Goal: Task Accomplishment & Management: Use online tool/utility

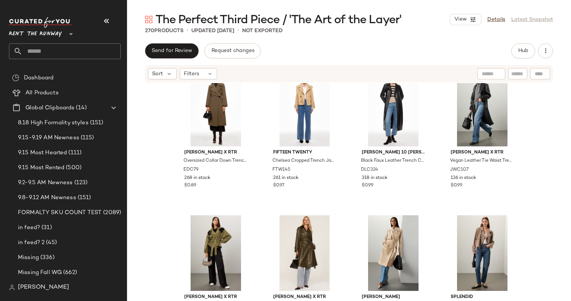
scroll to position [1002, 0]
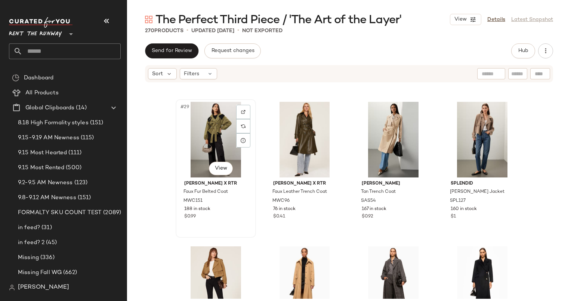
click at [215, 135] on div "#29 View" at bounding box center [215, 140] width 75 height 76
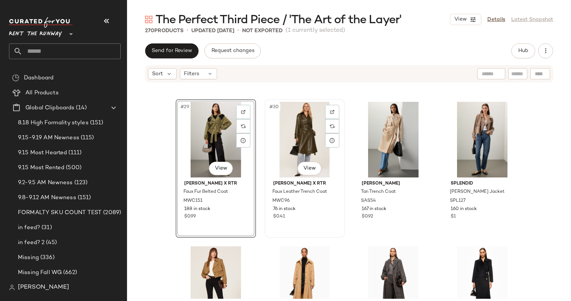
click at [298, 135] on div "#30 View" at bounding box center [304, 140] width 75 height 76
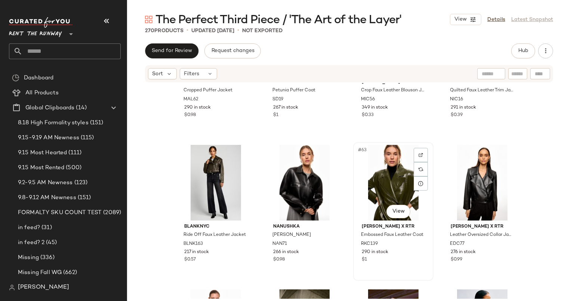
click at [379, 190] on div "#63 View" at bounding box center [393, 183] width 75 height 76
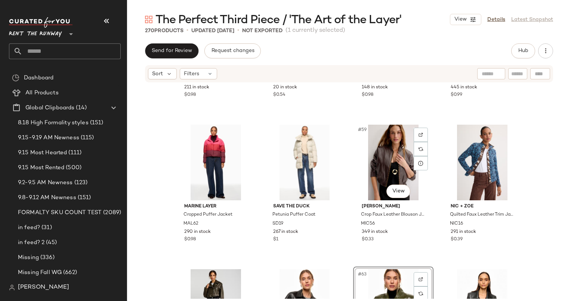
scroll to position [1956, 0]
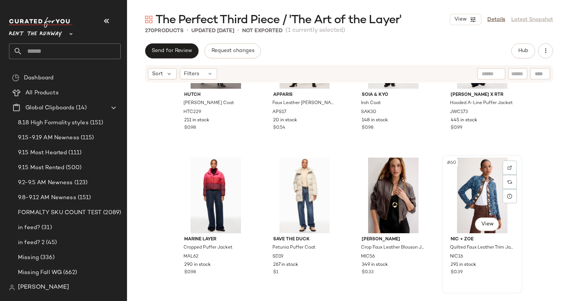
click at [490, 194] on div "#60 View" at bounding box center [482, 195] width 75 height 76
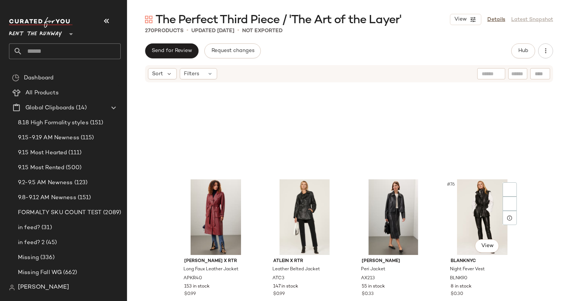
scroll to position [2512, 0]
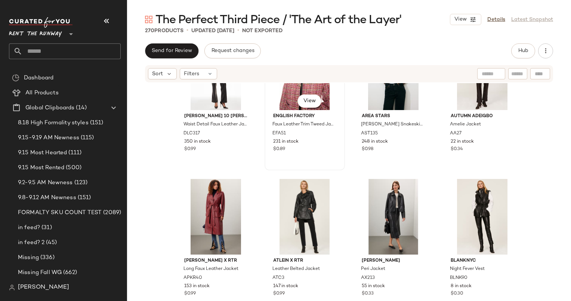
click at [268, 106] on div "#70 View" at bounding box center [304, 72] width 75 height 76
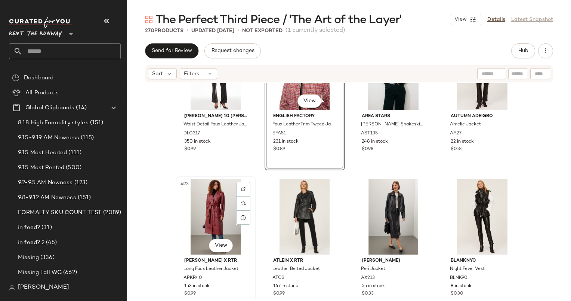
click at [202, 219] on div "#73 View" at bounding box center [215, 217] width 75 height 76
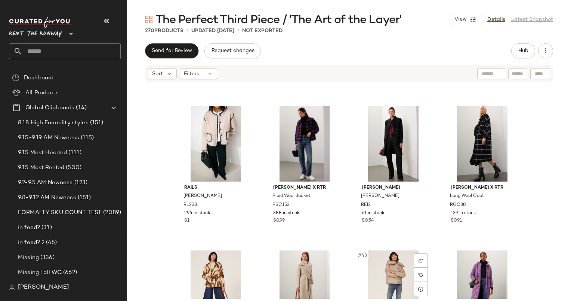
scroll to position [1422, 0]
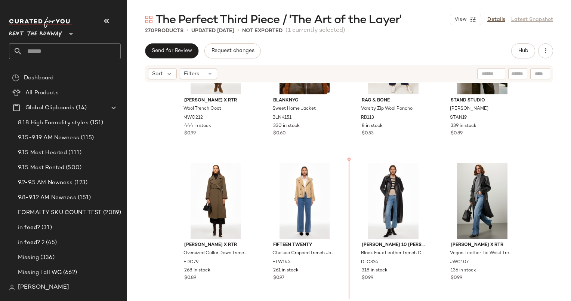
scroll to position [811, 0]
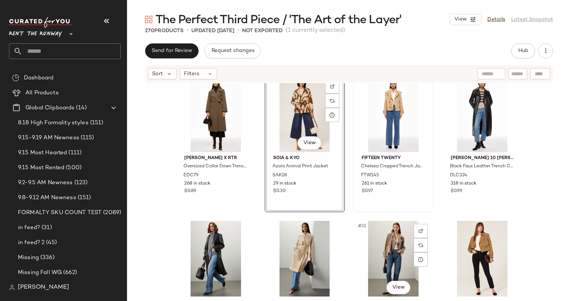
scroll to position [883, 0]
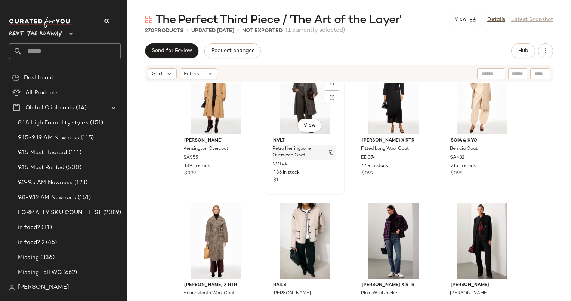
scroll to position [1189, 0]
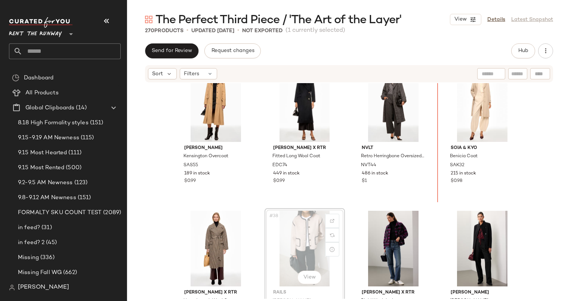
scroll to position [1158, 0]
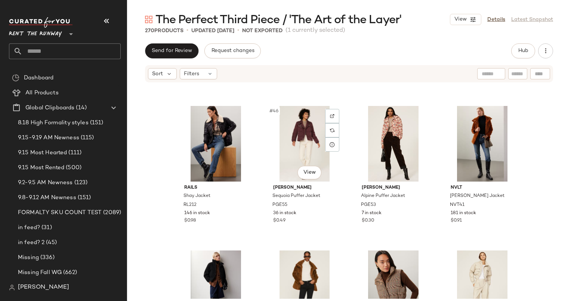
scroll to position [1577, 0]
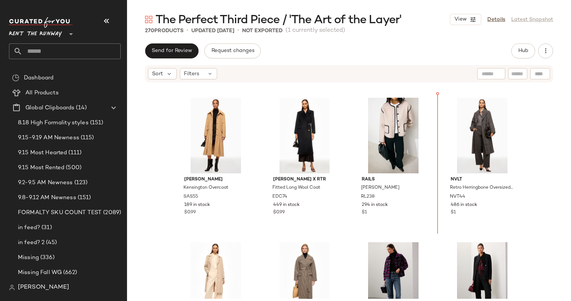
scroll to position [1144, 0]
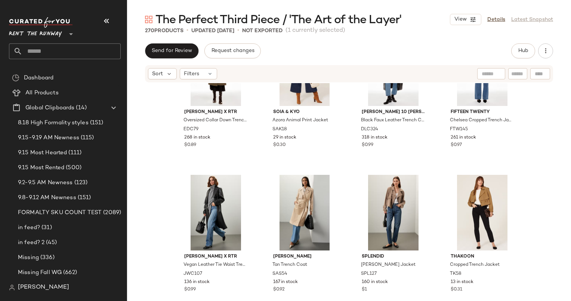
scroll to position [930, 0]
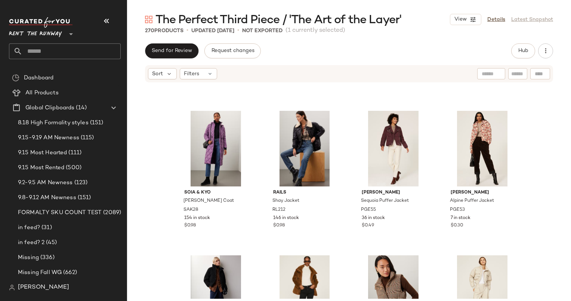
scroll to position [1565, 0]
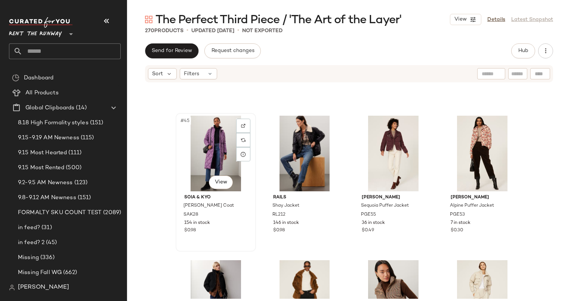
click at [209, 149] on div "#45 View" at bounding box center [215, 154] width 75 height 76
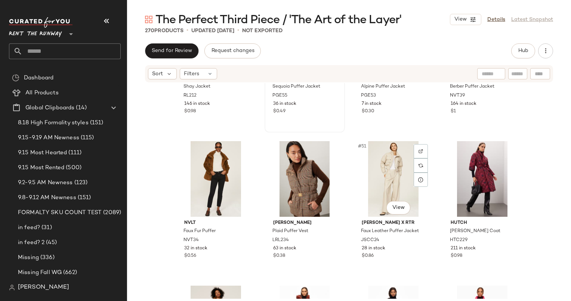
scroll to position [1685, 0]
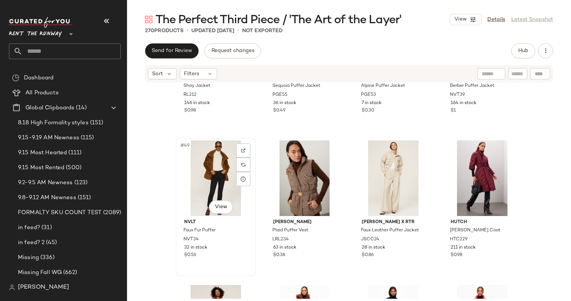
click at [199, 164] on div "#49 View" at bounding box center [215, 178] width 75 height 76
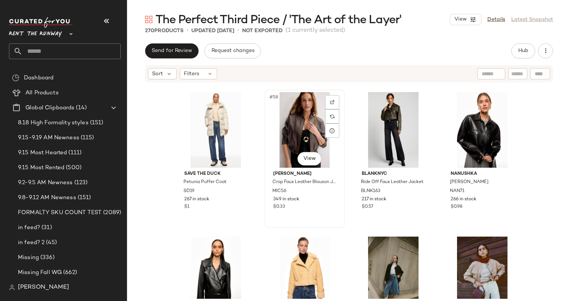
click at [287, 144] on div "#58 View" at bounding box center [304, 130] width 75 height 76
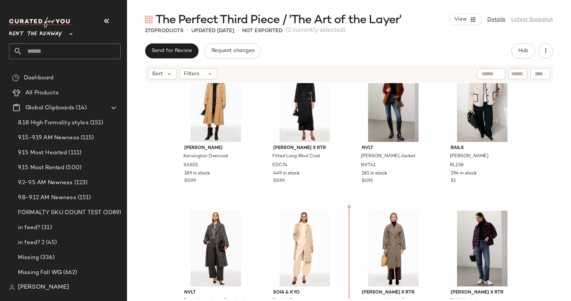
scroll to position [1244, 0]
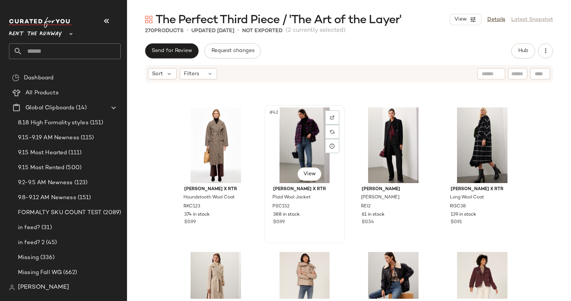
scroll to position [1451, 0]
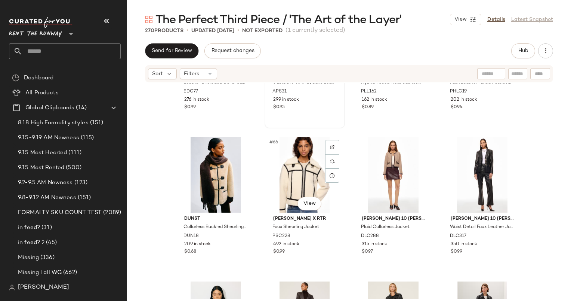
scroll to position [2267, 0]
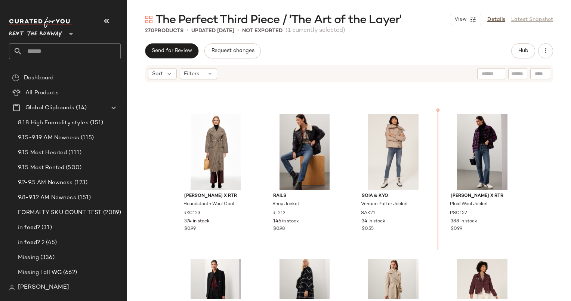
scroll to position [1419, 0]
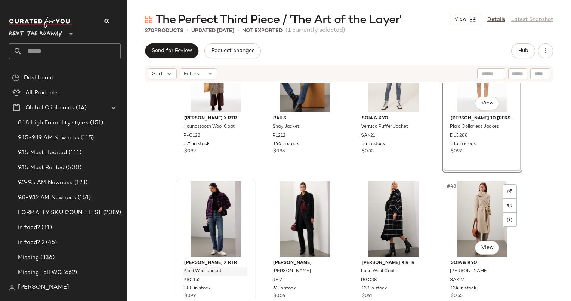
scroll to position [1674, 0]
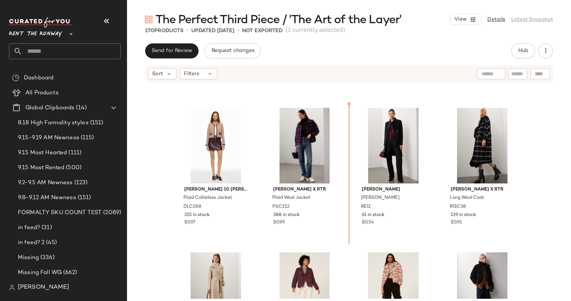
scroll to position [1534, 0]
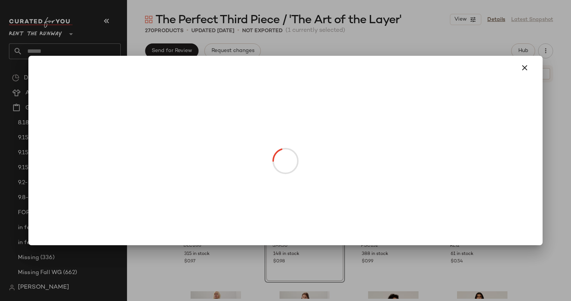
click at [439, 208] on body "Rent the Runway ** Dashboard All Products Global Clipboards (14) 8.18 High Form…" at bounding box center [285, 150] width 571 height 301
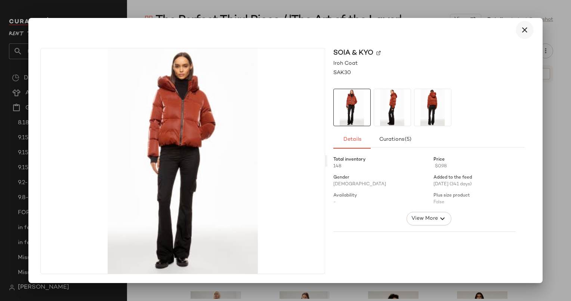
click at [521, 30] on icon "button" at bounding box center [524, 29] width 9 height 9
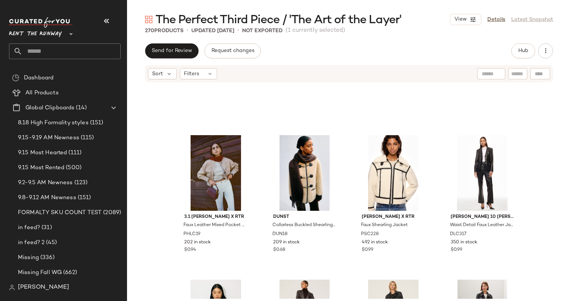
scroll to position [2267, 0]
click at [211, 175] on div "#65 View" at bounding box center [215, 173] width 75 height 76
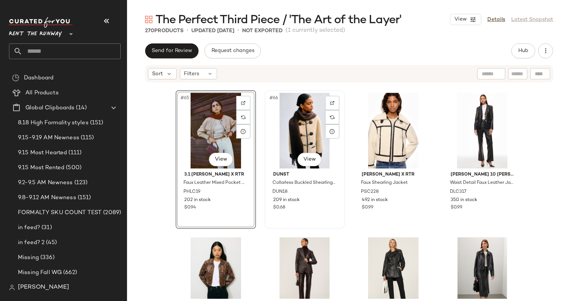
scroll to position [2310, 0]
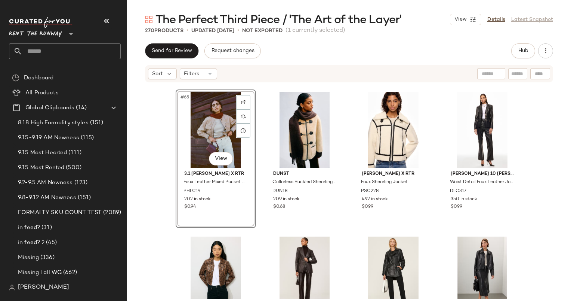
click at [168, 172] on div "#65 View 3.1 [PERSON_NAME] x RTR Faux Leather Mixed Pocket Bomber PHLC19 202 in…" at bounding box center [349, 190] width 444 height 215
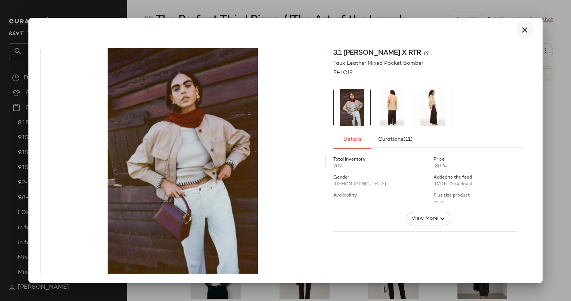
click at [523, 33] on icon "button" at bounding box center [524, 29] width 9 height 9
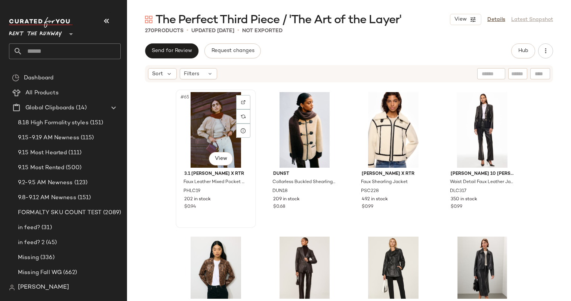
click at [212, 123] on div "#65 View" at bounding box center [215, 130] width 75 height 76
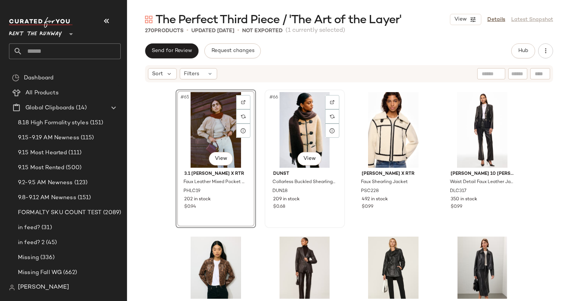
click at [302, 126] on div "#66 View" at bounding box center [304, 130] width 75 height 76
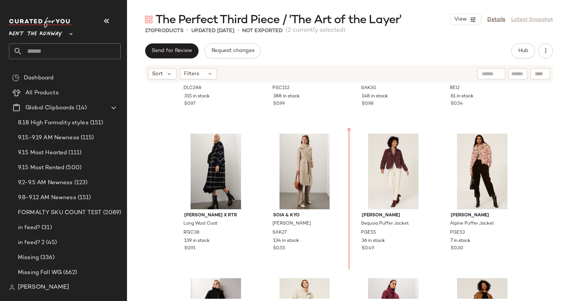
scroll to position [1702, 0]
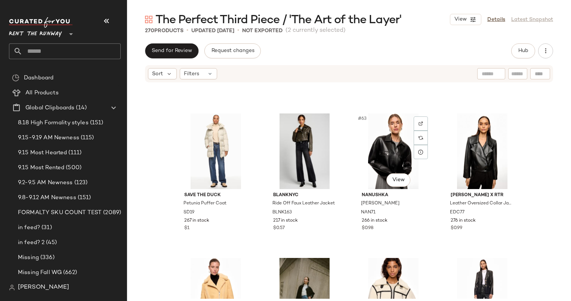
scroll to position [2142, 0]
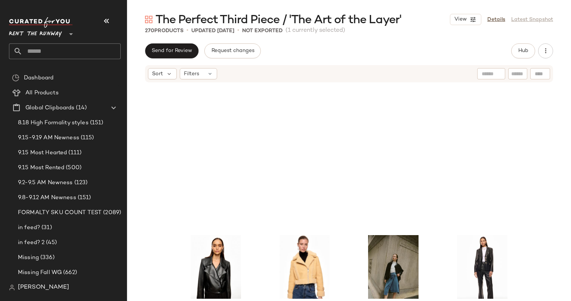
scroll to position [2385, 0]
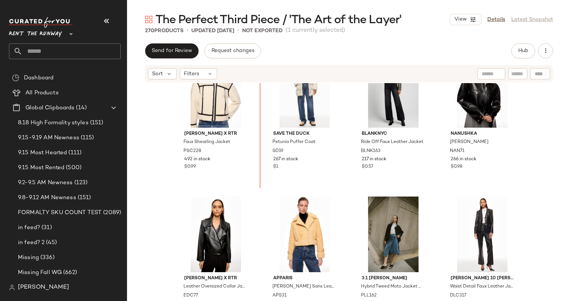
scroll to position [2201, 0]
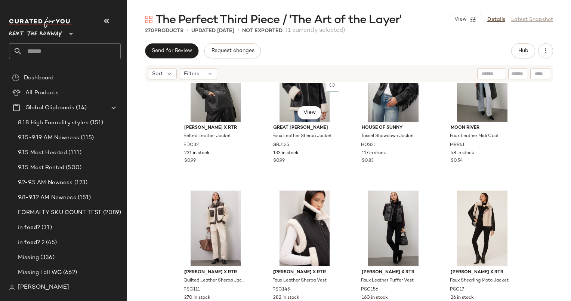
scroll to position [2804, 0]
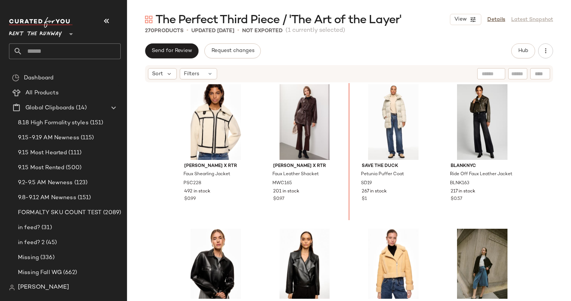
scroll to position [2172, 0]
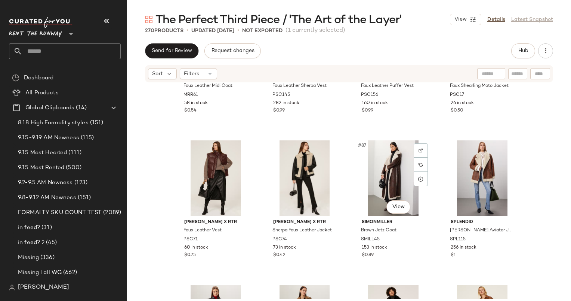
scroll to position [2983, 0]
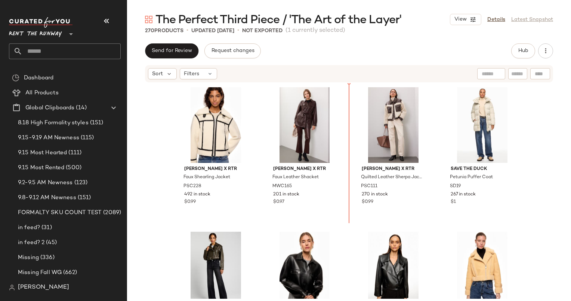
scroll to position [2113, 0]
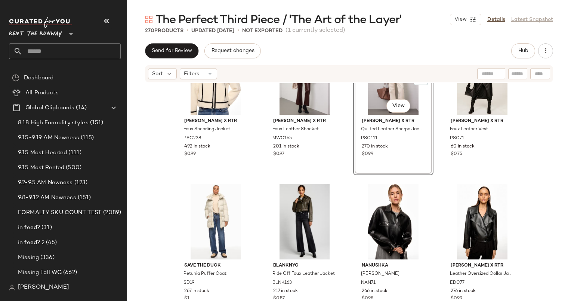
scroll to position [2188, 0]
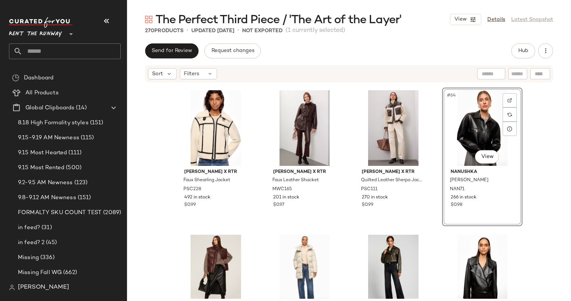
scroll to position [2167, 0]
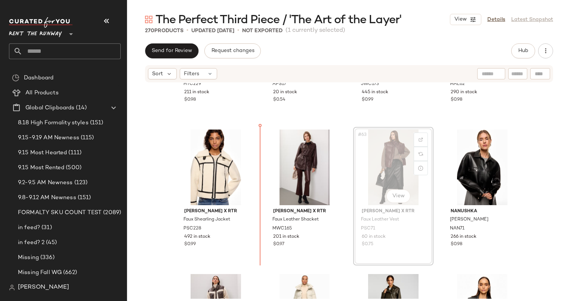
scroll to position [2121, 0]
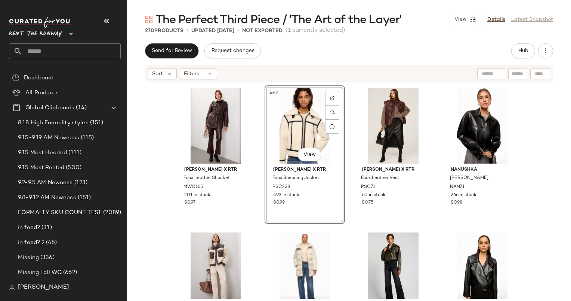
scroll to position [2170, 0]
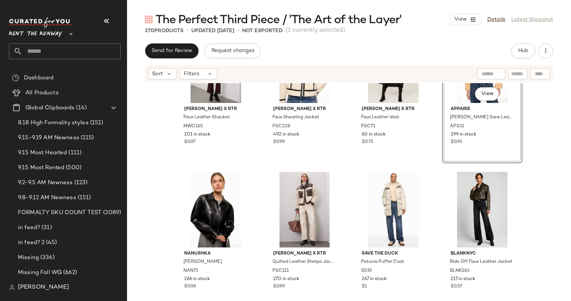
scroll to position [2222, 0]
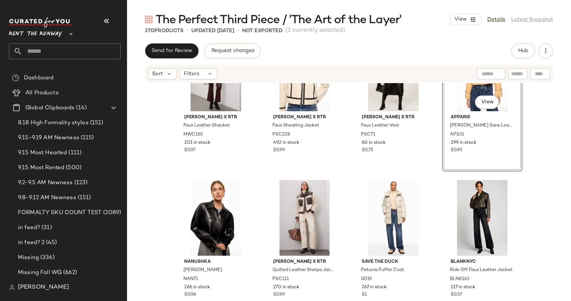
click at [544, 197] on div "[PERSON_NAME] x RTR Faux Leather Shacket MWC165 201 in stock $0.97 [PERSON_NAME…" at bounding box center [349, 190] width 444 height 215
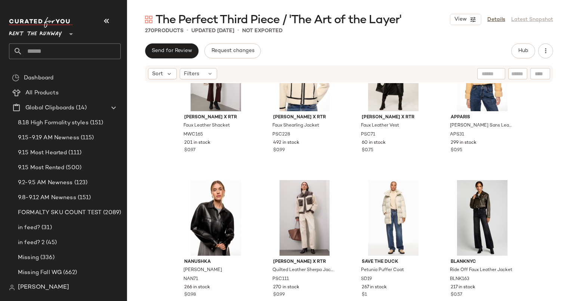
click at [538, 215] on div "[PERSON_NAME] x RTR Faux Leather Shacket MWC165 201 in stock $0.97 [PERSON_NAME…" at bounding box center [349, 190] width 444 height 215
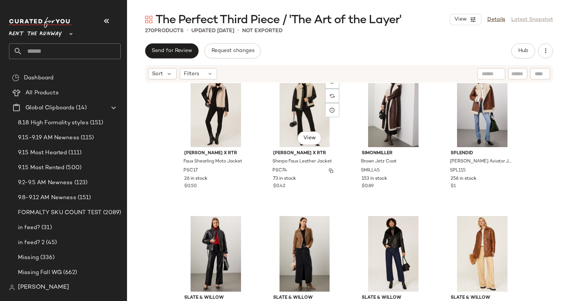
scroll to position [2998, 0]
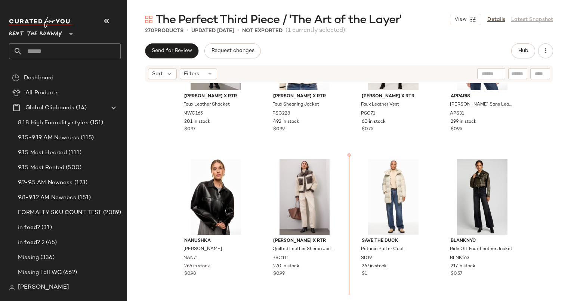
scroll to position [2244, 0]
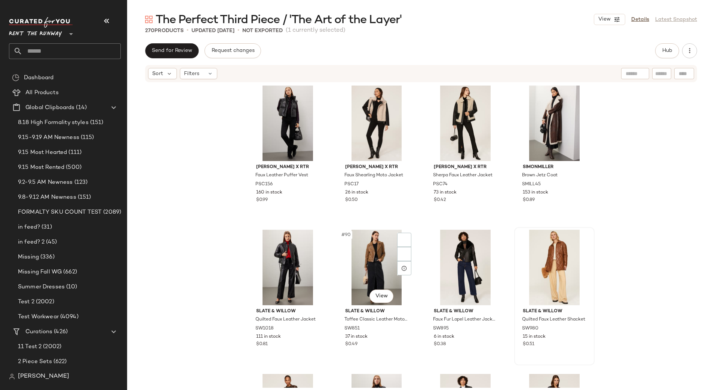
scroll to position [3038, 0]
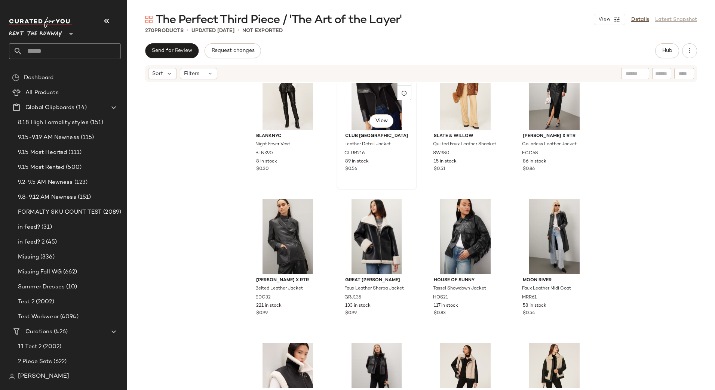
click at [398, 116] on div "#78 View" at bounding box center [376, 93] width 75 height 76
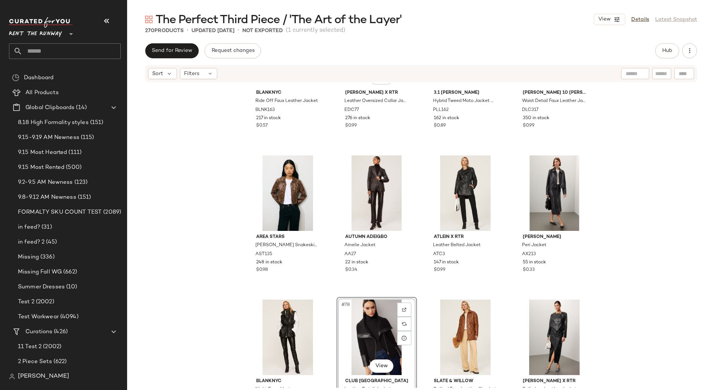
scroll to position [2532, 0]
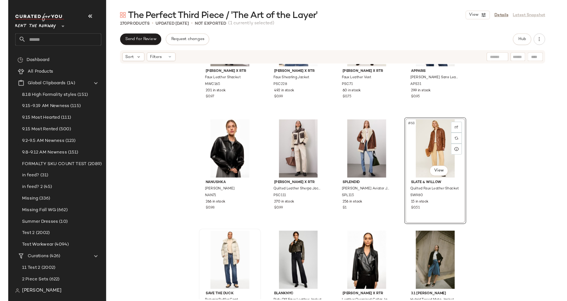
scroll to position [2247, 0]
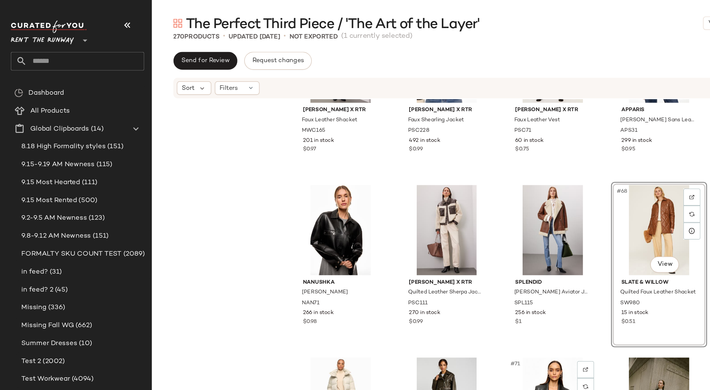
click at [271, 4] on main "The Perfect Third Piece / 'The Art of the Layer' View Details Latest Snapshot 2…" at bounding box center [355, 195] width 710 height 390
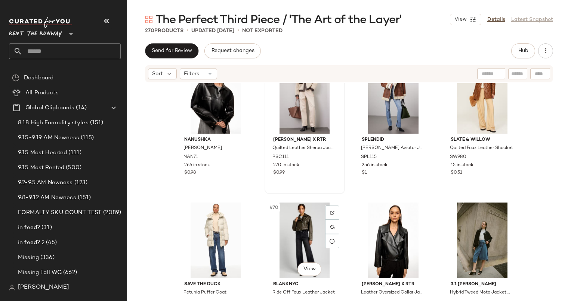
scroll to position [2313, 0]
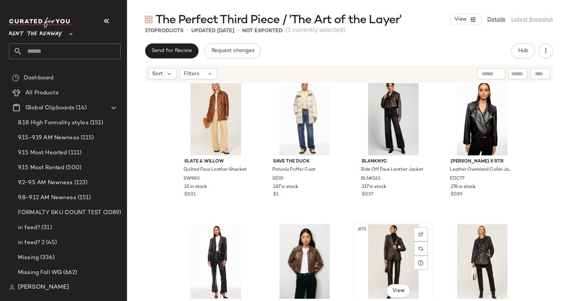
scroll to position [2467, 0]
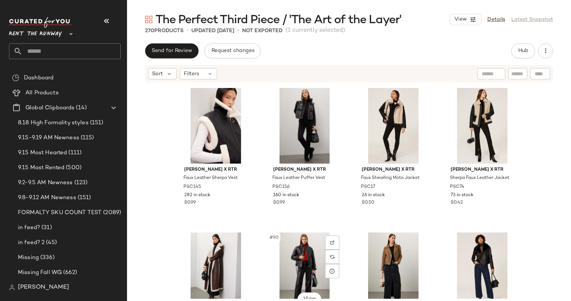
scroll to position [3026, 0]
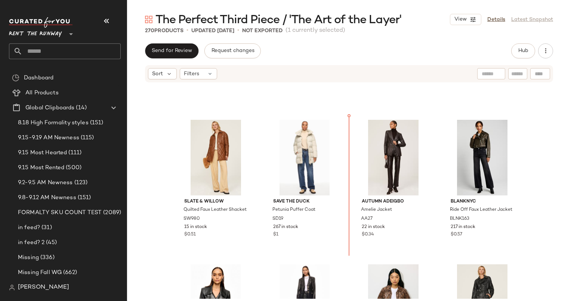
scroll to position [2405, 0]
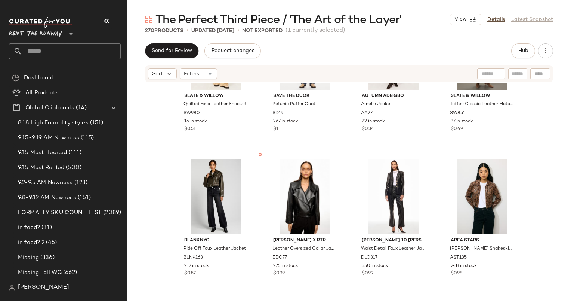
scroll to position [2537, 0]
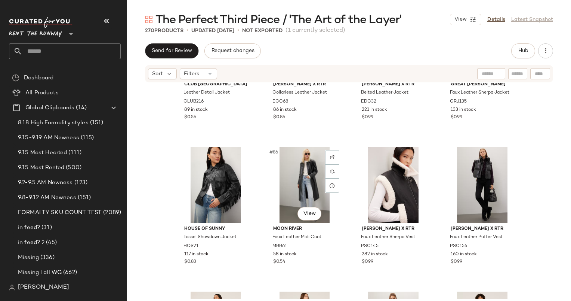
scroll to position [3148, 0]
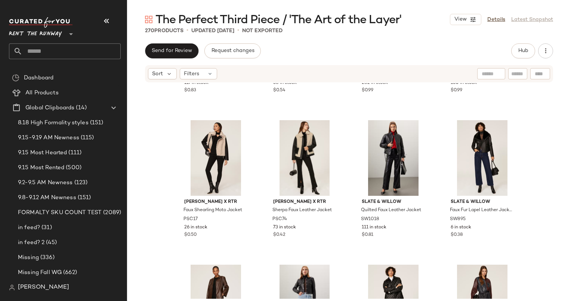
drag, startPoint x: 302, startPoint y: 162, endPoint x: 262, endPoint y: 79, distance: 92.3
drag, startPoint x: 262, startPoint y: 79, endPoint x: 202, endPoint y: 156, distance: 97.5
click at [202, 156] on div at bounding box center [215, 158] width 75 height 76
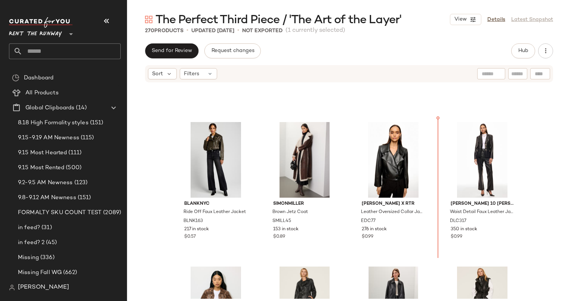
scroll to position [2567, 0]
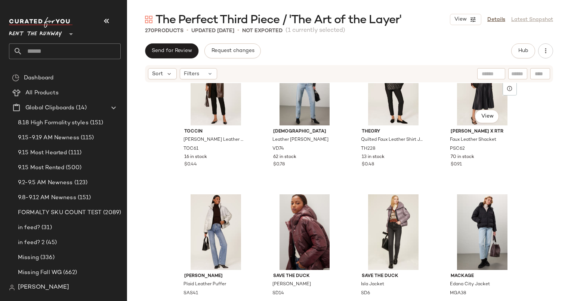
scroll to position [3390, 0]
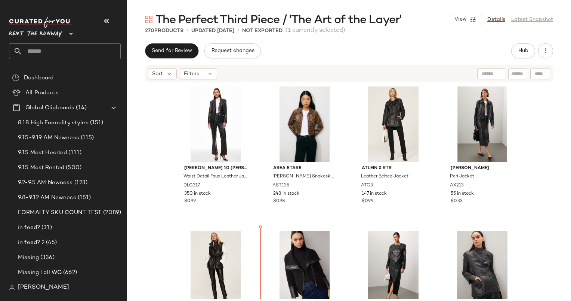
scroll to position [2749, 0]
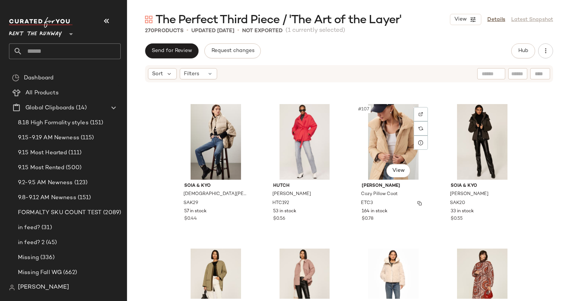
scroll to position [3742, 0]
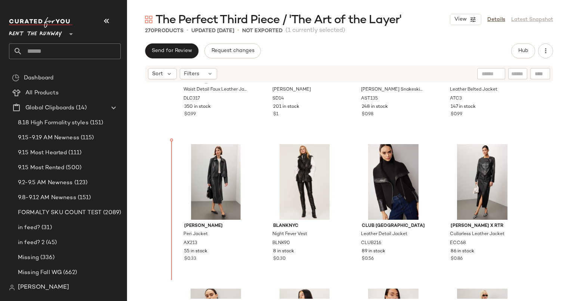
scroll to position [2854, 0]
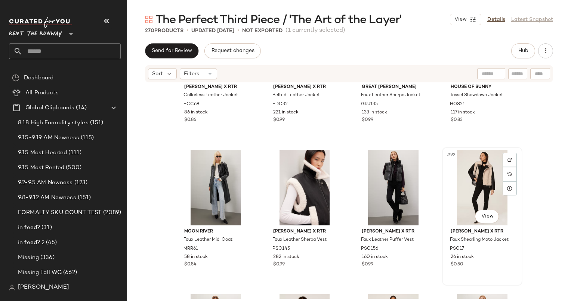
scroll to position [3118, 0]
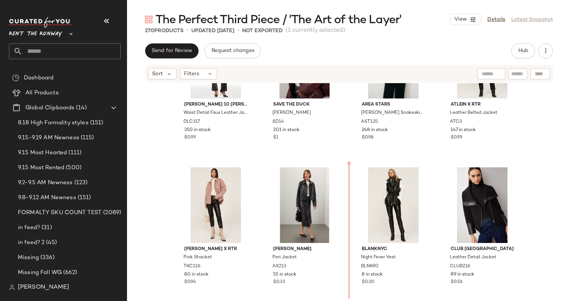
scroll to position [2828, 0]
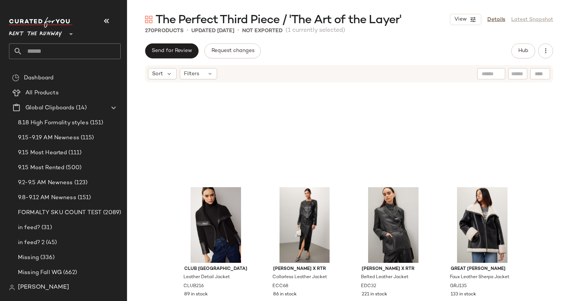
scroll to position [3140, 0]
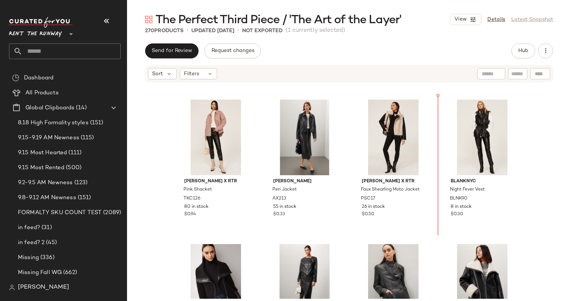
scroll to position [2879, 0]
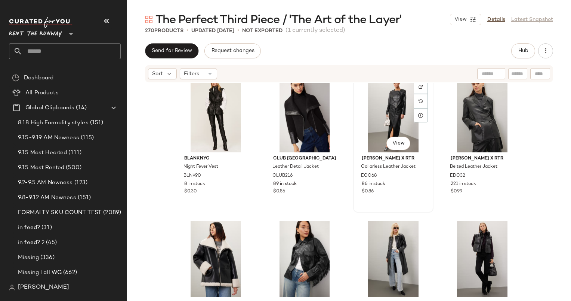
scroll to position [3227, 0]
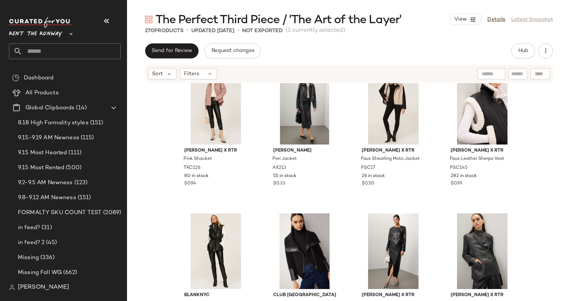
scroll to position [2888, 0]
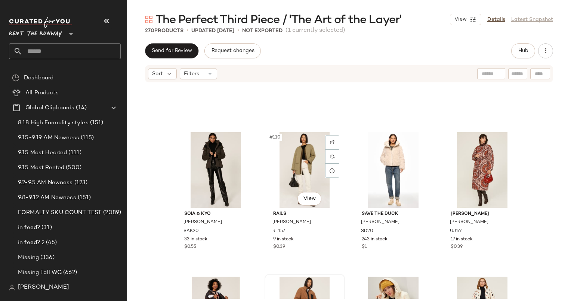
scroll to position [3854, 0]
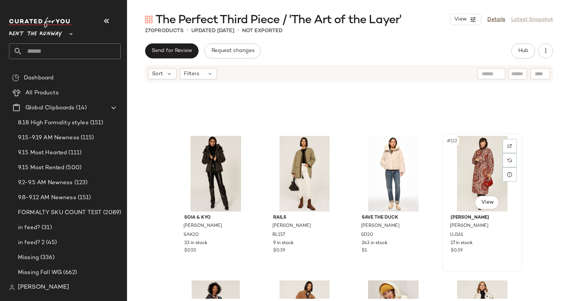
click at [465, 156] on div "#112 View" at bounding box center [482, 174] width 75 height 76
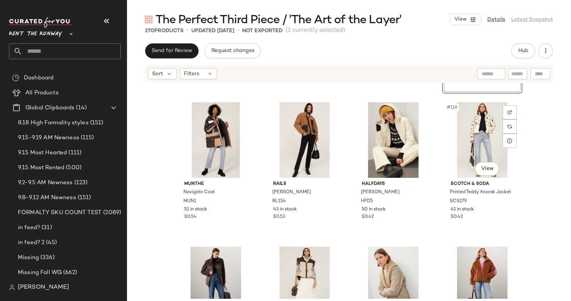
scroll to position [4040, 0]
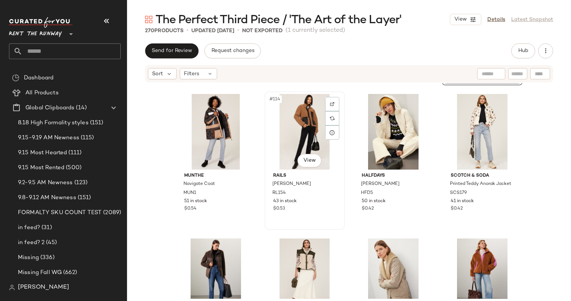
click at [302, 122] on div "#114 View" at bounding box center [304, 132] width 75 height 76
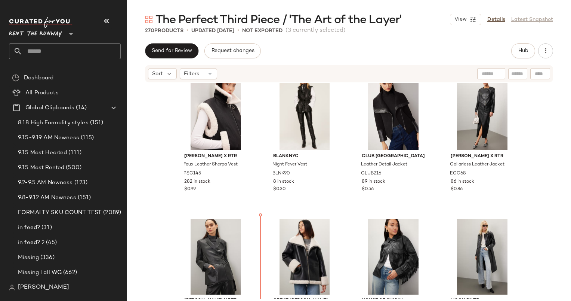
scroll to position [3053, 0]
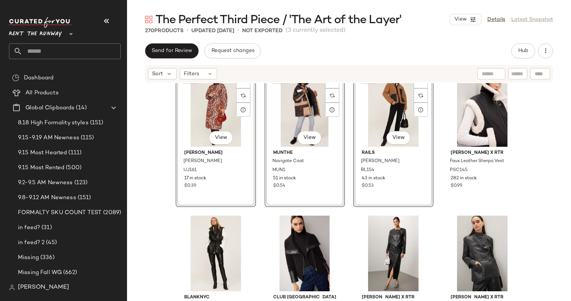
click at [537, 194] on div "[PERSON_NAME] x RTR Pink Shacket TKC126 80 in stock $0.94 [PERSON_NAME] Jacket …" at bounding box center [349, 190] width 444 height 215
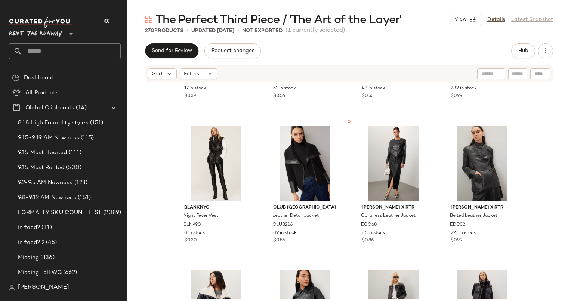
scroll to position [3168, 0]
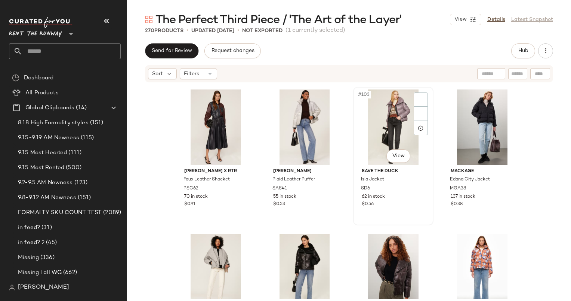
scroll to position [3612, 0]
click at [385, 116] on div "#103 View" at bounding box center [393, 127] width 75 height 76
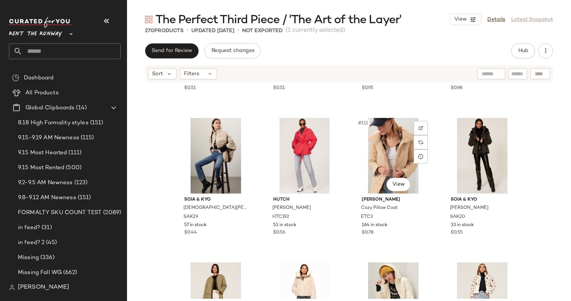
scroll to position [3872, 0]
click at [297, 144] on div "#110 View" at bounding box center [304, 155] width 75 height 76
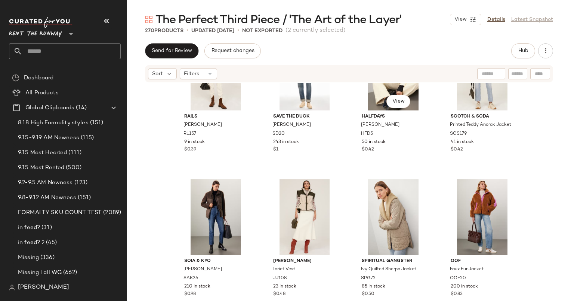
scroll to position [4390, 0]
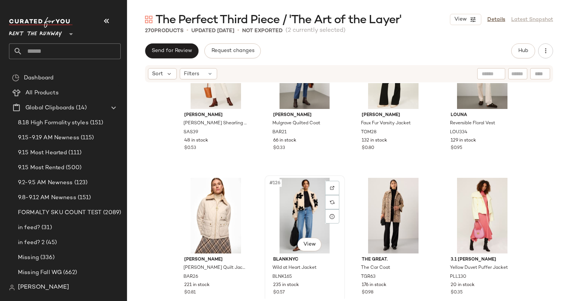
click at [296, 212] on div "#126 View" at bounding box center [304, 216] width 75 height 76
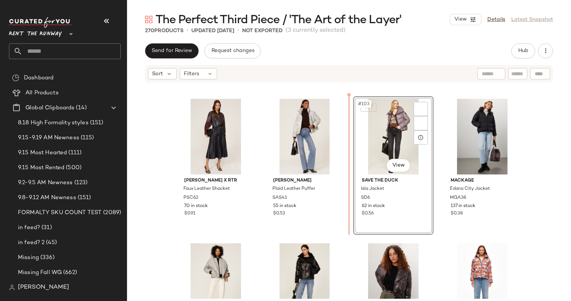
scroll to position [3590, 0]
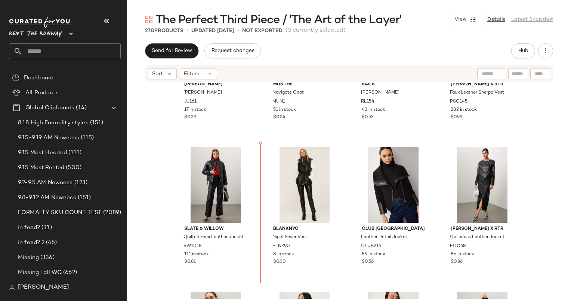
scroll to position [3127, 0]
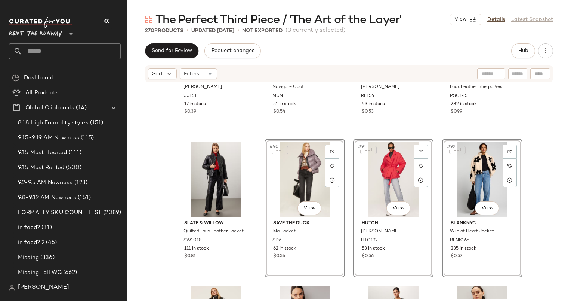
click at [539, 207] on div "[PERSON_NAME] [PERSON_NAME] Coat UJ161 17 in stock $0.39 Munthe Navigate Coat M…" at bounding box center [349, 190] width 444 height 215
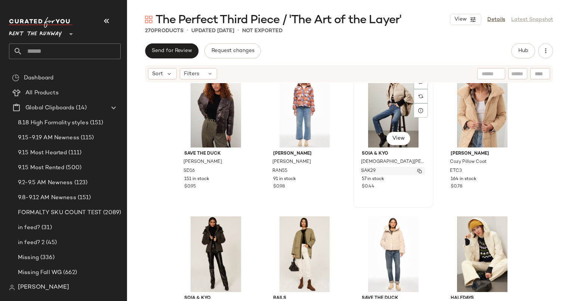
scroll to position [3918, 0]
click at [468, 122] on div "#112 View" at bounding box center [482, 109] width 75 height 76
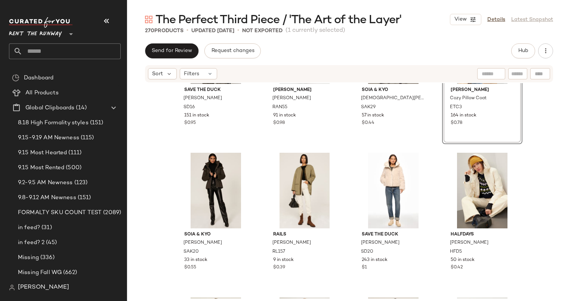
scroll to position [3986, 0]
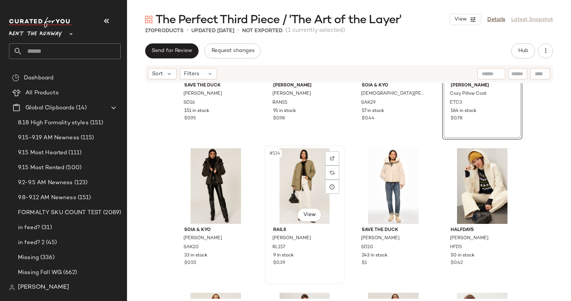
click at [306, 173] on div "#114 View" at bounding box center [304, 186] width 75 height 76
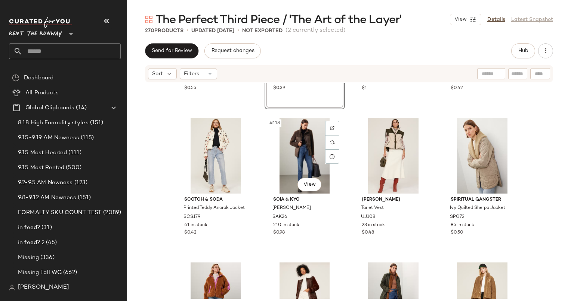
scroll to position [4185, 0]
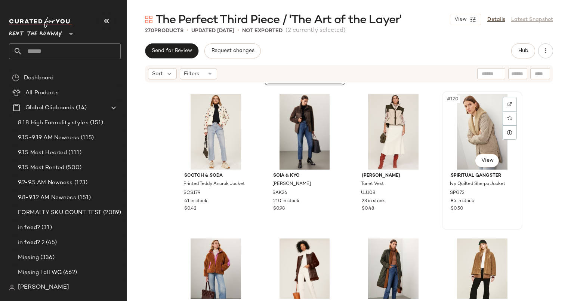
click at [463, 138] on div "#120 View" at bounding box center [482, 132] width 75 height 76
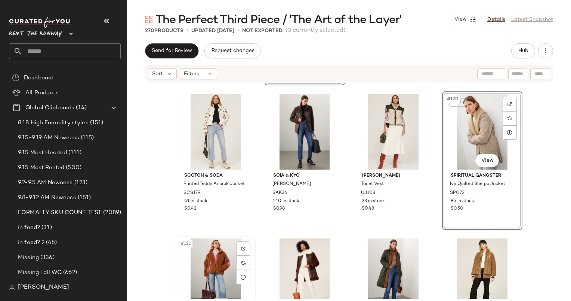
click at [209, 257] on div "#121 View" at bounding box center [215, 276] width 75 height 76
click at [309, 266] on div "#122 View" at bounding box center [304, 276] width 75 height 76
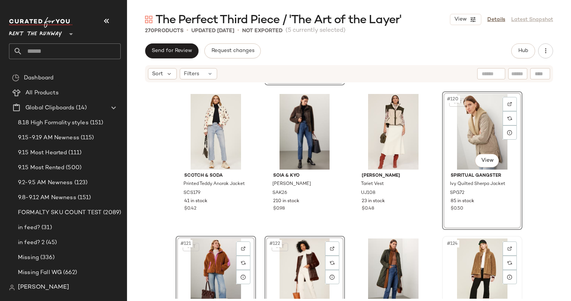
click at [489, 254] on div "#124 View" at bounding box center [482, 276] width 75 height 76
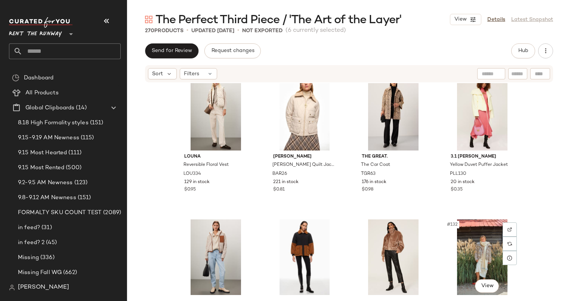
scroll to position [4493, 0]
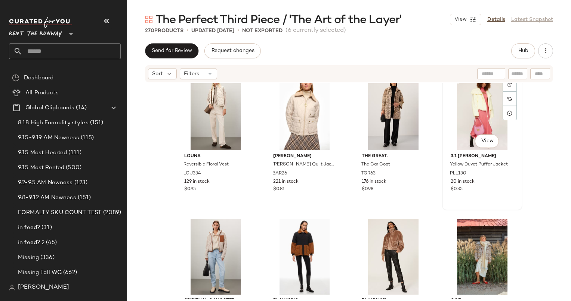
click at [479, 105] on div "#128 View" at bounding box center [482, 112] width 75 height 76
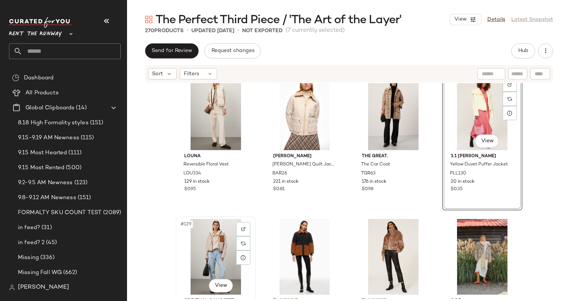
click at [215, 244] on div "#129 View" at bounding box center [215, 257] width 75 height 76
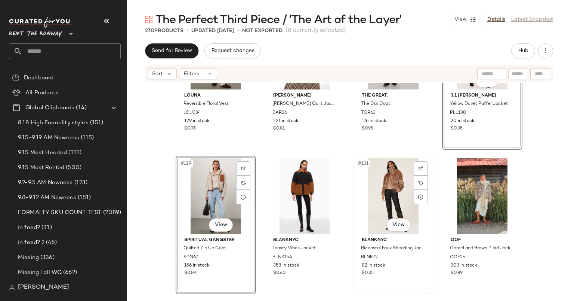
click at [401, 181] on div "#131 View" at bounding box center [393, 196] width 75 height 76
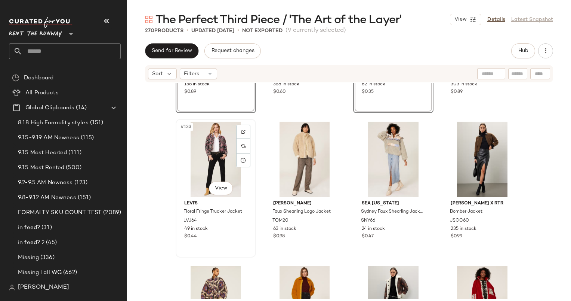
scroll to position [4860, 0]
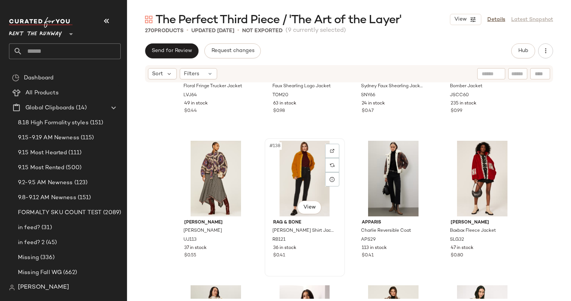
click at [289, 184] on div "#138 View" at bounding box center [304, 179] width 75 height 76
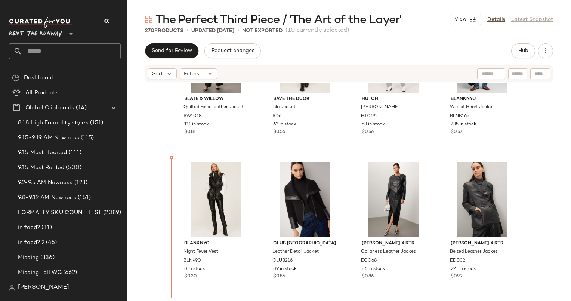
scroll to position [3260, 0]
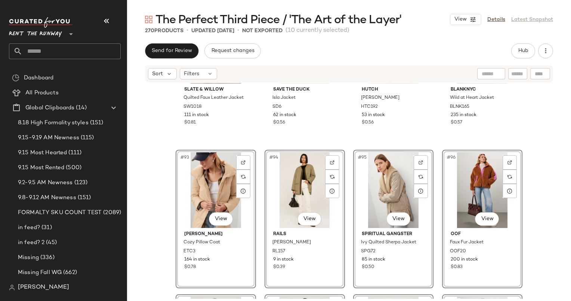
click at [546, 199] on div "Slate & Willow Quilted Faux Leather Jacket SW1018 111 in stock $0.81 Save the D…" at bounding box center [349, 190] width 444 height 215
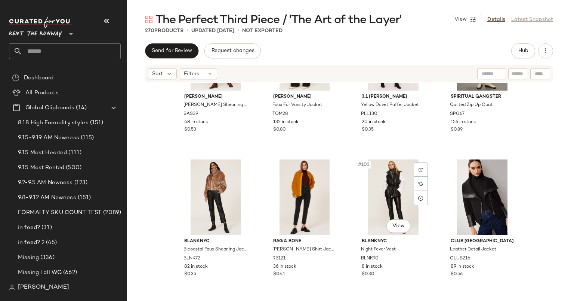
scroll to position [3541, 0]
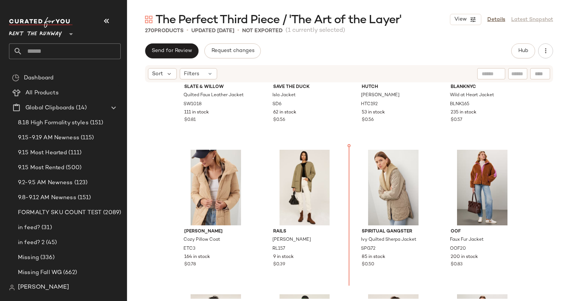
scroll to position [3267, 0]
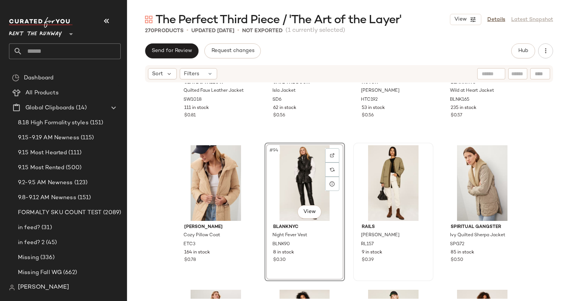
scroll to position [3307, 0]
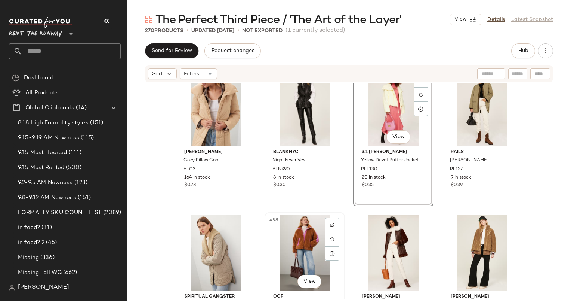
scroll to position [3343, 0]
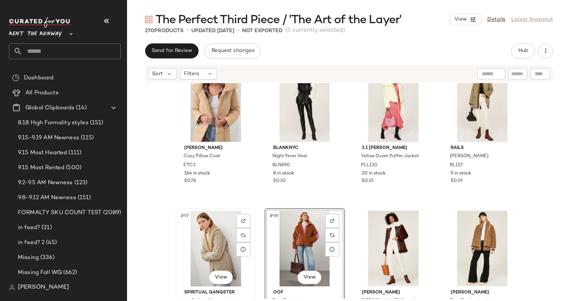
scroll to position [3347, 0]
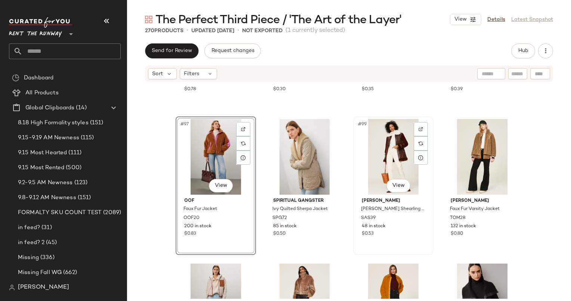
scroll to position [3438, 0]
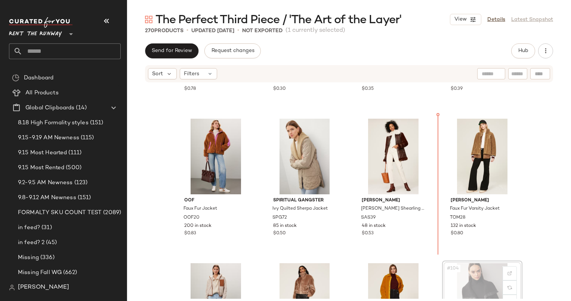
scroll to position [3438, 0]
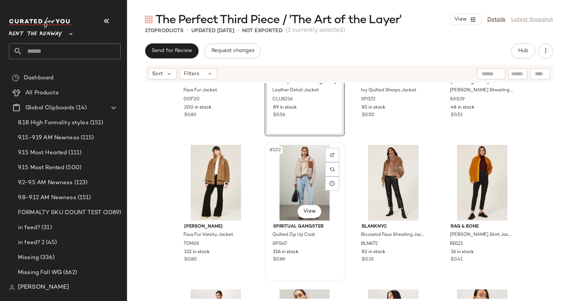
scroll to position [3602, 0]
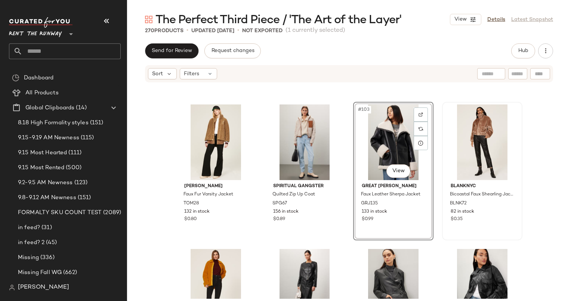
scroll to position [3590, 0]
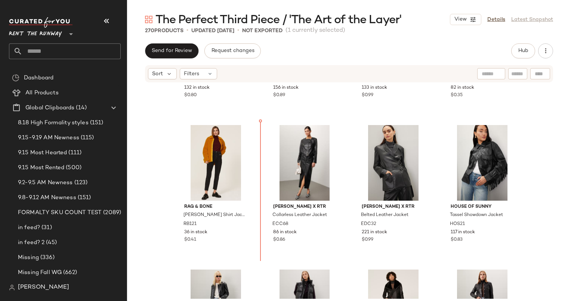
scroll to position [3719, 0]
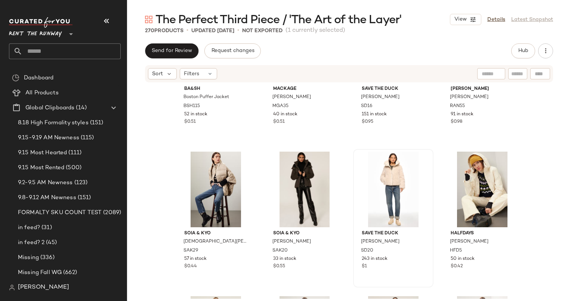
scroll to position [4178, 0]
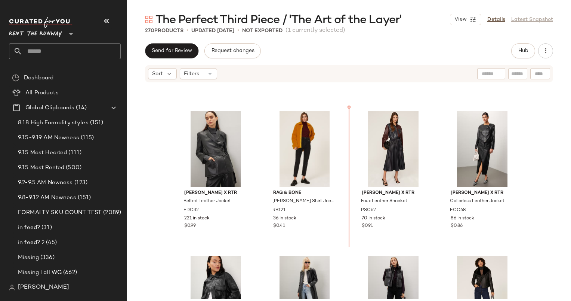
scroll to position [3754, 0]
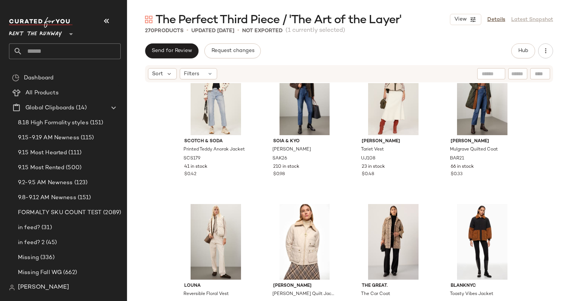
scroll to position [4508, 0]
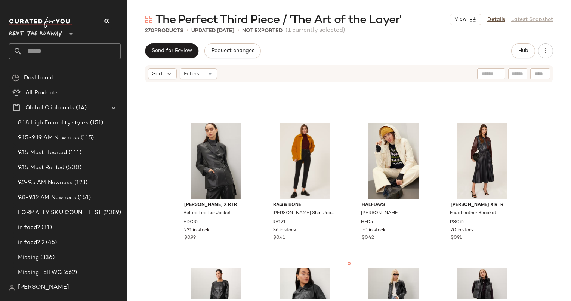
scroll to position [3704, 0]
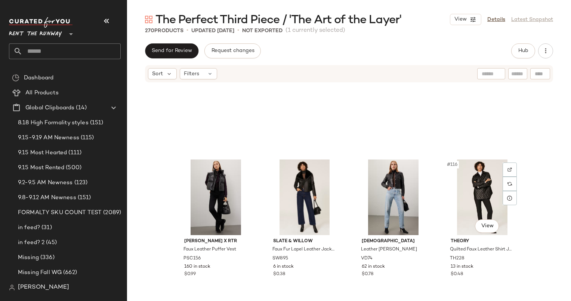
scroll to position [4194, 0]
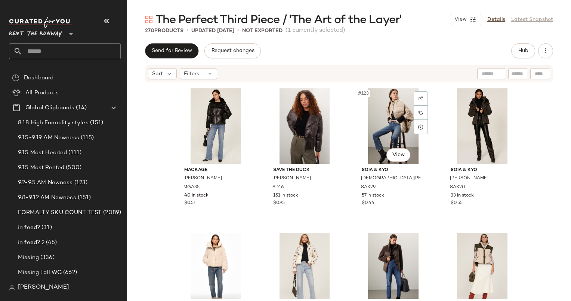
scroll to position [4335, 0]
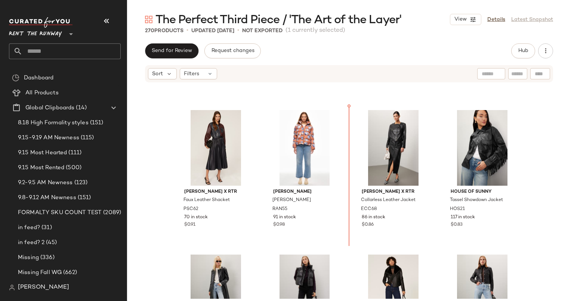
scroll to position [3863, 0]
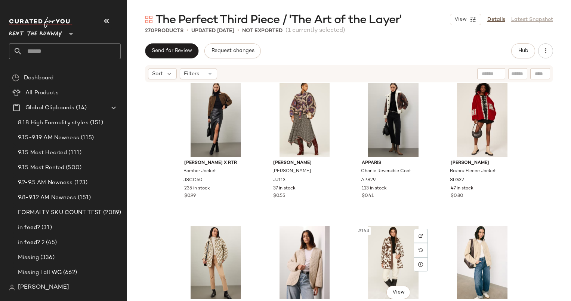
scroll to position [4919, 0]
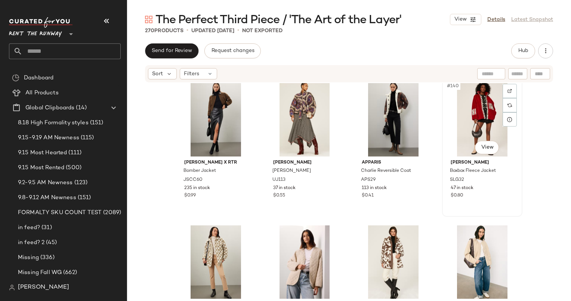
drag, startPoint x: 483, startPoint y: 111, endPoint x: 445, endPoint y: 83, distance: 46.5
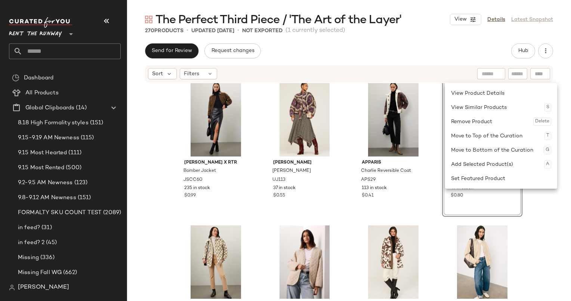
click at [510, 204] on div "#140 View [PERSON_NAME] Boxbox Fleece Jacket SLG32 47 in stock $0.80" at bounding box center [482, 147] width 80 height 138
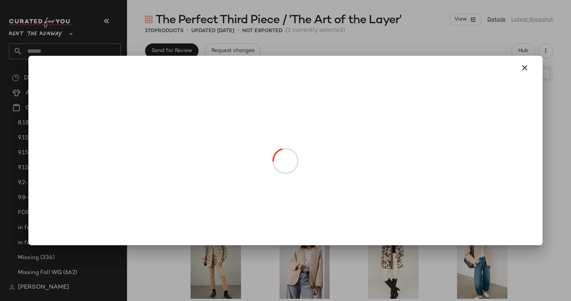
click at [416, 128] on body "Rent the Runway ** Dashboard All Products Global Clipboards (14) 8.18 High Form…" at bounding box center [285, 150] width 571 height 301
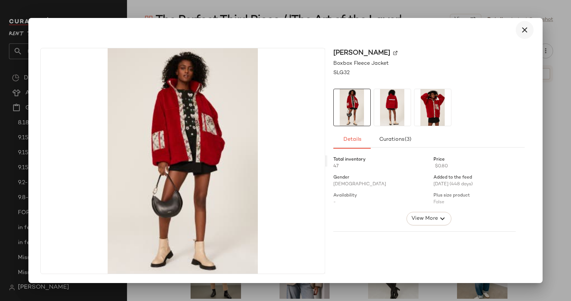
click at [523, 31] on icon "button" at bounding box center [524, 29] width 9 height 9
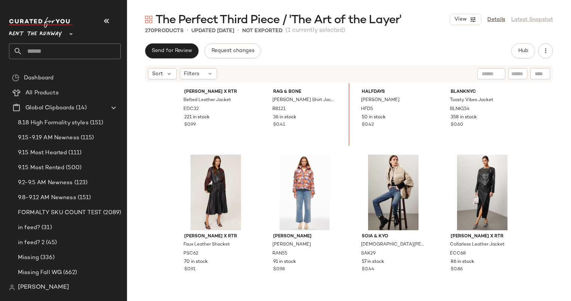
scroll to position [3823, 0]
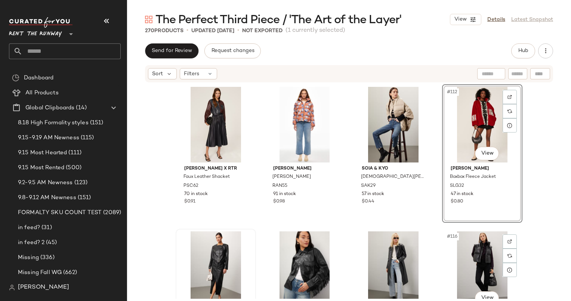
scroll to position [3897, 0]
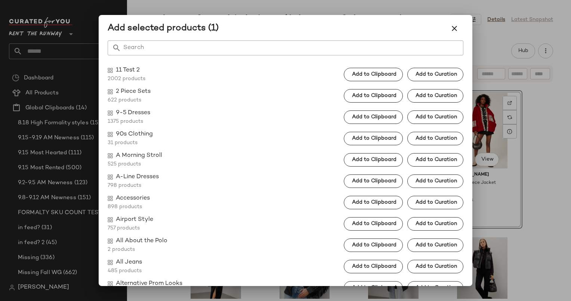
click at [558, 126] on div at bounding box center [285, 150] width 571 height 301
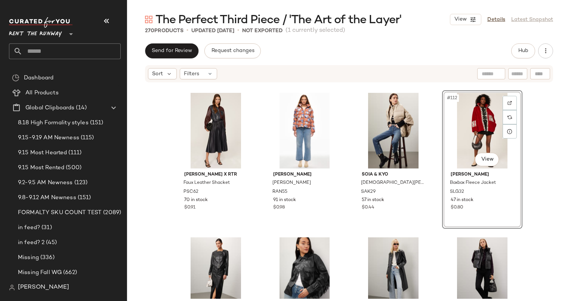
click at [562, 136] on div "[PERSON_NAME] x RTR Faux Leather Shacket PSC62 70 in stock $0.91 [PERSON_NAME] …" at bounding box center [349, 190] width 444 height 215
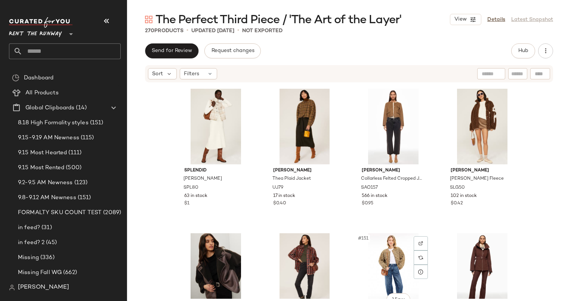
scroll to position [5200, 0]
click at [298, 111] on div "#146 View" at bounding box center [304, 127] width 75 height 76
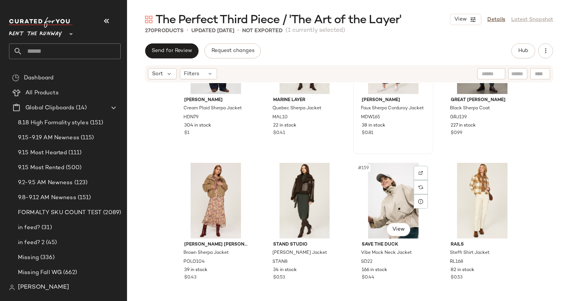
scroll to position [5426, 0]
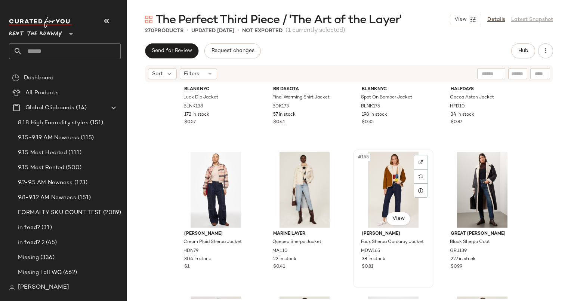
click at [402, 181] on div "#155 View" at bounding box center [393, 190] width 75 height 76
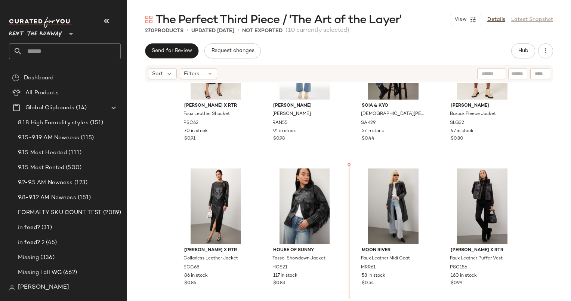
scroll to position [3989, 0]
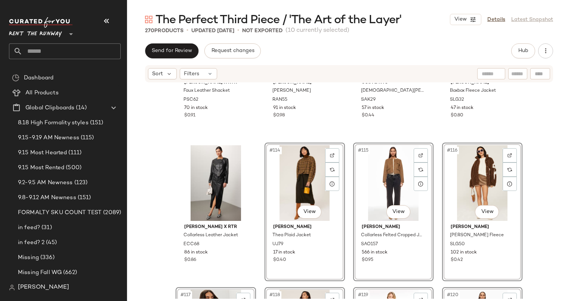
click at [535, 202] on div "[PERSON_NAME] x RTR Faux Leather Shacket PSC62 70 in stock $0.91 [PERSON_NAME] …" at bounding box center [349, 190] width 444 height 215
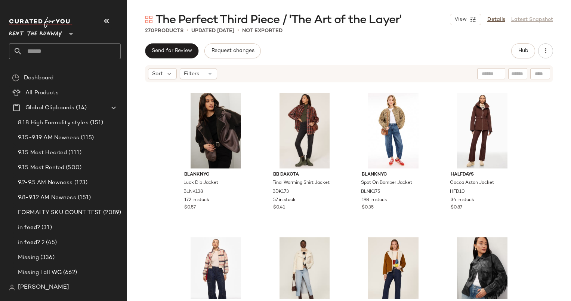
scroll to position [4204, 0]
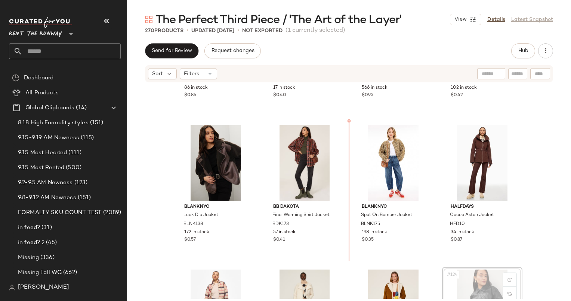
scroll to position [4169, 0]
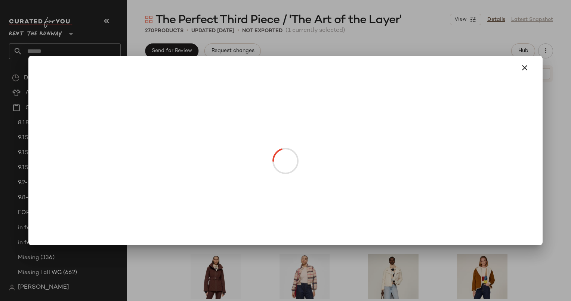
drag, startPoint x: 491, startPoint y: 248, endPoint x: 268, endPoint y: 170, distance: 235.5
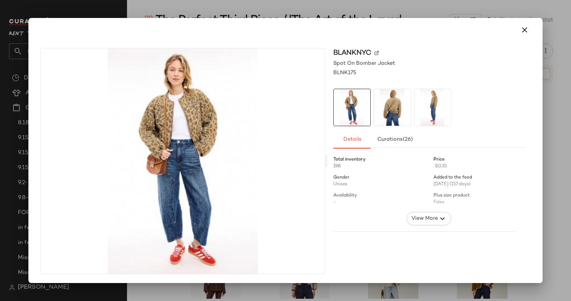
click at [543, 149] on div at bounding box center [285, 150] width 571 height 301
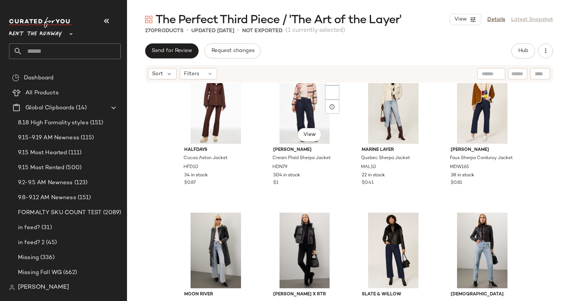
scroll to position [4355, 0]
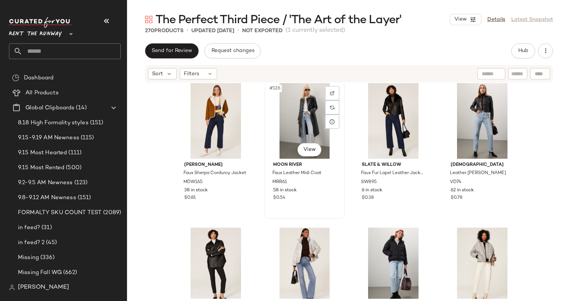
scroll to position [4483, 0]
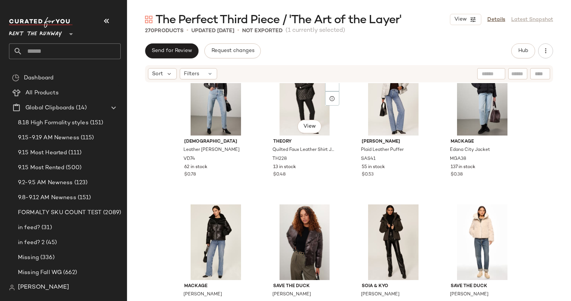
scroll to position [4655, 0]
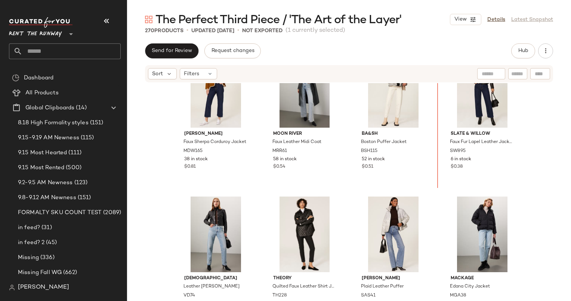
scroll to position [4488, 0]
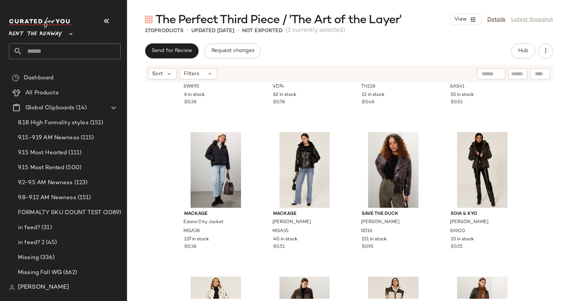
scroll to position [4670, 0]
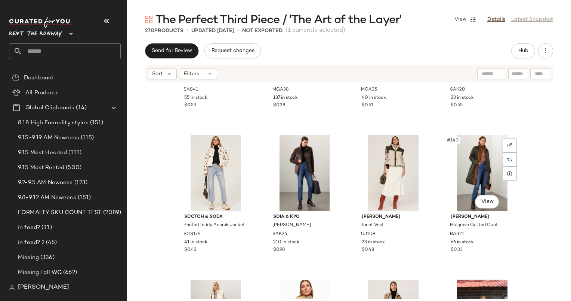
scroll to position [4866, 0]
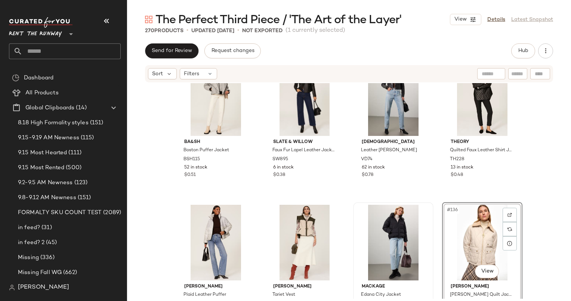
scroll to position [4599, 0]
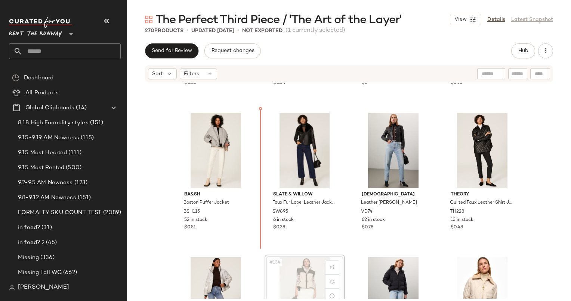
scroll to position [4599, 0]
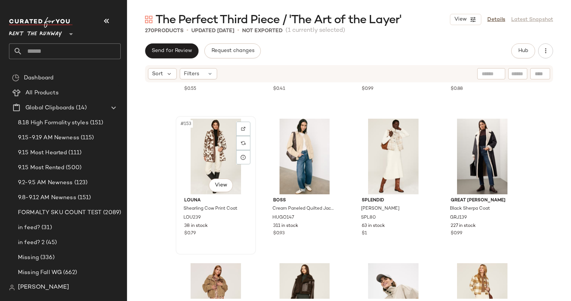
scroll to position [5607, 0]
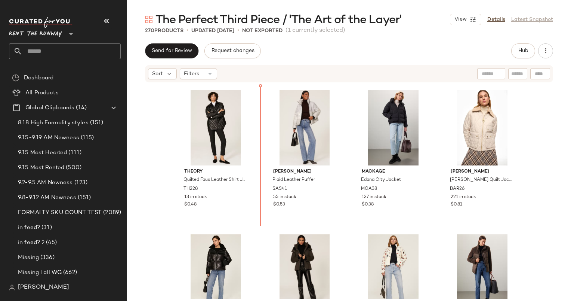
scroll to position [4711, 0]
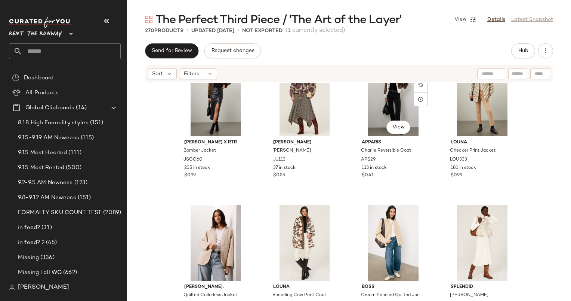
scroll to position [5332, 0]
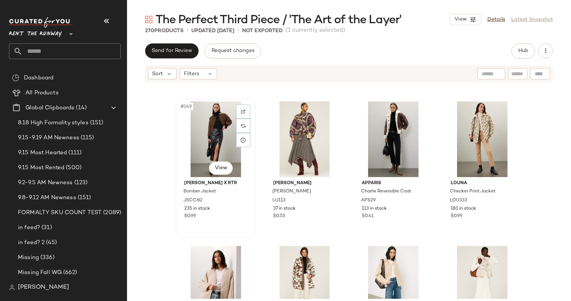
click at [204, 139] on div "#149 View" at bounding box center [215, 139] width 75 height 76
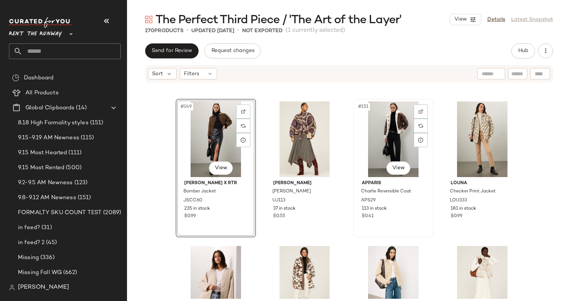
click at [405, 127] on div "#151 View" at bounding box center [393, 139] width 75 height 76
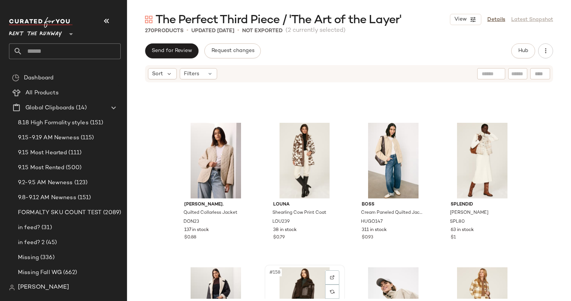
scroll to position [5619, 0]
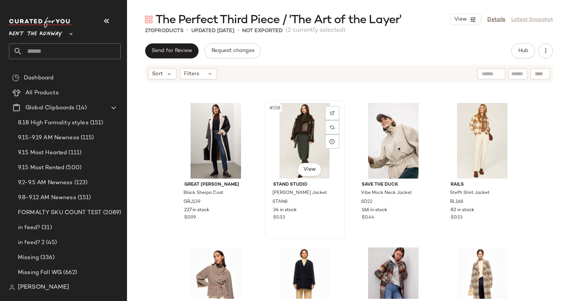
click at [305, 135] on div "#158 View" at bounding box center [304, 141] width 75 height 76
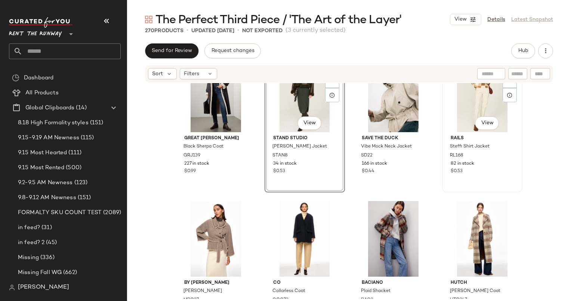
click at [474, 99] on div "#160 View" at bounding box center [482, 94] width 75 height 76
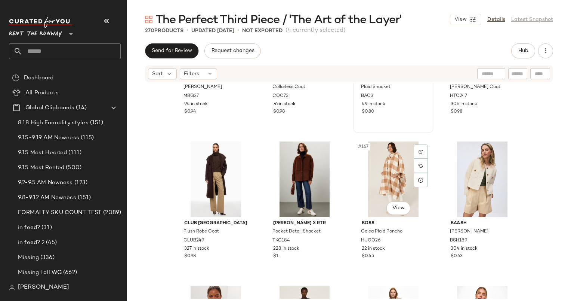
scroll to position [5869, 0]
click at [215, 171] on div "#165 View" at bounding box center [215, 180] width 75 height 76
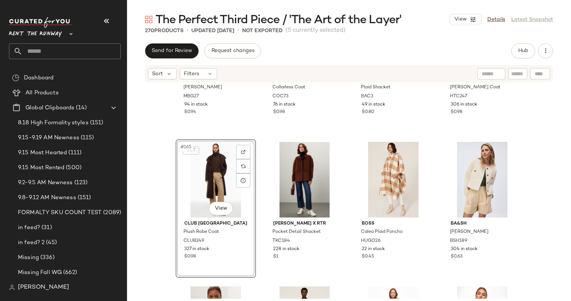
scroll to position [5887, 0]
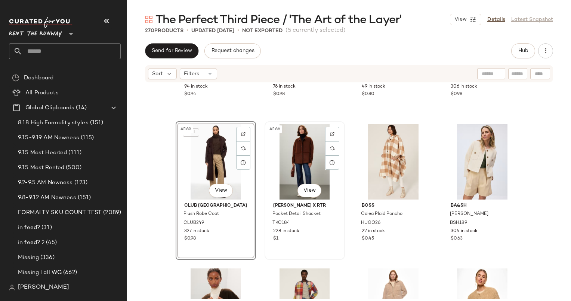
click at [304, 154] on div "#166 View" at bounding box center [304, 162] width 75 height 76
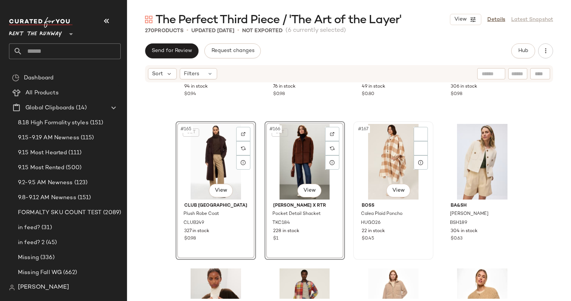
click at [375, 160] on div "#167 View" at bounding box center [393, 162] width 75 height 76
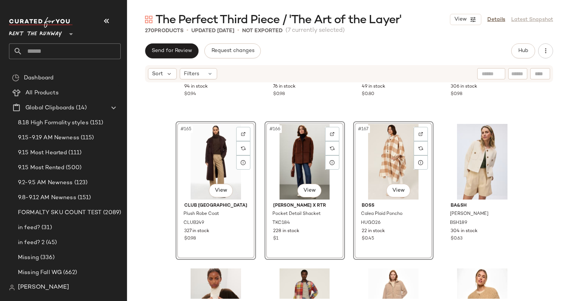
scroll to position [5982, 0]
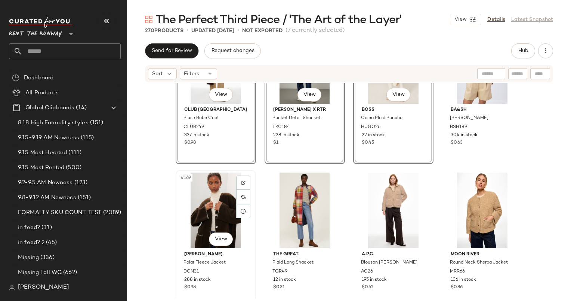
click at [199, 203] on div "#169 View" at bounding box center [215, 210] width 75 height 76
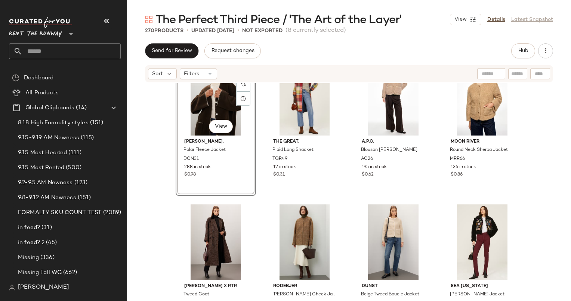
scroll to position [6015, 0]
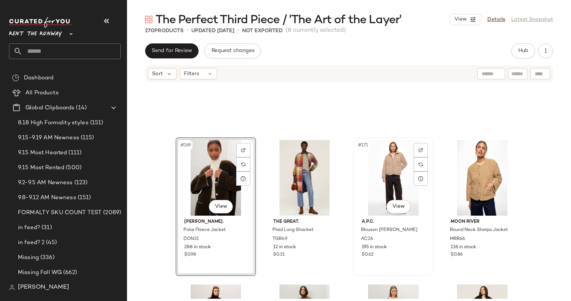
click at [388, 163] on div "#171 View" at bounding box center [393, 178] width 75 height 76
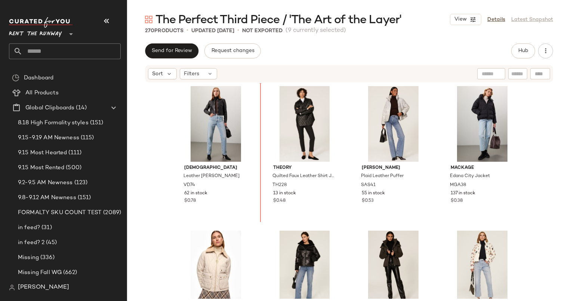
scroll to position [4757, 0]
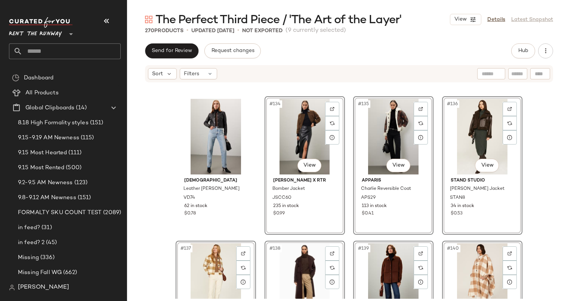
click at [533, 183] on div "VEDA Leather [PERSON_NAME] VD74 62 in stock $0.78 #134 View [PERSON_NAME] x RTR…" at bounding box center [349, 190] width 444 height 215
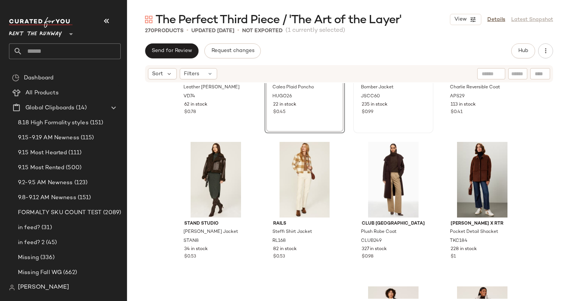
scroll to position [4870, 0]
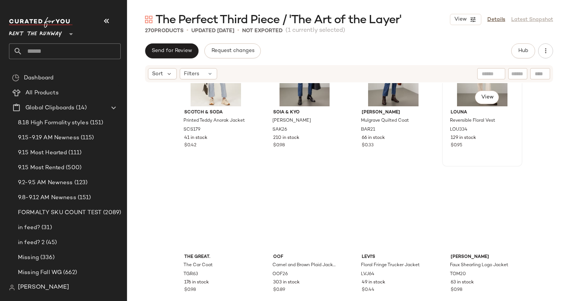
scroll to position [5404, 0]
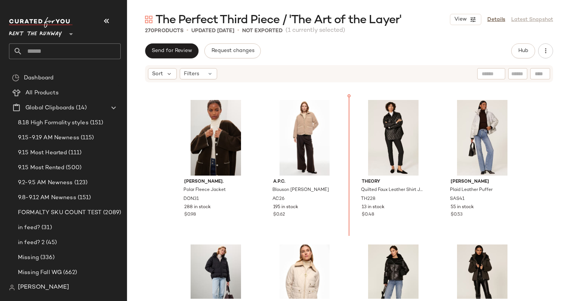
scroll to position [5045, 0]
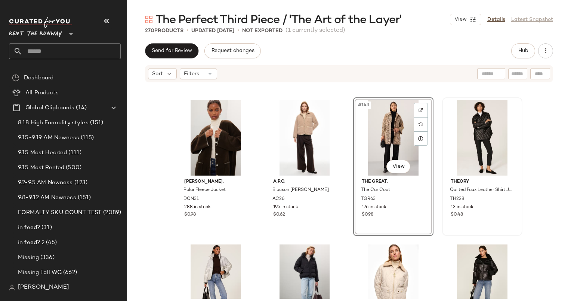
scroll to position [5064, 0]
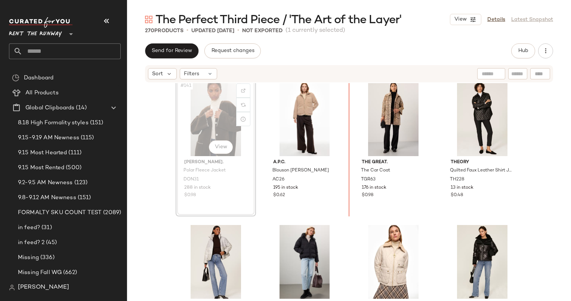
scroll to position [5064, 0]
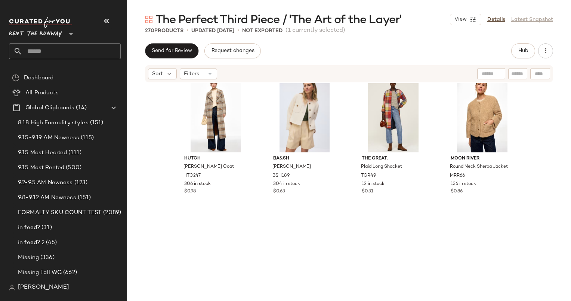
scroll to position [6078, 0]
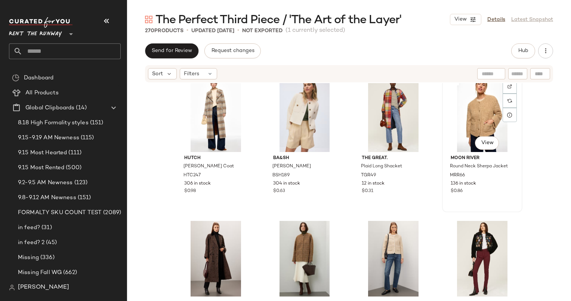
drag, startPoint x: 344, startPoint y: 172, endPoint x: 483, endPoint y: 102, distance: 156.2
click at [483, 102] on div "Save the Duck Vibe Mock Neck Jacket SD22 166 in stock $0.44 By [PERSON_NAME] Ir…" at bounding box center [349, 190] width 444 height 215
click at [302, 238] on div "#174 View" at bounding box center [304, 259] width 75 height 76
click at [473, 113] on div "#172 View" at bounding box center [482, 114] width 75 height 76
click at [292, 232] on div at bounding box center [304, 259] width 75 height 76
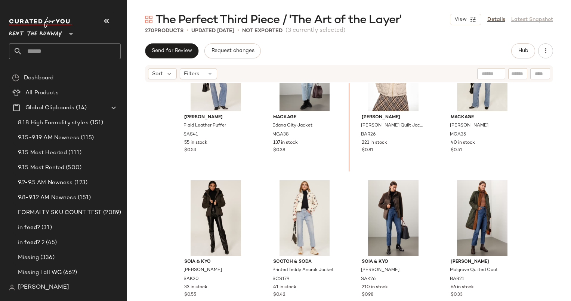
scroll to position [5186, 0]
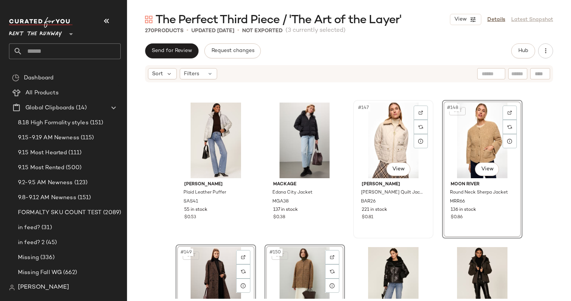
scroll to position [5288, 0]
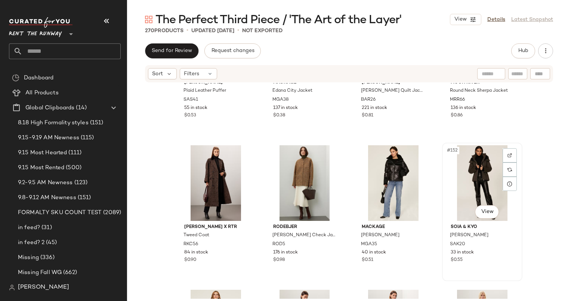
click at [453, 210] on div "#152 View" at bounding box center [482, 183] width 75 height 76
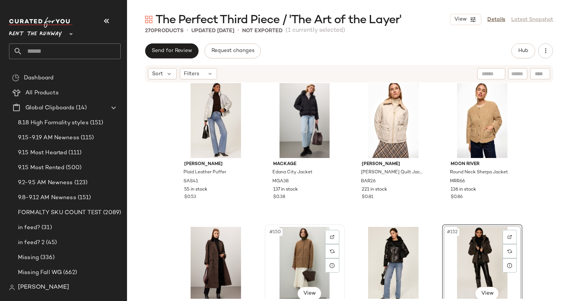
scroll to position [5206, 0]
drag, startPoint x: 188, startPoint y: 223, endPoint x: 230, endPoint y: 237, distance: 44.1
click at [230, 237] on div "[PERSON_NAME] Plaid Leather Puffer SAS41 55 in stock $0.53 Mackage Edana City J…" at bounding box center [349, 190] width 444 height 215
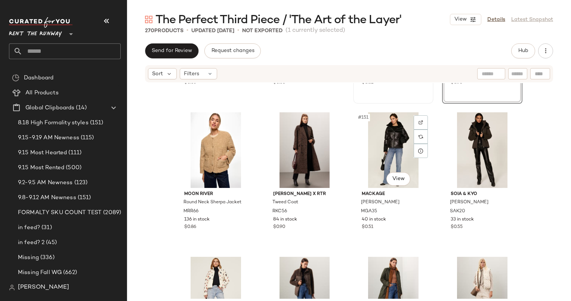
scroll to position [5324, 0]
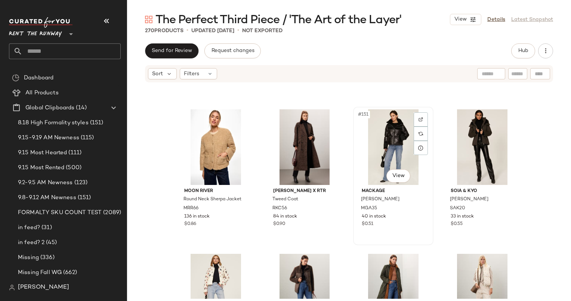
click at [396, 151] on div "#151 View" at bounding box center [393, 147] width 75 height 76
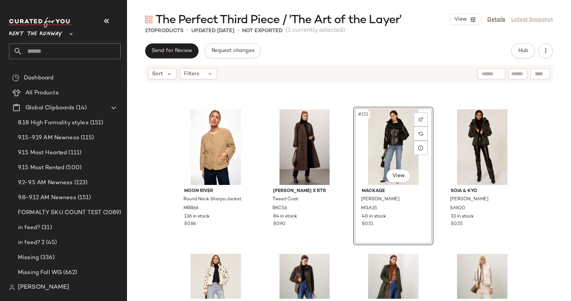
click at [396, 151] on div "#151 View" at bounding box center [393, 147] width 75 height 76
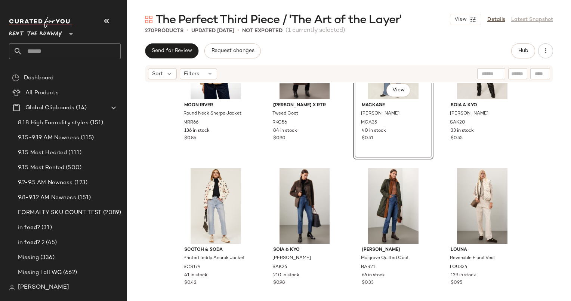
scroll to position [5411, 0]
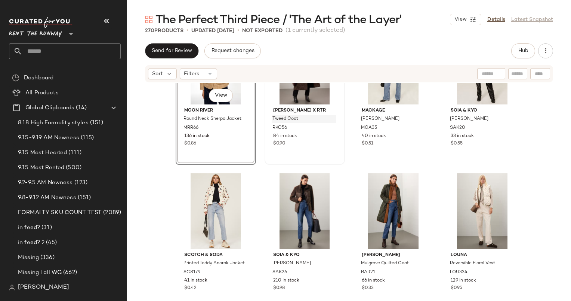
scroll to position [5399, 0]
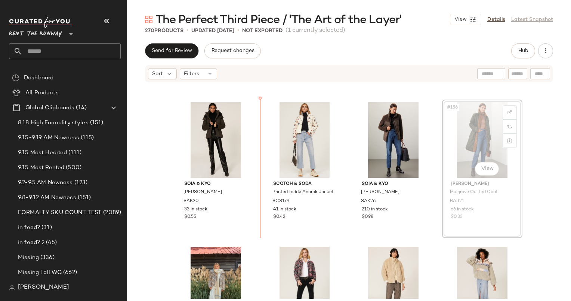
scroll to position [5474, 0]
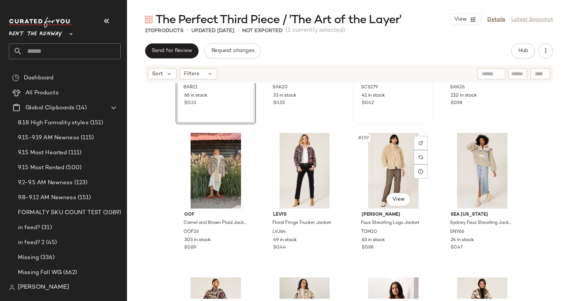
scroll to position [5484, 0]
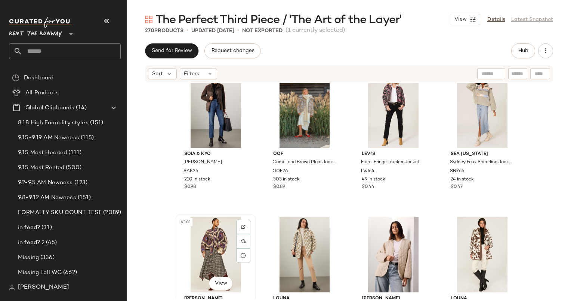
scroll to position [5736, 0]
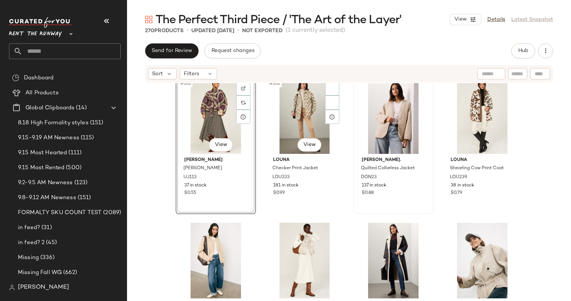
scroll to position [5788, 0]
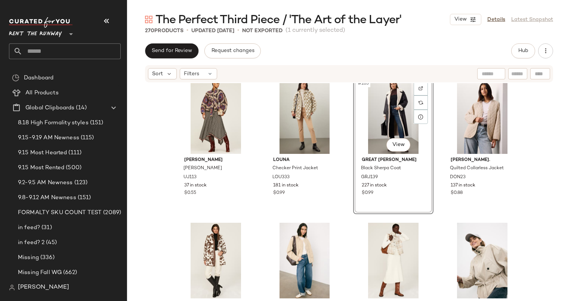
scroll to position [5911, 0]
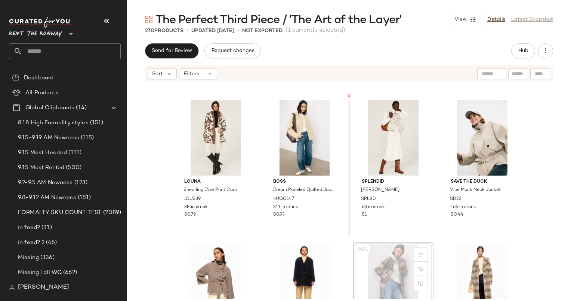
scroll to position [5911, 0]
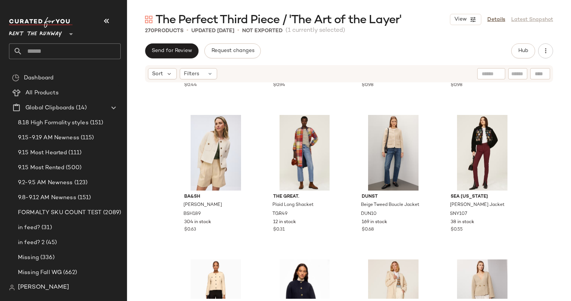
scroll to position [6220, 0]
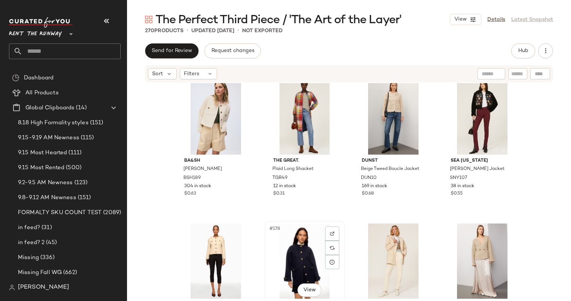
click at [301, 246] on div "#178 View" at bounding box center [304, 261] width 75 height 76
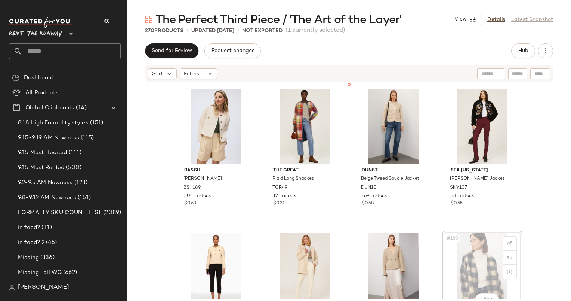
scroll to position [6211, 0]
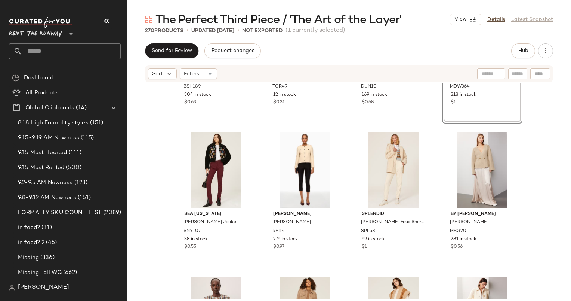
scroll to position [6370, 0]
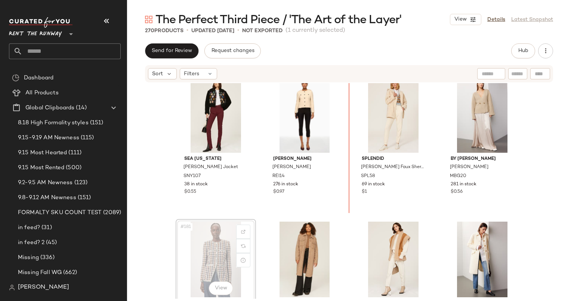
scroll to position [6356, 0]
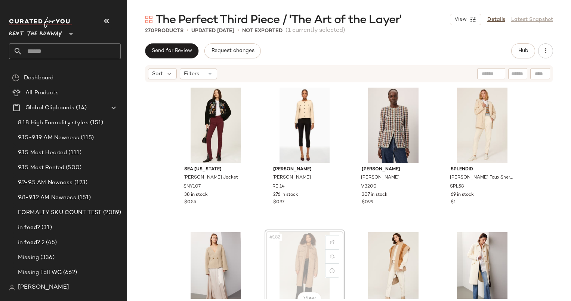
scroll to position [6356, 0]
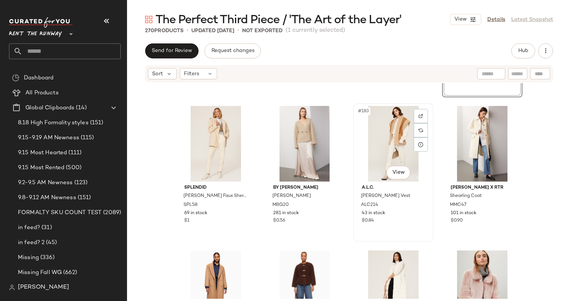
scroll to position [6482, 0]
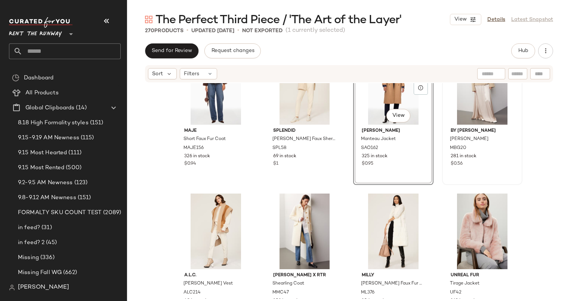
scroll to position [6541, 0]
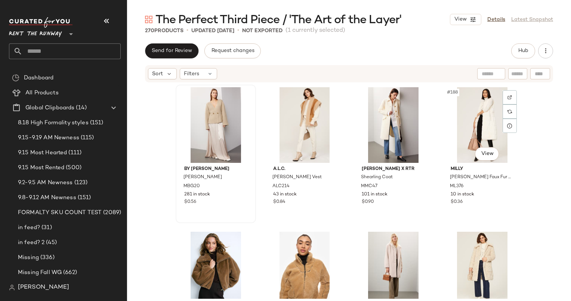
scroll to position [6658, 0]
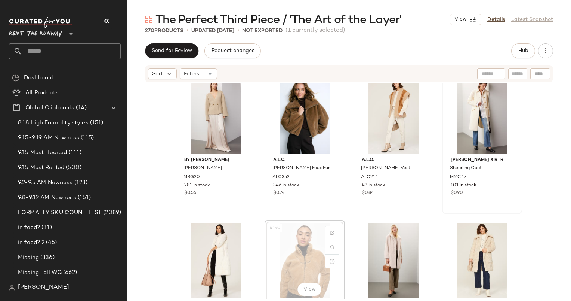
scroll to position [6646, 0]
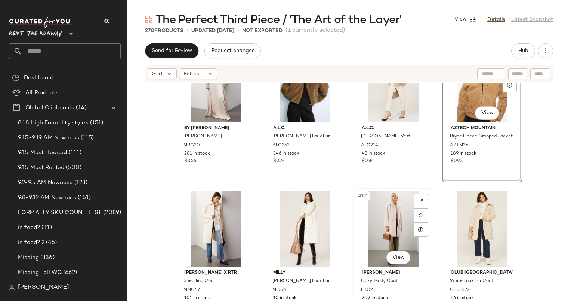
scroll to position [6683, 0]
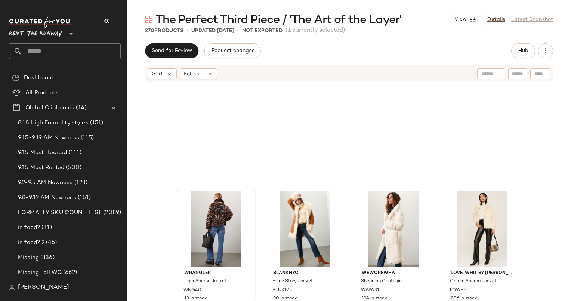
scroll to position [6961, 0]
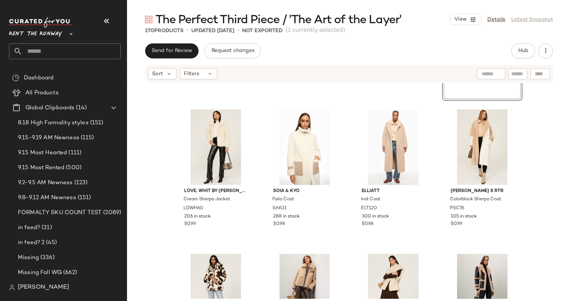
scroll to position [7088, 0]
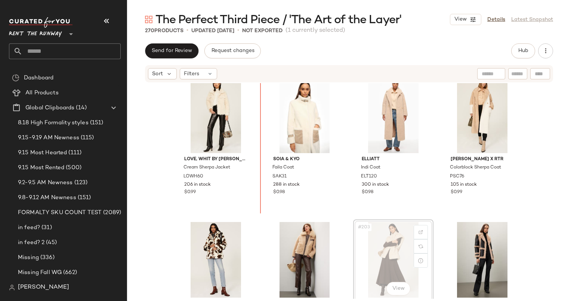
scroll to position [7088, 0]
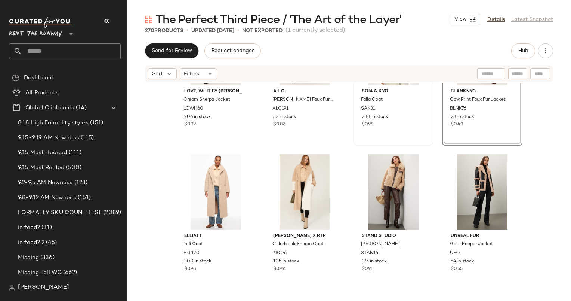
scroll to position [7206, 0]
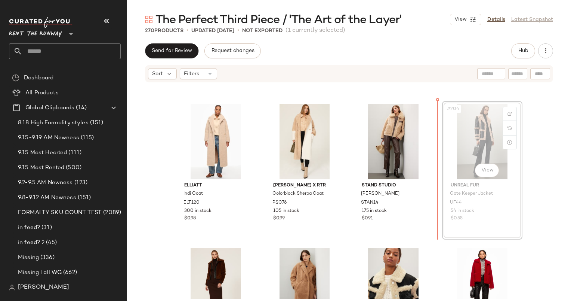
scroll to position [7205, 0]
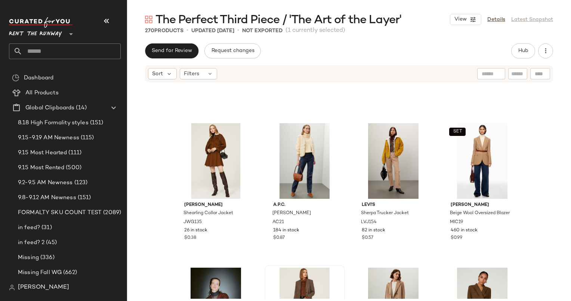
scroll to position [8481, 0]
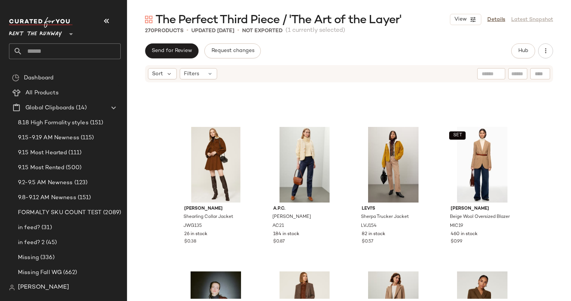
click at [199, 67] on div "Sort Filters" at bounding box center [349, 73] width 408 height 17
click at [203, 76] on div "Filters" at bounding box center [198, 73] width 37 height 11
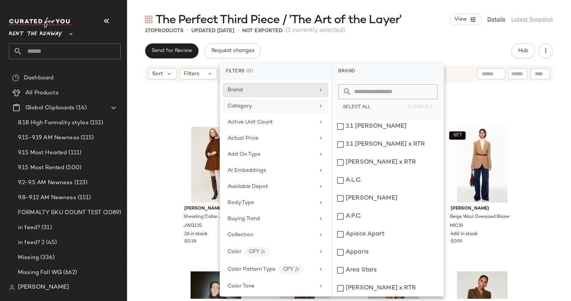
click at [269, 108] on div "Category" at bounding box center [271, 106] width 87 height 8
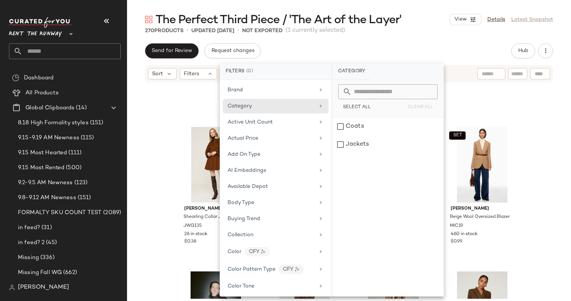
click at [476, 66] on div "Sort Filters" at bounding box center [349, 73] width 408 height 17
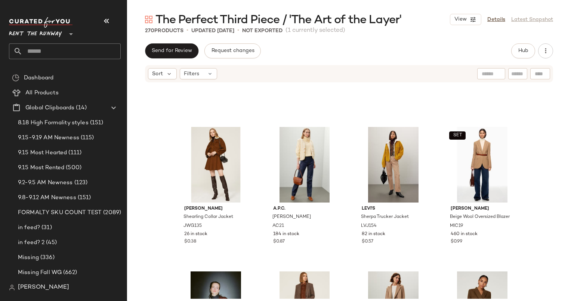
click at [519, 74] on input "text" at bounding box center [517, 74] width 13 height 8
type input "******"
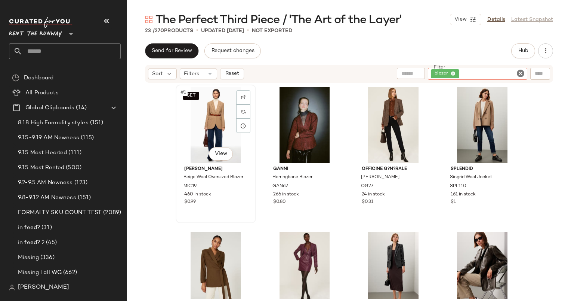
click at [196, 127] on div "SET #1 View" at bounding box center [215, 125] width 75 height 76
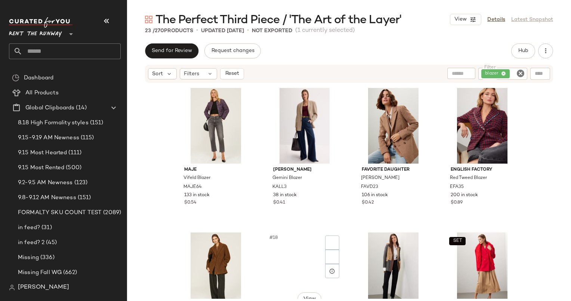
scroll to position [652, 0]
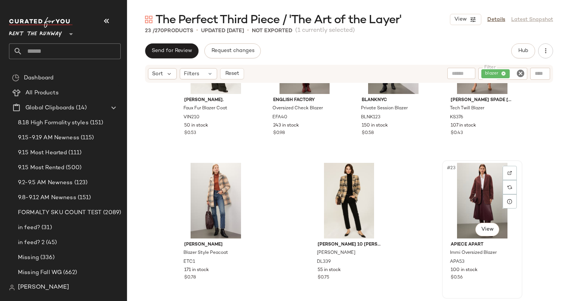
click at [474, 206] on div "#23 View" at bounding box center [482, 201] width 75 height 76
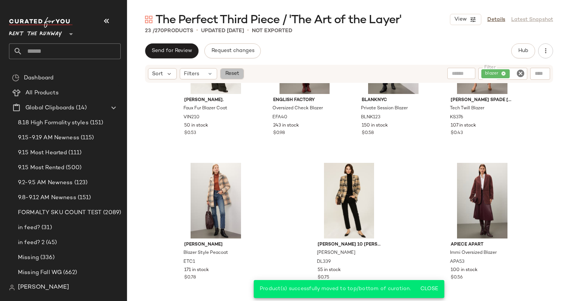
click at [237, 76] on span "Reset" at bounding box center [232, 74] width 14 height 6
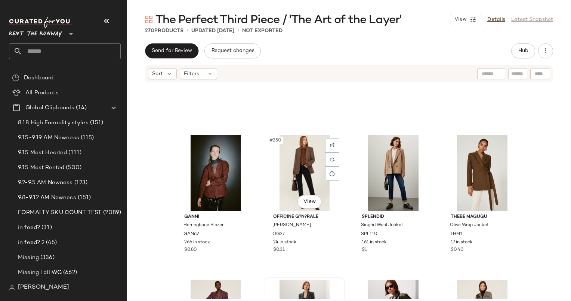
scroll to position [8906, 0]
click at [528, 48] on span "Hub" at bounding box center [523, 51] width 10 height 6
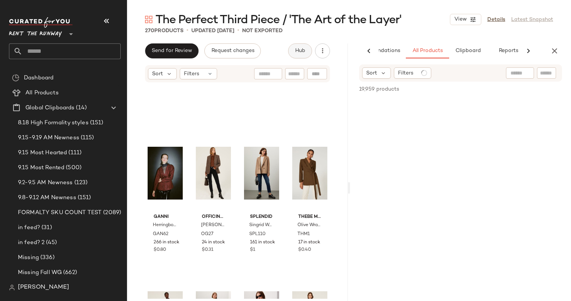
scroll to position [0, 39]
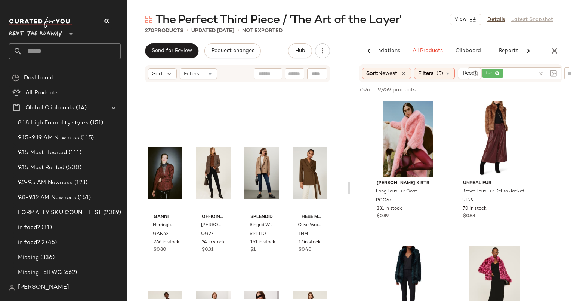
click at [541, 74] on icon at bounding box center [541, 74] width 6 height 6
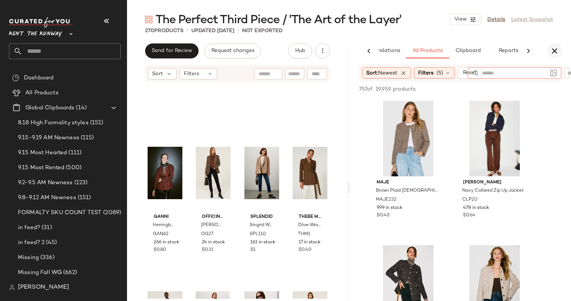
click at [550, 54] on button "button" at bounding box center [554, 50] width 15 height 15
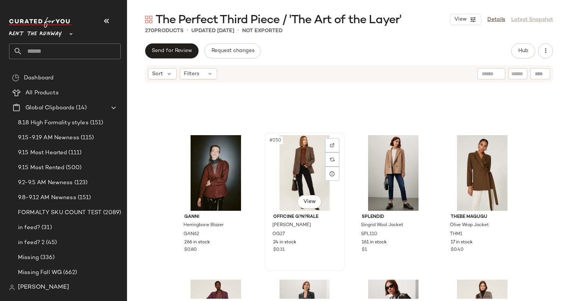
scroll to position [8809, 0]
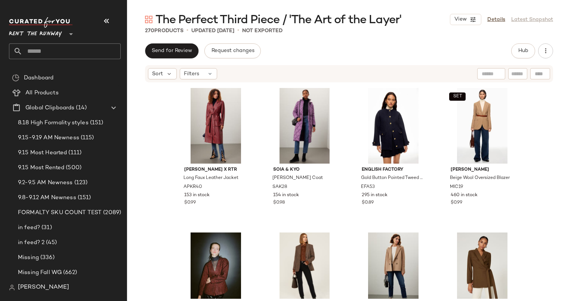
click at [511, 63] on div "Send for Review Request changes Hub Sort Filters [PERSON_NAME] x RTR Long Faux …" at bounding box center [349, 187] width 444 height 289
click at [515, 70] on input "text" at bounding box center [517, 74] width 13 height 8
type input "******"
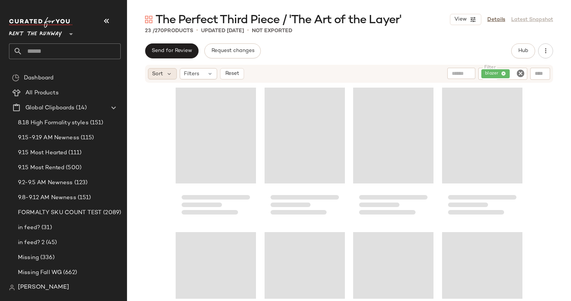
click at [156, 71] on span "Sort" at bounding box center [157, 74] width 11 height 8
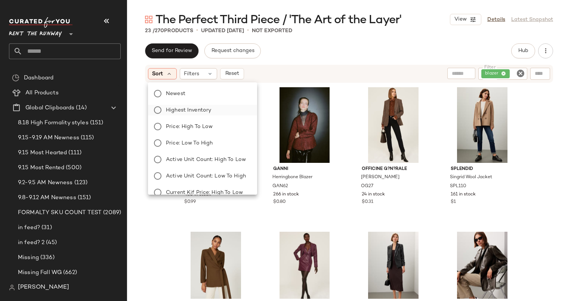
click at [220, 114] on label "Highest Inventory" at bounding box center [207, 110] width 88 height 10
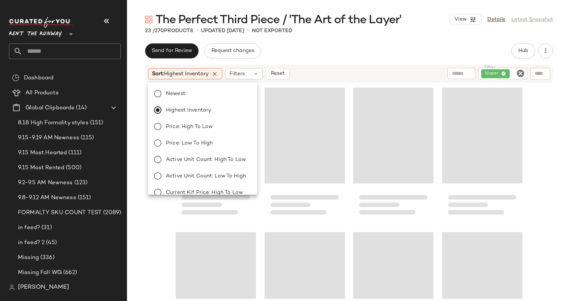
click at [336, 67] on div "Sort: Highest Inventory Filters Reset Filter blazer Filter" at bounding box center [349, 74] width 408 height 18
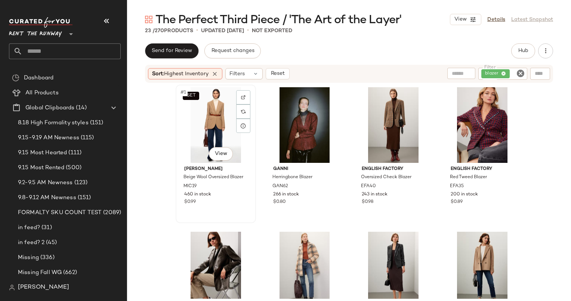
click at [220, 124] on div "SET #1 View" at bounding box center [215, 125] width 75 height 76
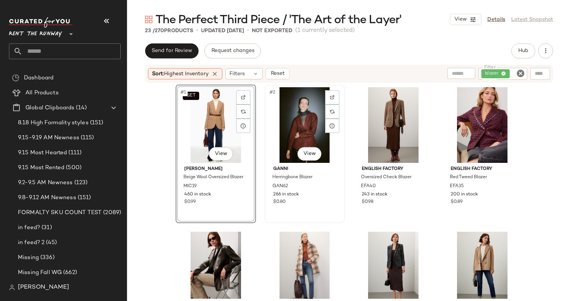
click at [306, 124] on div "#2 View" at bounding box center [304, 125] width 75 height 76
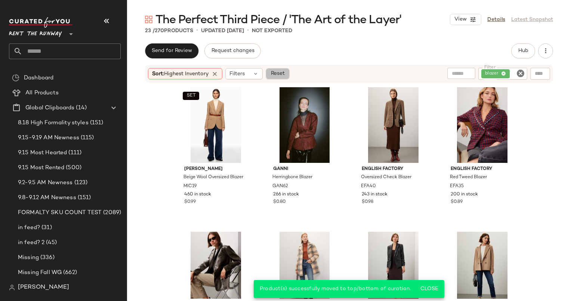
click at [287, 74] on button "Reset" at bounding box center [278, 73] width 24 height 11
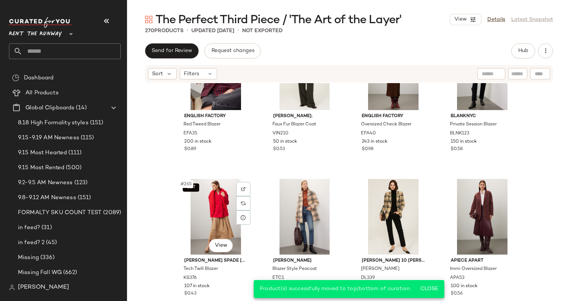
scroll to position [9438, 0]
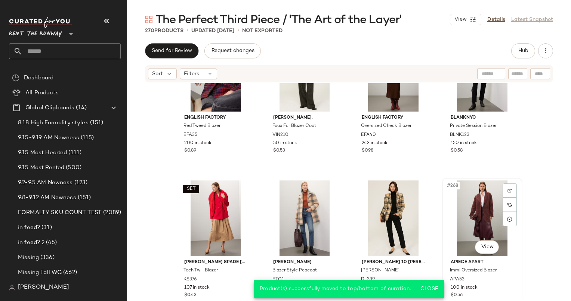
click at [488, 205] on div "#268 View" at bounding box center [482, 218] width 75 height 76
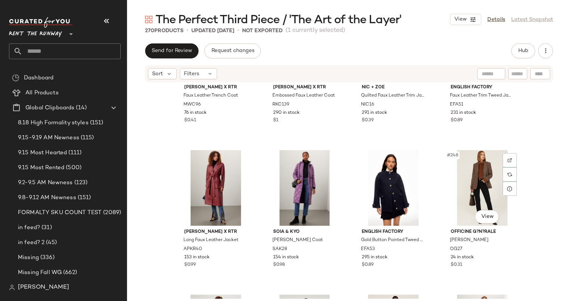
scroll to position [8747, 0]
click at [366, 179] on div "#247 View" at bounding box center [393, 188] width 75 height 76
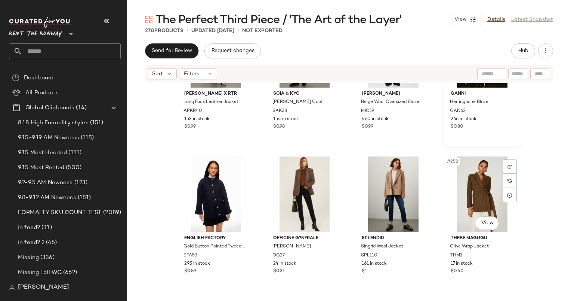
scroll to position [8885, 0]
click at [519, 77] on input "text" at bounding box center [517, 74] width 13 height 8
type input "******"
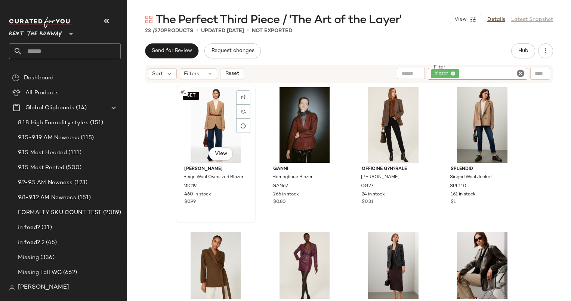
click at [197, 111] on div "SET #1 View" at bounding box center [215, 125] width 75 height 76
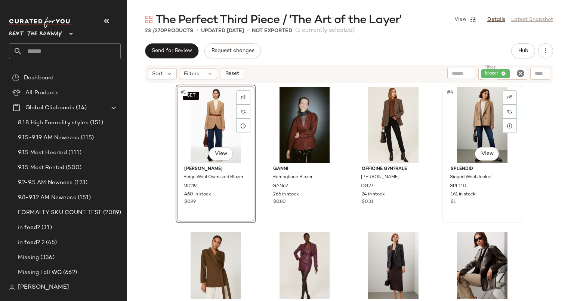
click at [485, 123] on div "#4 View" at bounding box center [482, 125] width 75 height 76
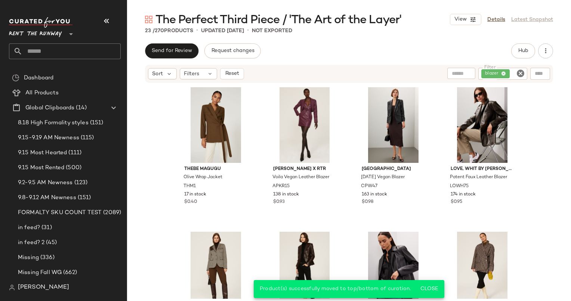
click at [244, 70] on div "Sort Filters Reset" at bounding box center [295, 73] width 294 height 11
click at [241, 70] on button "Reset" at bounding box center [232, 73] width 24 height 11
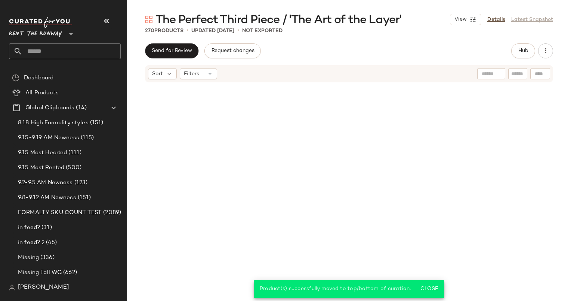
scroll to position [9600, 0]
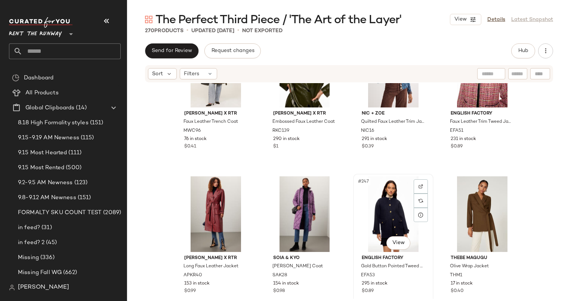
click at [386, 213] on div "#247 View" at bounding box center [393, 214] width 75 height 76
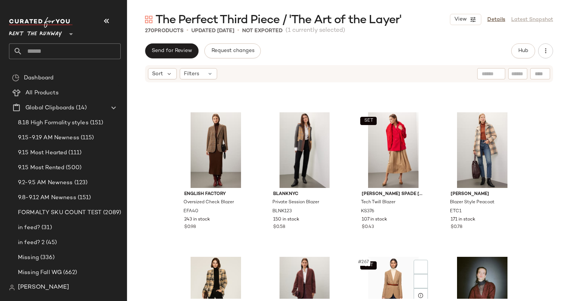
scroll to position [9506, 0]
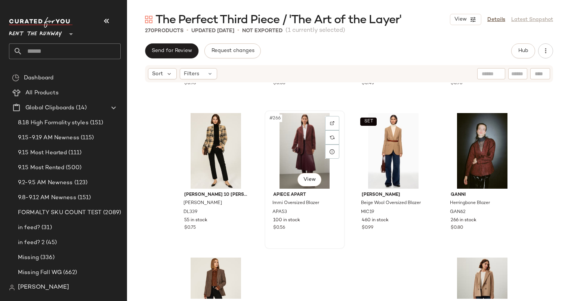
click at [301, 129] on div "#266 View" at bounding box center [304, 151] width 75 height 76
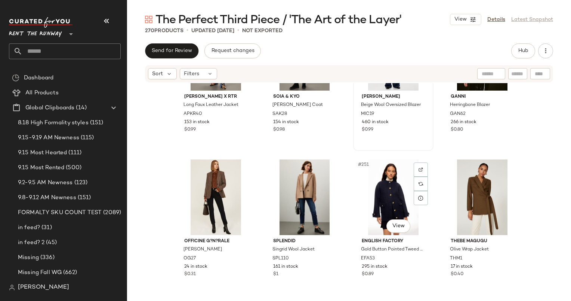
scroll to position [8886, 0]
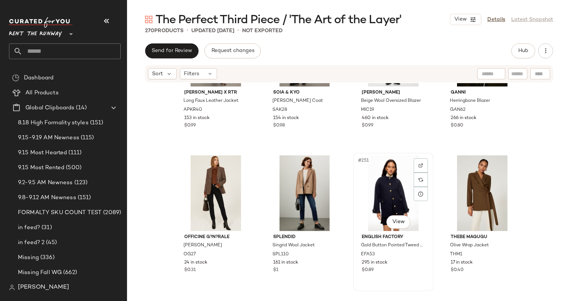
click at [386, 184] on div "#251 View" at bounding box center [393, 193] width 75 height 76
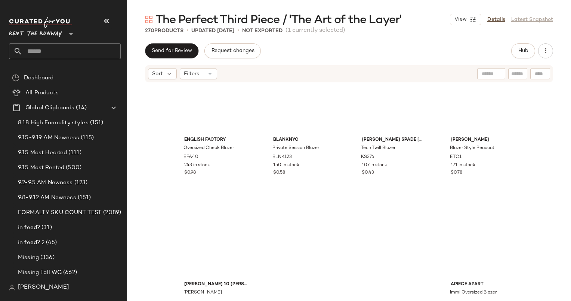
scroll to position [9600, 0]
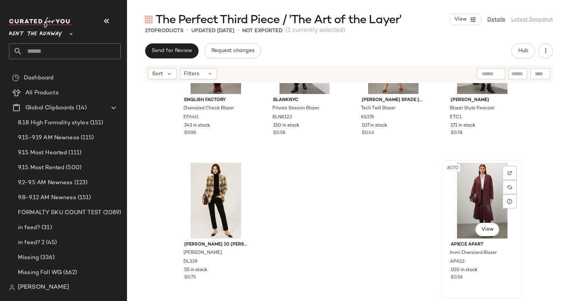
click at [461, 195] on div "#270 View" at bounding box center [482, 201] width 75 height 76
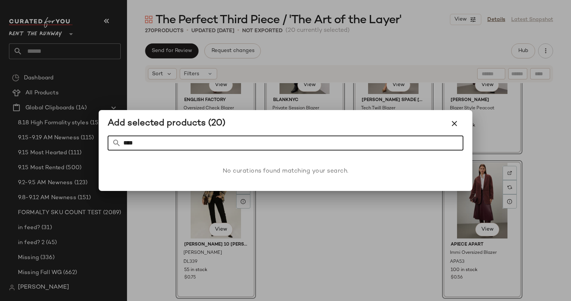
type input "****"
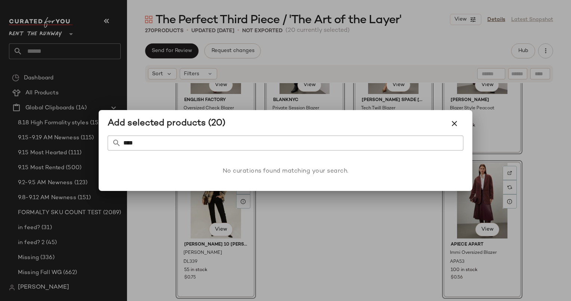
click at [381, 209] on div at bounding box center [285, 150] width 571 height 301
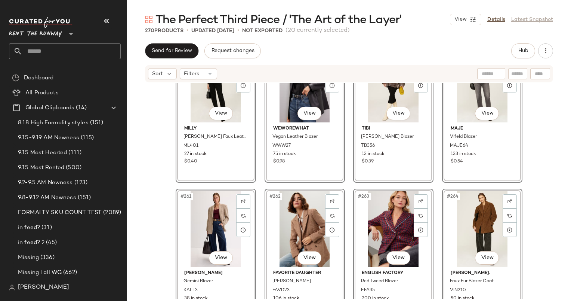
scroll to position [9235, 0]
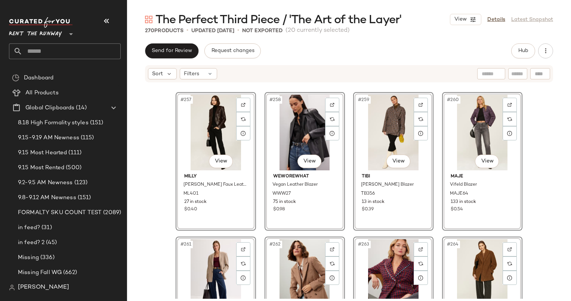
click at [139, 151] on div "#257 View Milly Inez Faux Leather Blazer ML401 27 in stock $0.40 #258 View WEWO…" at bounding box center [349, 190] width 444 height 215
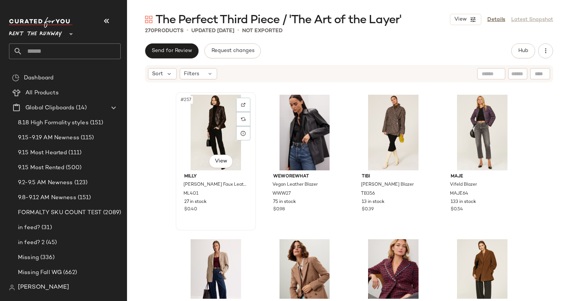
scroll to position [9600, 0]
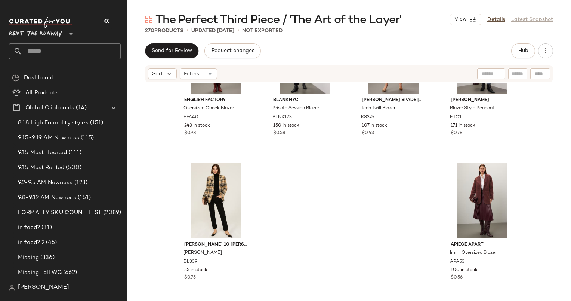
click at [144, 136] on div "English Factory Oversized Check Blazer EFA40 243 in stock $0.98 BLANKNYC Privat…" at bounding box center [349, 190] width 444 height 215
click at [513, 67] on div "Sort Filters" at bounding box center [349, 73] width 408 height 17
click at [537, 45] on div "Hub" at bounding box center [532, 50] width 42 height 15
click at [530, 50] on button "Hub" at bounding box center [523, 50] width 24 height 15
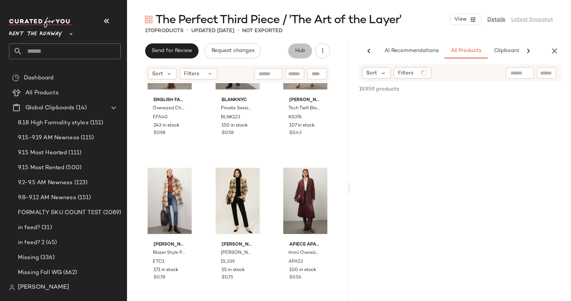
scroll to position [0, 39]
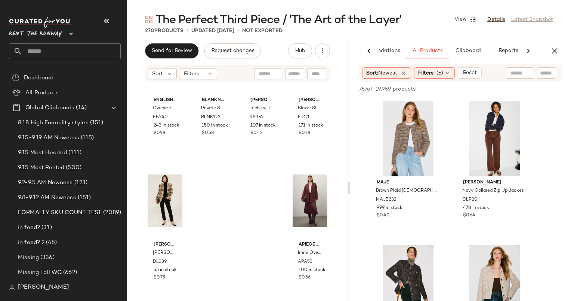
click at [421, 30] on div "270 Products • updated [DATE] • Not Exported" at bounding box center [349, 30] width 444 height 7
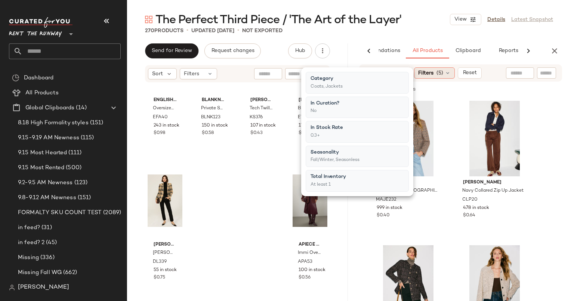
click at [436, 73] on div "Filters (5)" at bounding box center [434, 72] width 41 height 11
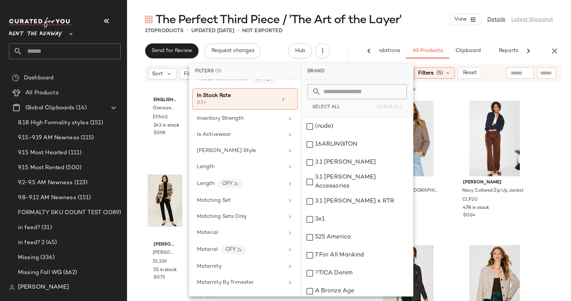
scroll to position [540, 0]
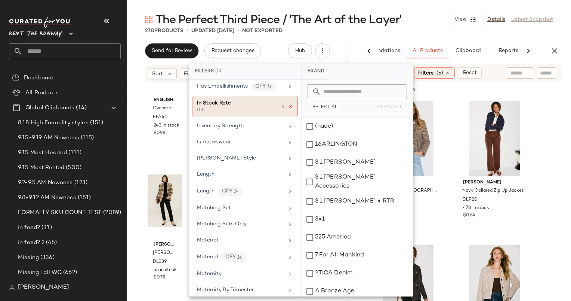
click at [288, 104] on icon at bounding box center [290, 106] width 5 height 5
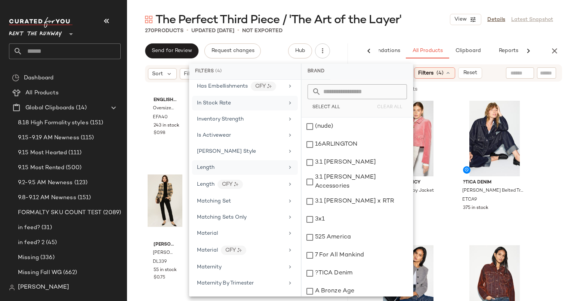
scroll to position [0, 0]
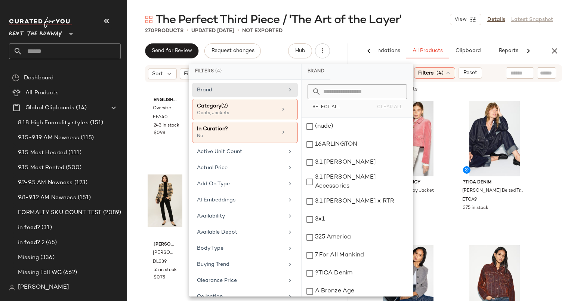
click at [428, 24] on div "The Perfect Third Piece / 'The Art of the Layer' View Details Latest Snapshot" at bounding box center [349, 19] width 444 height 15
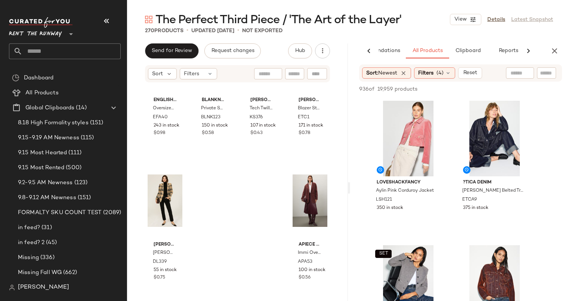
click at [446, 29] on div "270 Products • updated [DATE] • Not Exported" at bounding box center [349, 30] width 444 height 7
click at [516, 73] on input "text" at bounding box center [514, 73] width 65 height 8
click at [527, 37] on div "The Perfect Third Piece / 'The Art of the Layer' View Details Latest Snapshot 2…" at bounding box center [349, 156] width 444 height 289
click at [551, 77] on div at bounding box center [546, 72] width 19 height 11
type input "******"
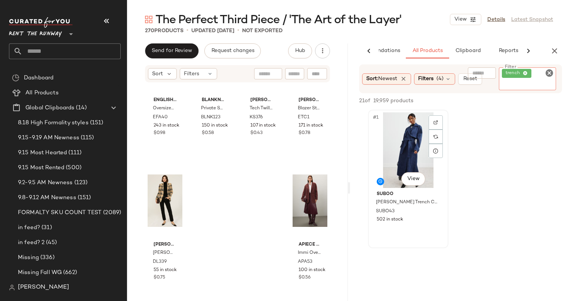
click at [409, 144] on div "#1 View" at bounding box center [408, 150] width 75 height 76
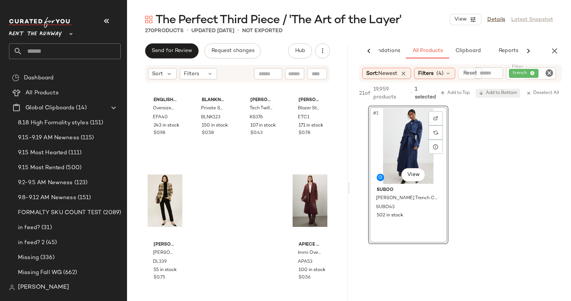
click at [501, 95] on span "Add to Bottom" at bounding box center [498, 92] width 39 height 5
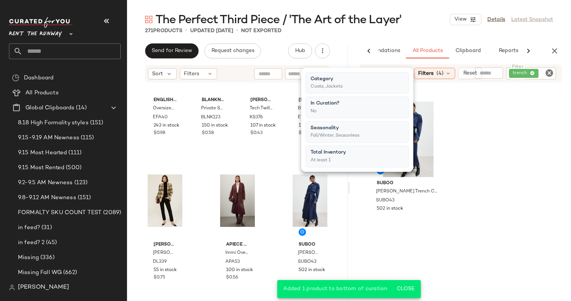
click at [464, 144] on div "Suboo [PERSON_NAME] Denim Trench Coat SUBO43 502 in stock" at bounding box center [460, 168] width 221 height 138
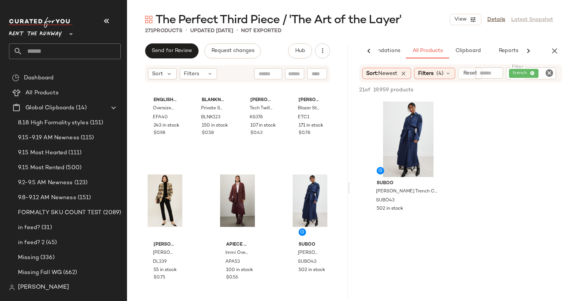
click at [550, 73] on icon "Clear Filter" at bounding box center [549, 72] width 9 height 9
click at [521, 126] on div "Suboo [PERSON_NAME] Denim Trench Coat SUBO43 502 in stock" at bounding box center [460, 167] width 221 height 138
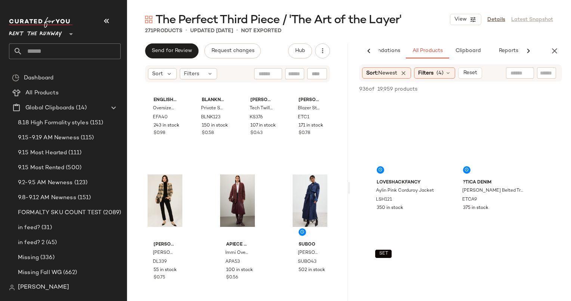
click at [522, 76] on input "text" at bounding box center [520, 73] width 19 height 8
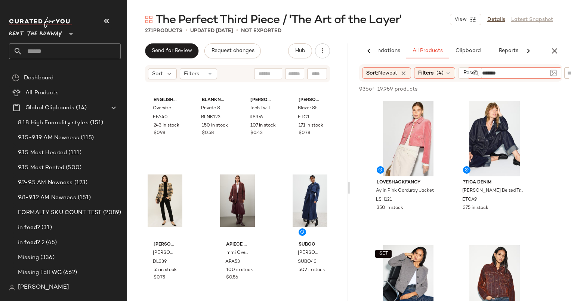
type input "******"
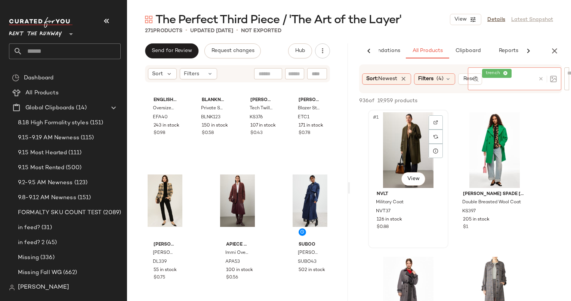
click at [399, 152] on div "#1 View" at bounding box center [408, 150] width 75 height 76
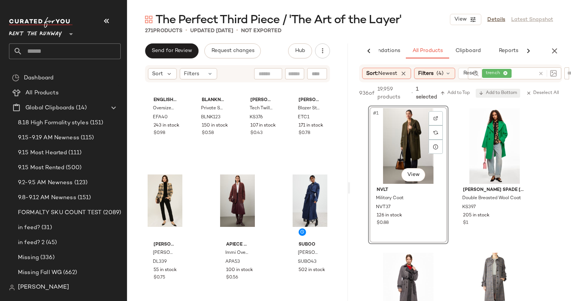
click at [506, 95] on span "Add to Bottom" at bounding box center [498, 92] width 39 height 5
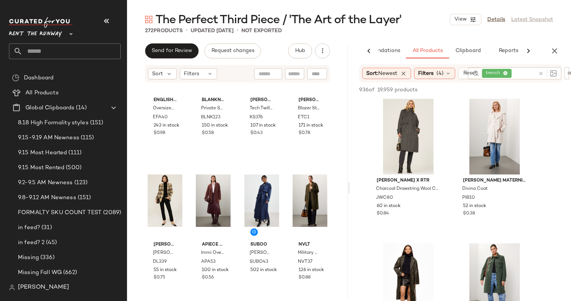
scroll to position [308, 0]
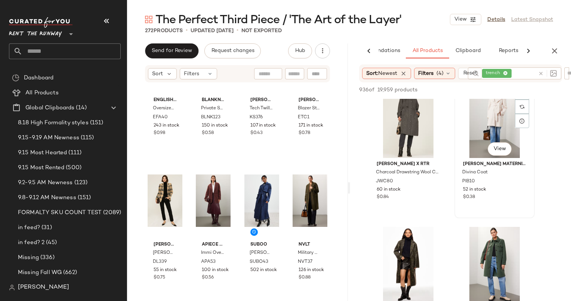
click at [477, 140] on div "#6 View" at bounding box center [494, 120] width 75 height 76
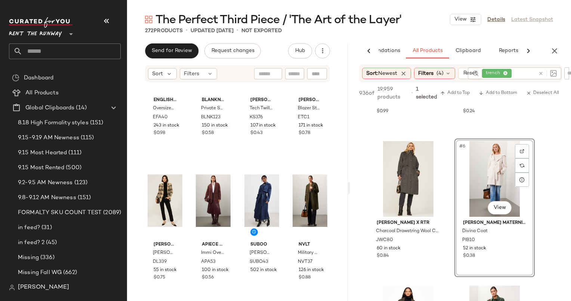
scroll to position [443, 0]
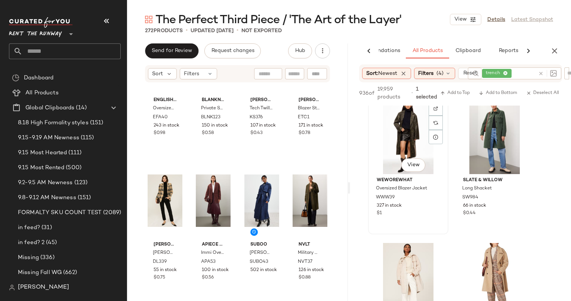
click at [390, 152] on div "#7 View" at bounding box center [408, 136] width 75 height 76
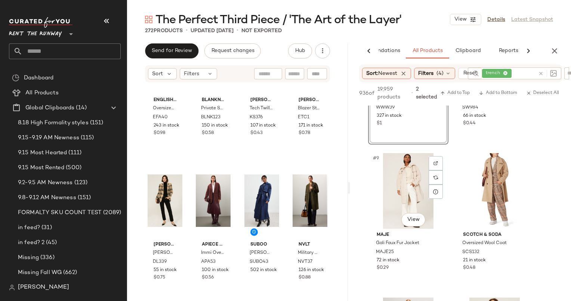
scroll to position [538, 0]
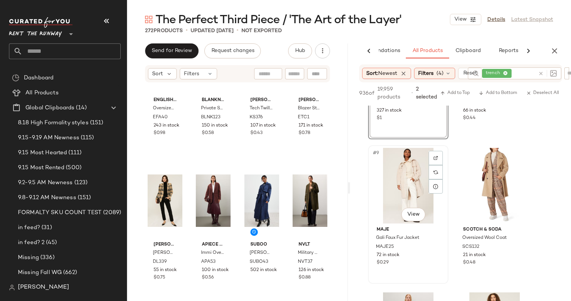
click at [396, 168] on div "#9 View" at bounding box center [408, 186] width 75 height 76
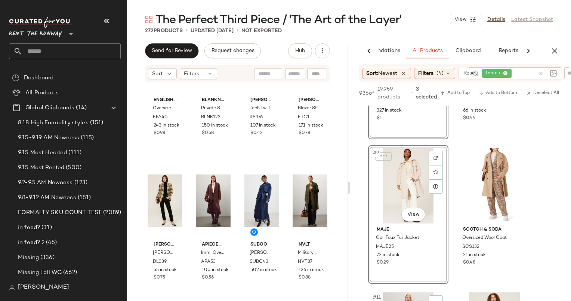
scroll to position [709, 0]
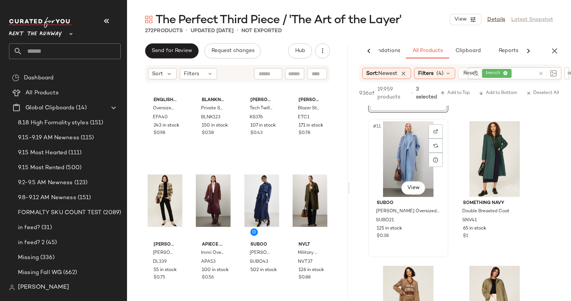
click at [408, 153] on div "#11 View" at bounding box center [408, 159] width 75 height 76
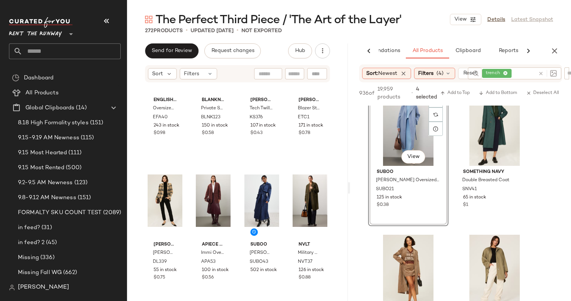
click at [403, 135] on div "SET #11 View" at bounding box center [408, 128] width 75 height 76
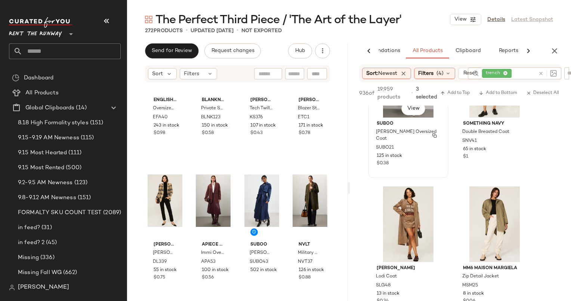
scroll to position [788, 0]
click at [400, 206] on div "#13 View" at bounding box center [408, 224] width 75 height 76
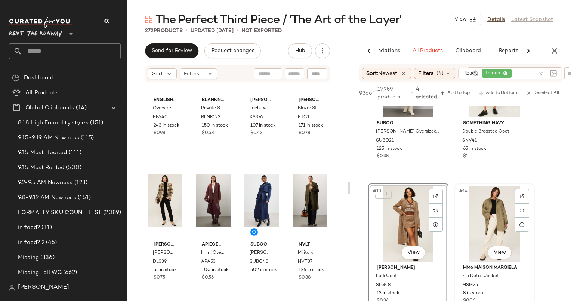
click at [497, 208] on div "#14 View" at bounding box center [494, 224] width 75 height 76
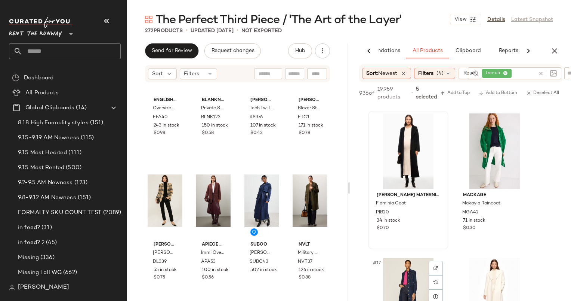
scroll to position [1149, 0]
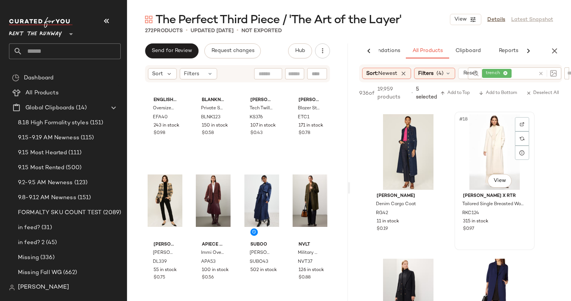
click at [488, 133] on div "#18 View" at bounding box center [494, 152] width 75 height 76
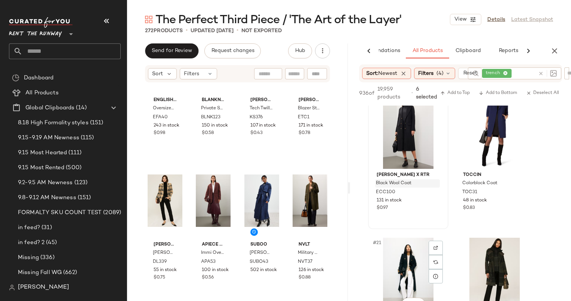
scroll to position [1304, 0]
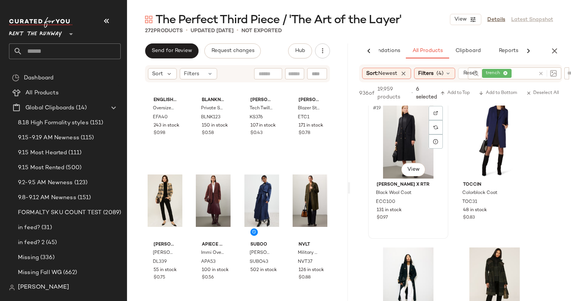
click at [408, 129] on div "#19 View" at bounding box center [408, 141] width 75 height 76
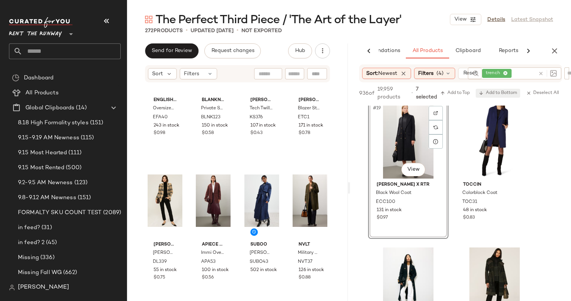
click at [507, 91] on span "Add to Bottom" at bounding box center [498, 92] width 39 height 5
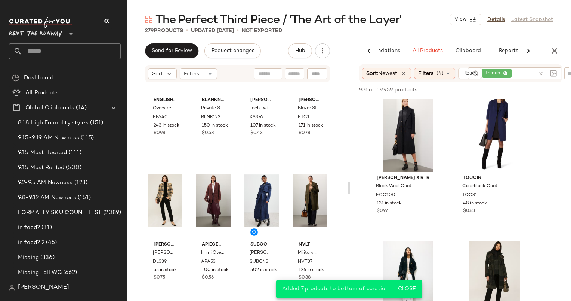
click at [542, 74] on div at bounding box center [546, 73] width 22 height 12
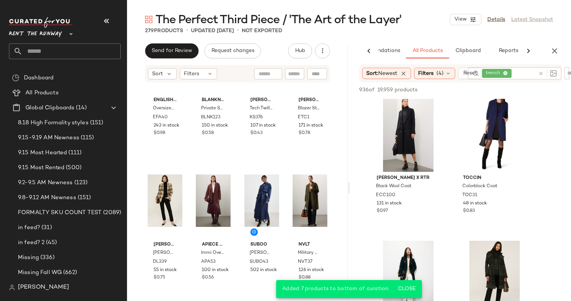
click at [542, 72] on div at bounding box center [546, 73] width 22 height 12
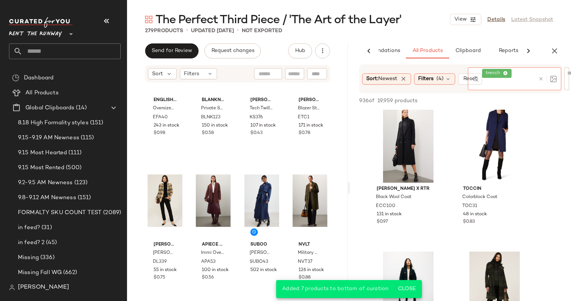
click at [539, 78] on icon at bounding box center [541, 79] width 6 height 6
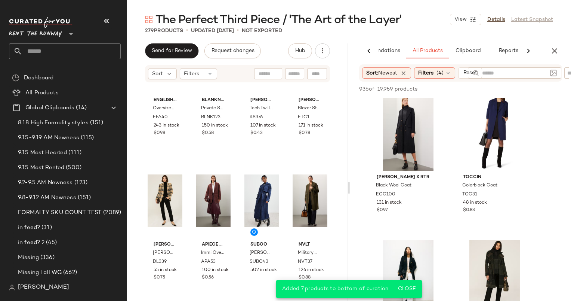
click at [554, 73] on div at bounding box center [546, 72] width 19 height 11
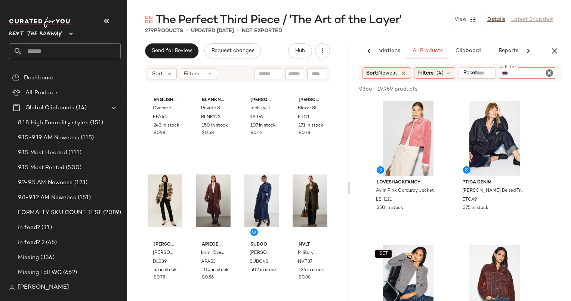
type input "****"
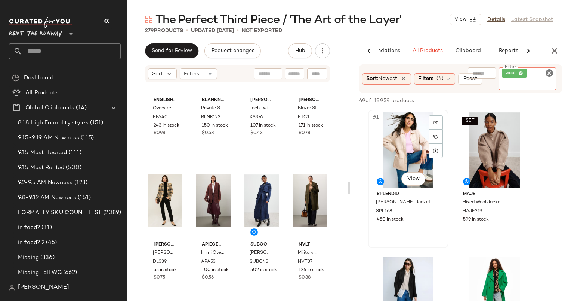
click at [405, 147] on div "#1 View" at bounding box center [408, 150] width 75 height 76
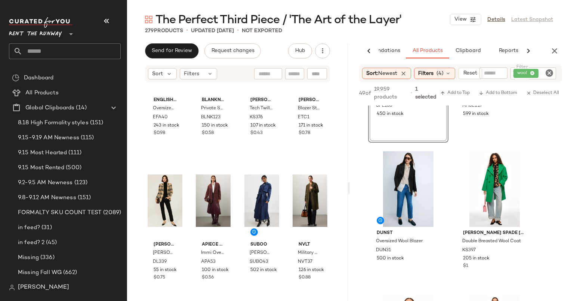
scroll to position [102, 0]
click at [405, 173] on div "#3 View" at bounding box center [408, 189] width 75 height 76
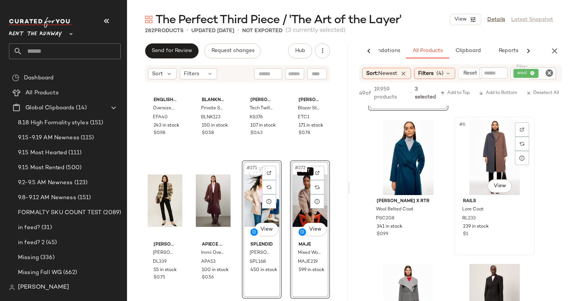
scroll to position [363, 0]
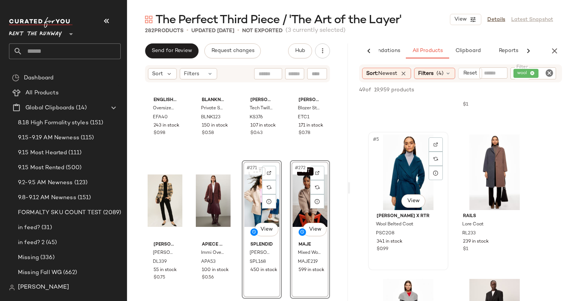
click at [411, 183] on div "#5 View" at bounding box center [408, 172] width 75 height 76
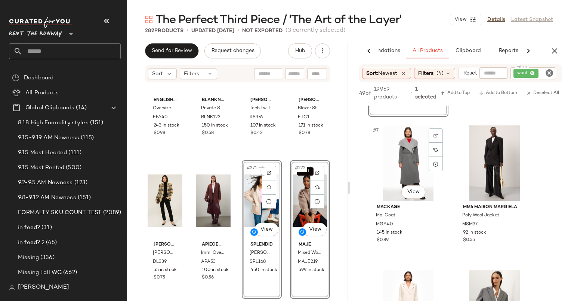
scroll to position [417, 0]
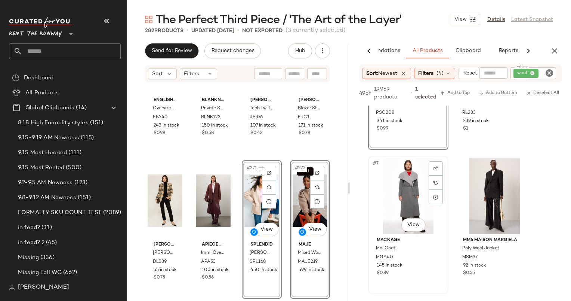
click at [406, 180] on div "#7 View" at bounding box center [408, 196] width 75 height 76
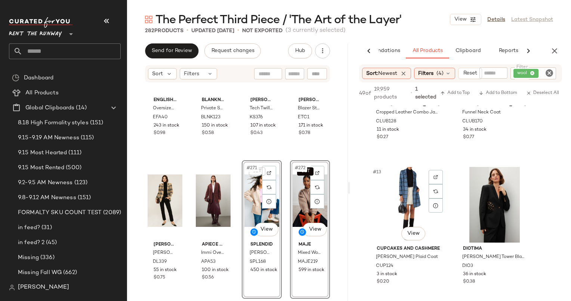
scroll to position [808, 0]
click at [516, 139] on div "$0.77" at bounding box center [494, 136] width 63 height 7
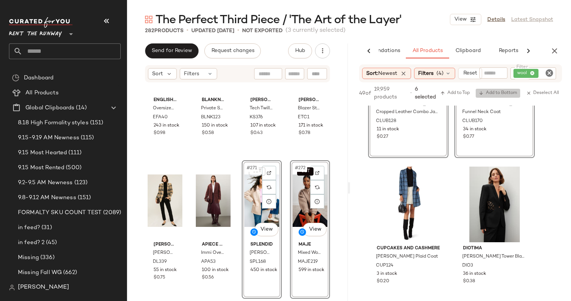
click at [498, 95] on span "Add to Bottom" at bounding box center [498, 92] width 39 height 5
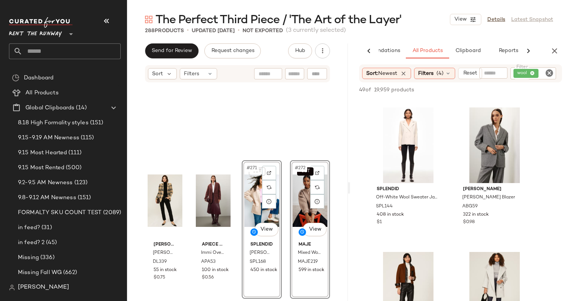
scroll to position [9816, 0]
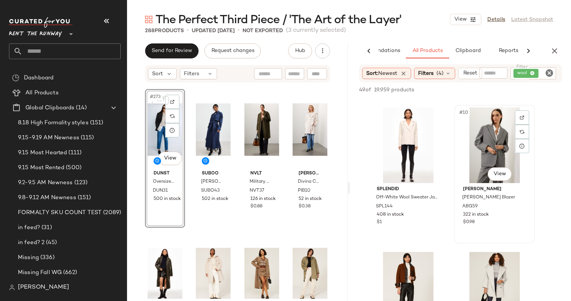
click at [487, 142] on div "#10 View" at bounding box center [494, 145] width 75 height 76
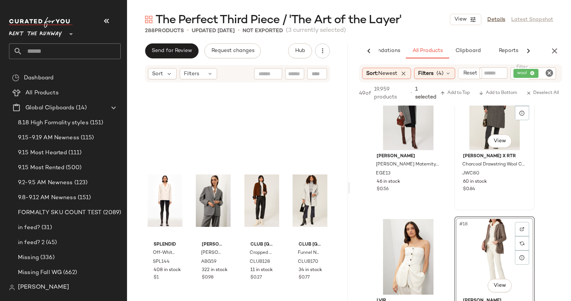
scroll to position [987, 0]
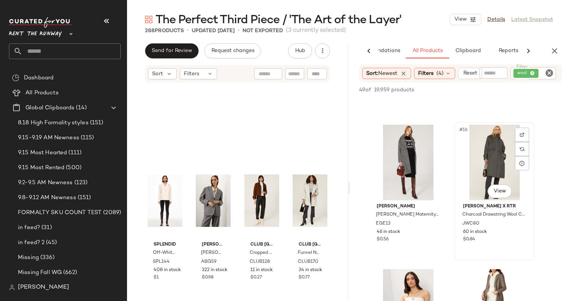
click at [479, 159] on div "#16 View" at bounding box center [494, 163] width 75 height 76
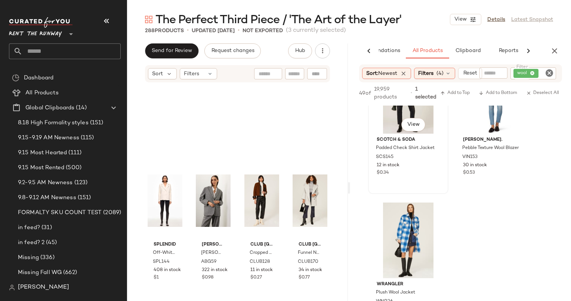
scroll to position [1476, 0]
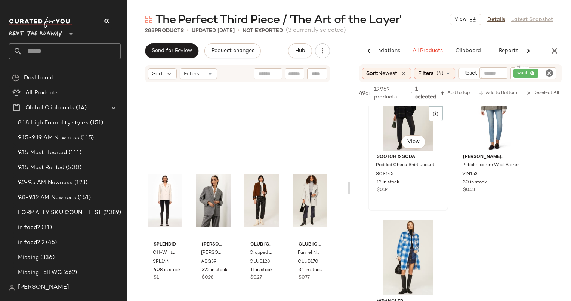
click at [424, 188] on div "$0.34" at bounding box center [408, 190] width 63 height 7
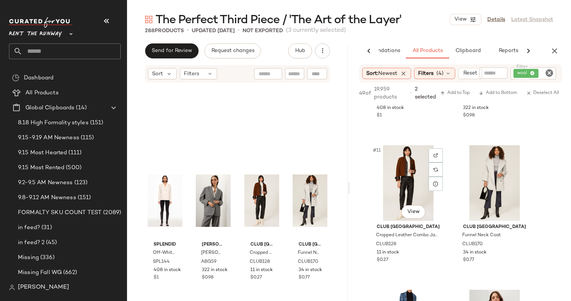
scroll to position [670, 0]
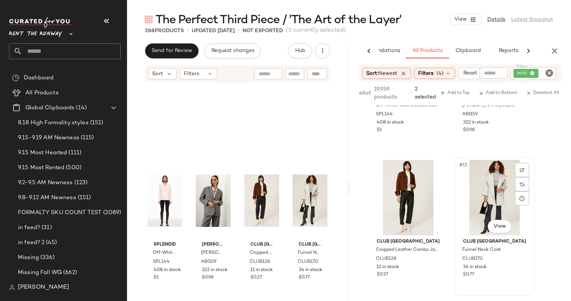
click at [477, 196] on div "#12 View" at bounding box center [494, 198] width 75 height 76
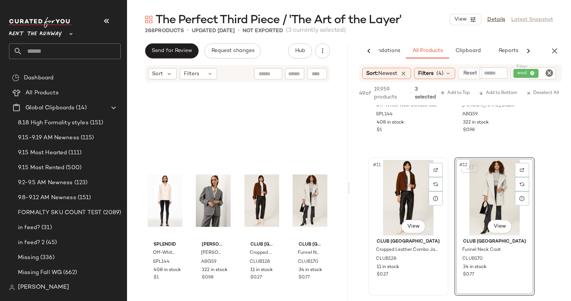
click at [402, 183] on div "#11 View" at bounding box center [408, 198] width 75 height 76
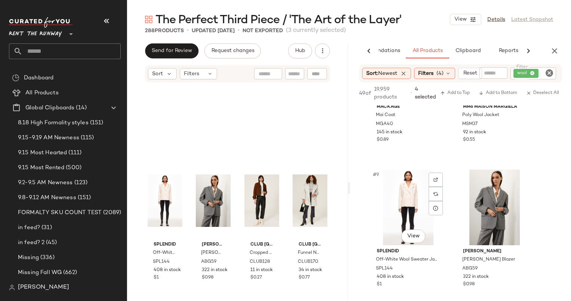
scroll to position [516, 0]
click at [485, 89] on button "Add to Bottom" at bounding box center [498, 93] width 44 height 9
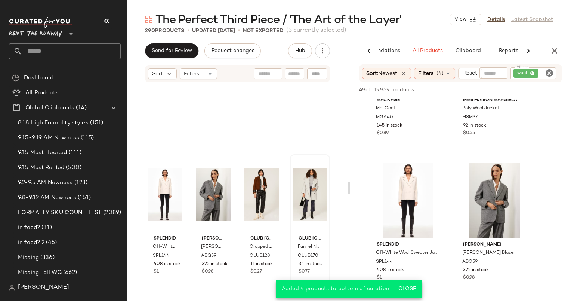
scroll to position [10321, 0]
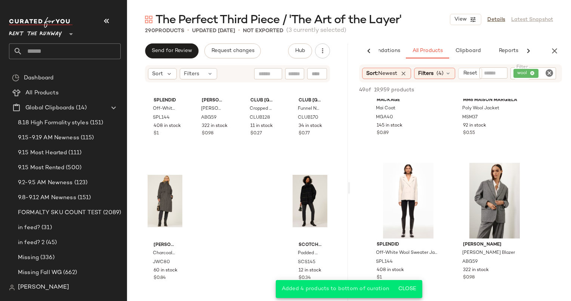
click at [556, 77] on div "Filter wool Filter" at bounding box center [520, 73] width 80 height 12
click at [553, 74] on icon "Clear Filter" at bounding box center [549, 72] width 9 height 9
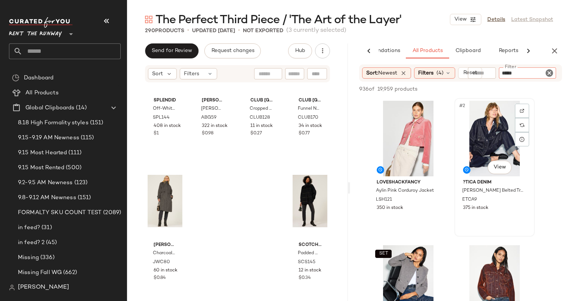
type input "******"
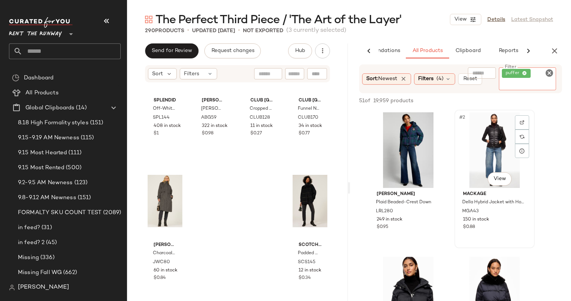
click at [489, 147] on div "#2 View" at bounding box center [494, 150] width 75 height 76
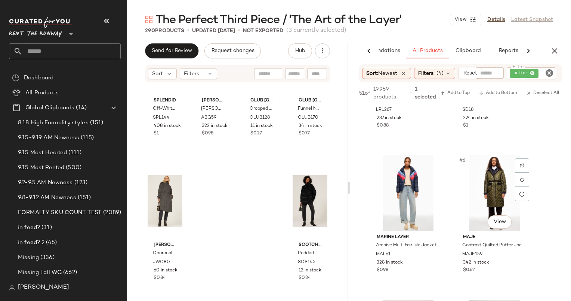
scroll to position [206, 0]
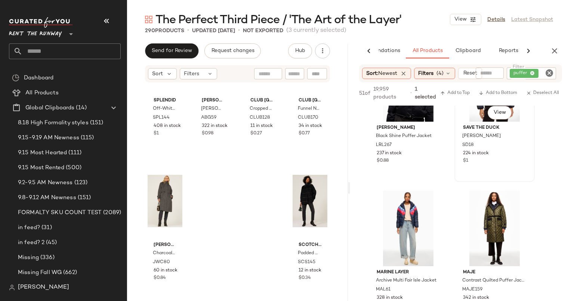
click at [508, 154] on div "224 in stock" at bounding box center [494, 153] width 63 height 7
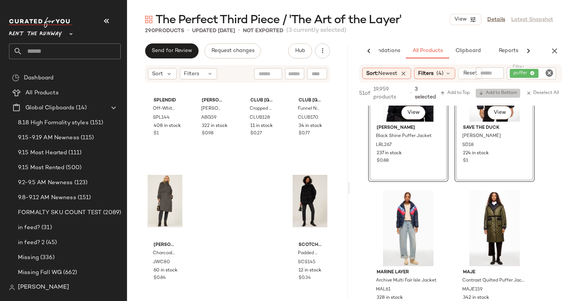
click at [502, 96] on button "Add to Bottom" at bounding box center [498, 93] width 44 height 9
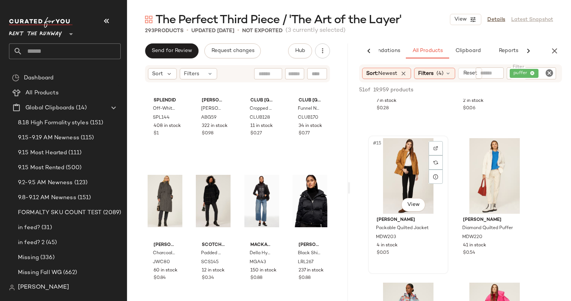
click at [417, 153] on div "#15 View" at bounding box center [408, 176] width 75 height 76
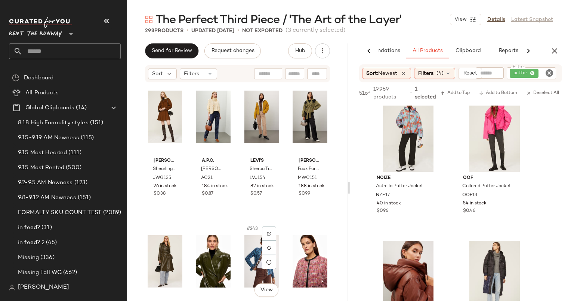
scroll to position [8516, 0]
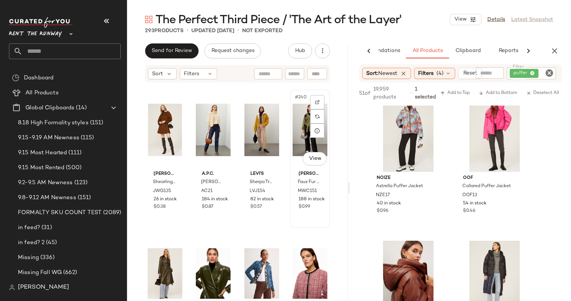
click at [298, 132] on div "#240 View" at bounding box center [310, 130] width 35 height 76
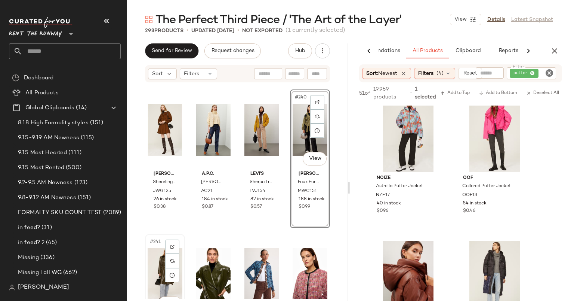
click at [146, 270] on div "#241 View [PERSON_NAME] x RTR Faux Leather Trench Coat MWC96 76 in stock $0.41" at bounding box center [165, 302] width 39 height 137
click at [207, 281] on div "#242 View" at bounding box center [213, 274] width 35 height 76
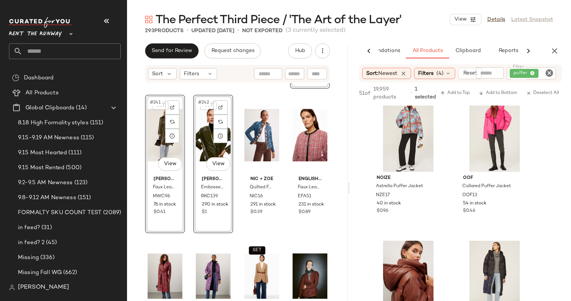
scroll to position [8656, 0]
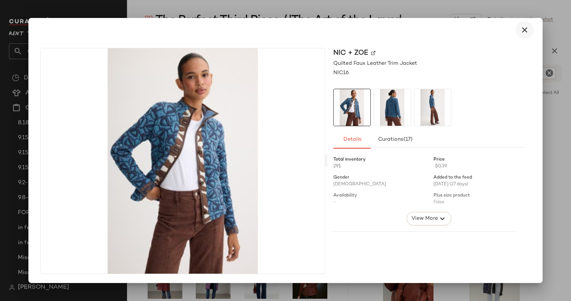
click at [525, 27] on icon "button" at bounding box center [524, 29] width 9 height 9
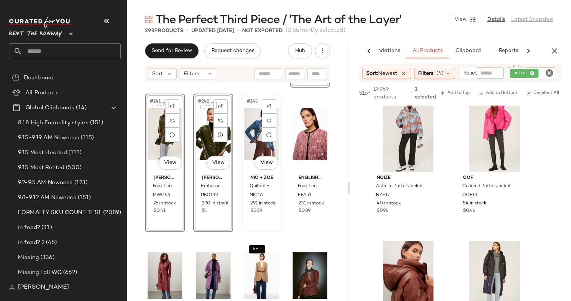
click at [255, 144] on div "#243 View" at bounding box center [262, 134] width 35 height 76
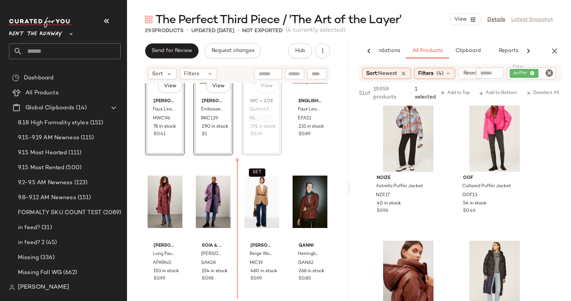
scroll to position [8733, 0]
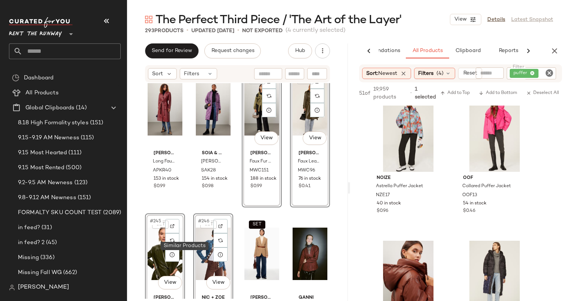
scroll to position [8675, 0]
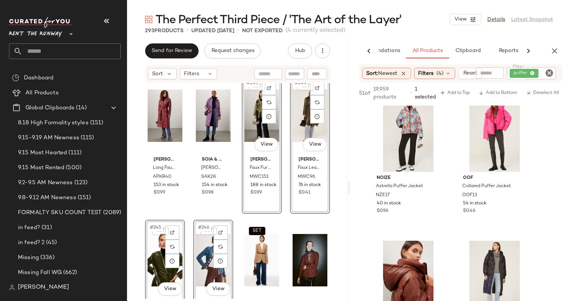
click at [231, 215] on div "[PERSON_NAME] x RTR Long Faux Leather Jacket APKR40 153 in stock $0.99 SOIA & K…" at bounding box center [237, 190] width 221 height 215
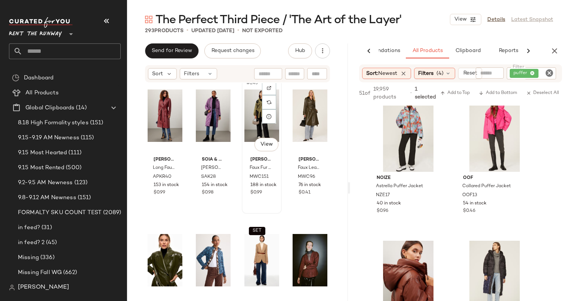
click at [245, 124] on div "#243 View" at bounding box center [262, 116] width 35 height 76
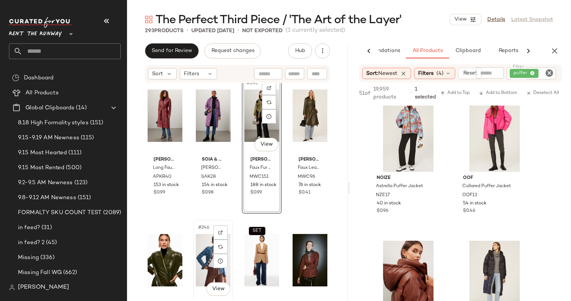
click at [206, 255] on div "#246 View" at bounding box center [213, 260] width 35 height 76
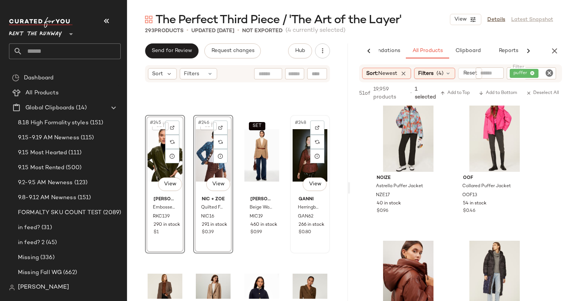
scroll to position [8875, 0]
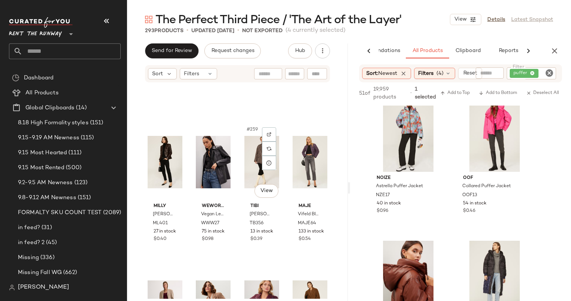
scroll to position [9205, 0]
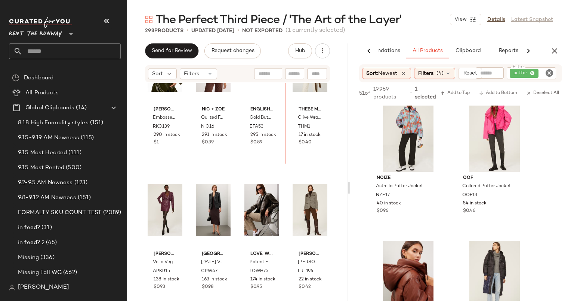
scroll to position [8987, 0]
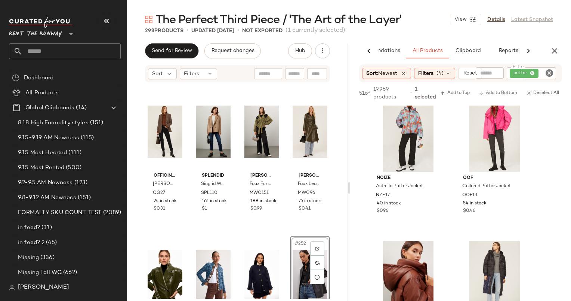
scroll to position [8803, 0]
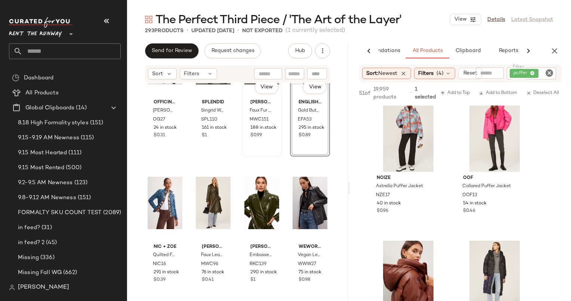
scroll to position [8879, 0]
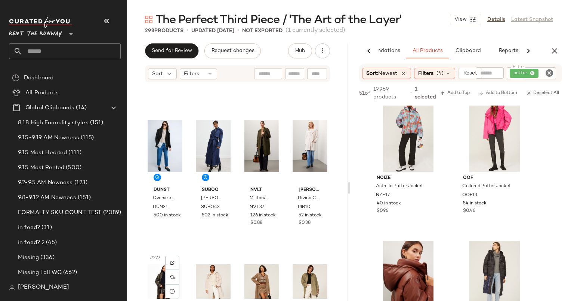
scroll to position [9771, 0]
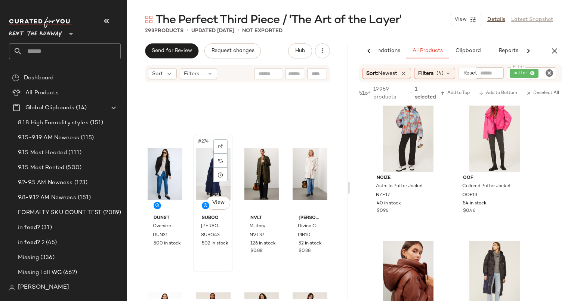
click at [203, 177] on div "#274 View" at bounding box center [213, 174] width 35 height 76
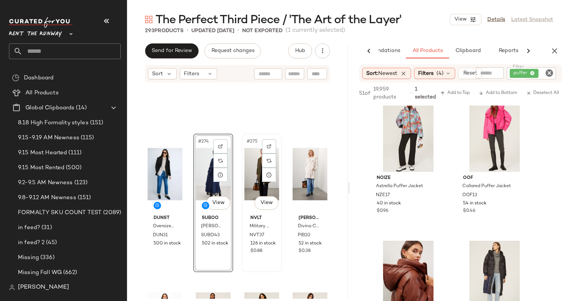
click at [254, 178] on div "#275 View" at bounding box center [262, 174] width 35 height 76
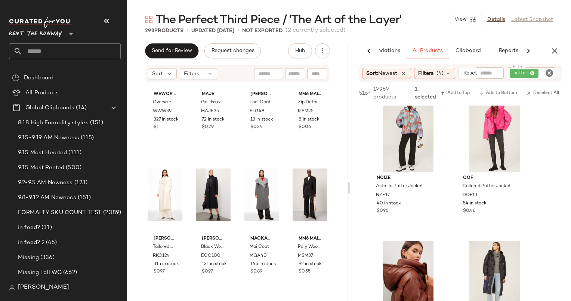
scroll to position [10024, 0]
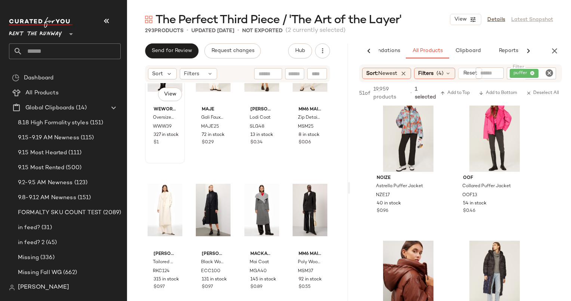
click at [169, 148] on div "#277 View WEWOREWHAT Oversized Blazer Jacket WWW39 327 in stock $1" at bounding box center [165, 94] width 39 height 137
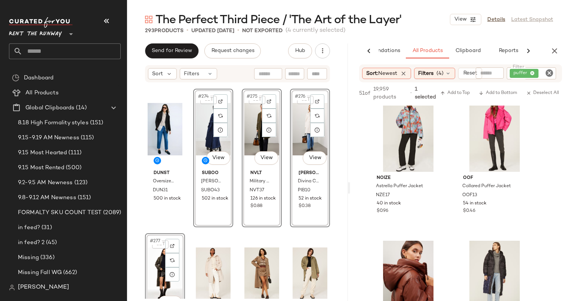
scroll to position [9816, 0]
click at [231, 269] on div "#278 View Maje Gali Faux Fur Jacket MAJE25 72 in stock $0.29" at bounding box center [213, 301] width 39 height 137
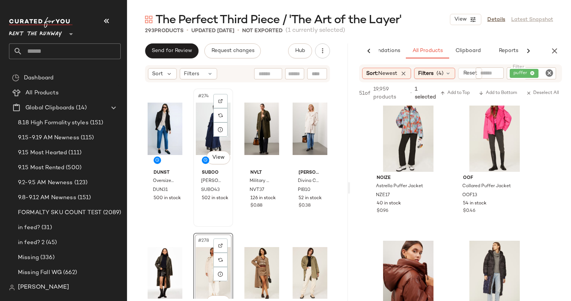
click at [209, 127] on div "#274 View" at bounding box center [213, 129] width 35 height 76
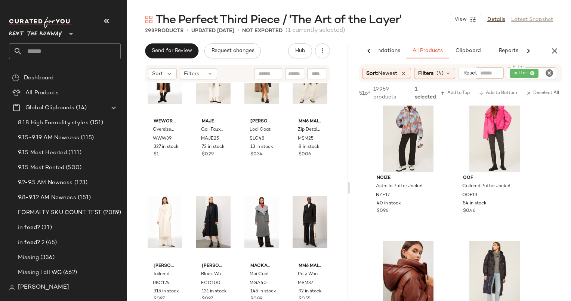
scroll to position [10013, 0]
click at [168, 165] on div "#277 View WEWOREWHAT Oversized Blazer Jacket WWW39 327 in stock $1" at bounding box center [165, 105] width 39 height 137
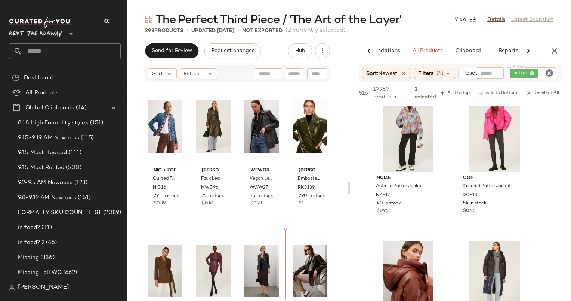
scroll to position [8956, 0]
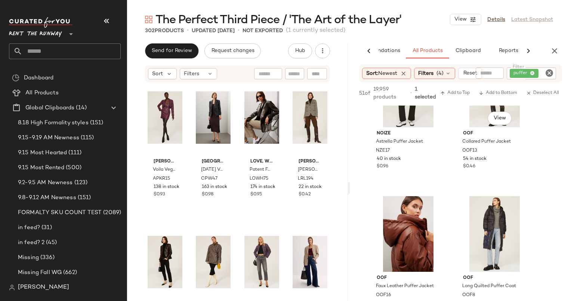
scroll to position [1223, 0]
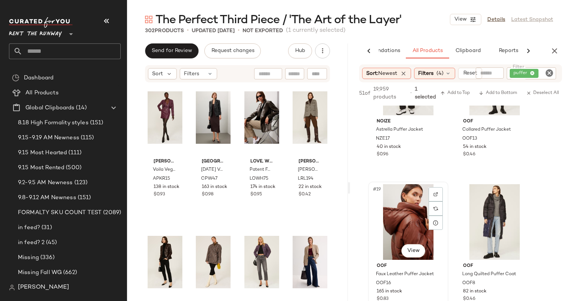
click at [417, 221] on div "#19 View" at bounding box center [408, 222] width 75 height 76
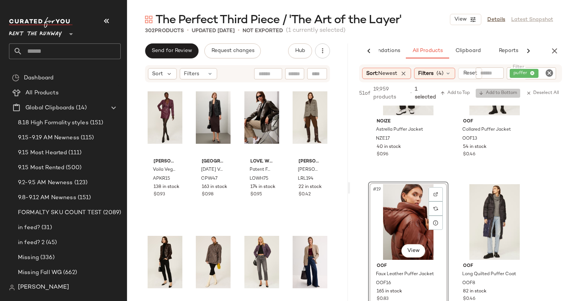
click at [501, 93] on span "Add to Bottom" at bounding box center [498, 92] width 39 height 5
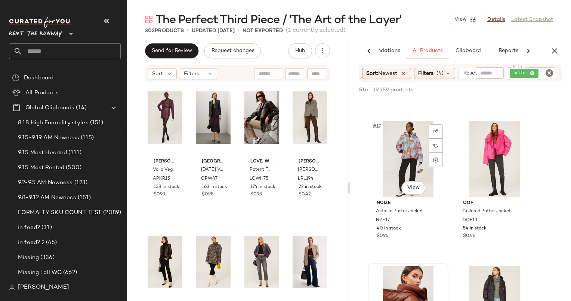
scroll to position [973, 0]
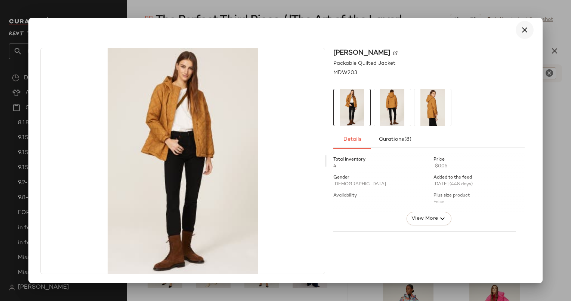
click at [522, 28] on icon "button" at bounding box center [524, 29] width 9 height 9
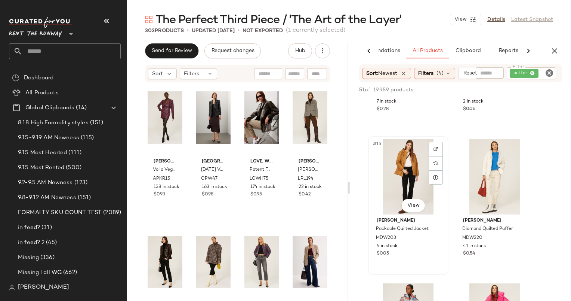
click at [397, 175] on div "#15 View" at bounding box center [408, 177] width 75 height 76
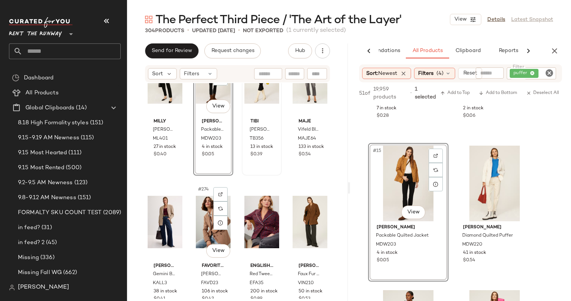
scroll to position [9699, 0]
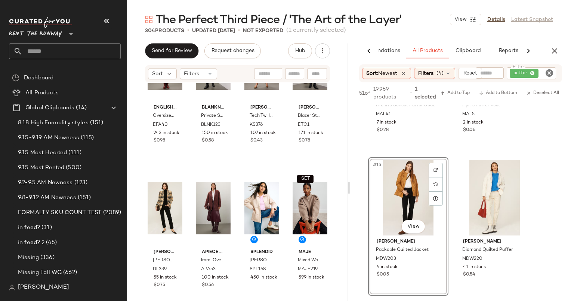
scroll to position [10025, 0]
click at [495, 92] on span "Add to Bottom" at bounding box center [498, 92] width 39 height 5
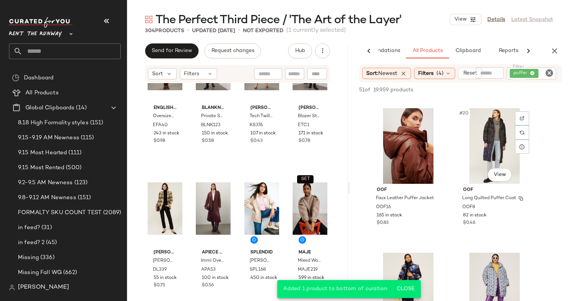
scroll to position [1301, 0]
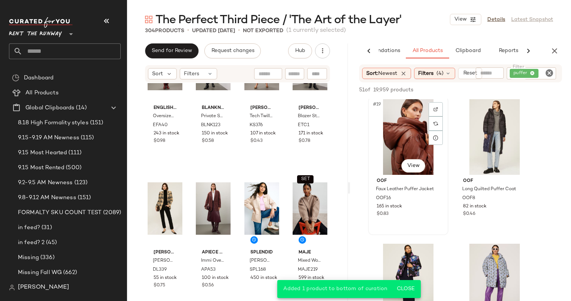
click at [397, 138] on div "#19 View" at bounding box center [408, 137] width 75 height 76
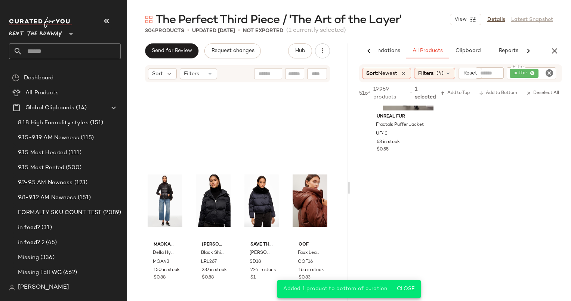
scroll to position [1775, 0]
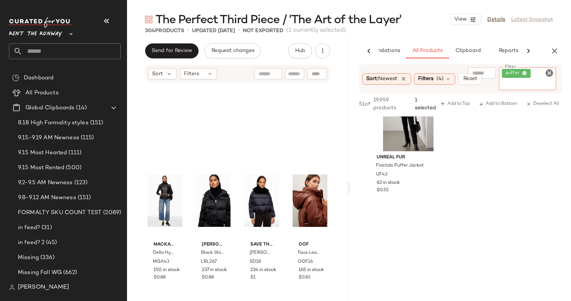
click at [548, 77] on div "puffer" at bounding box center [527, 78] width 57 height 23
click at [551, 75] on icon "Clear Filter" at bounding box center [549, 72] width 9 height 9
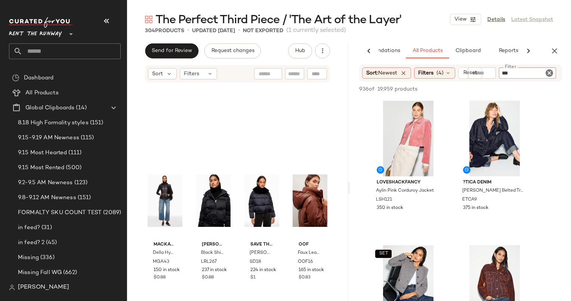
type input "****"
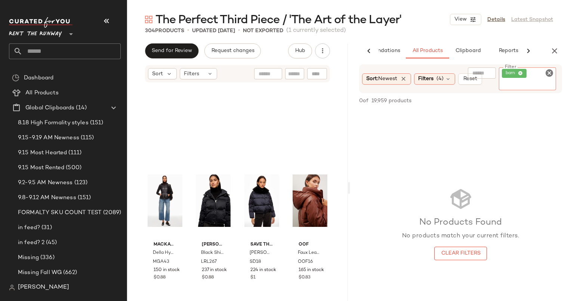
click at [553, 73] on icon "Clear Filter" at bounding box center [549, 72] width 9 height 9
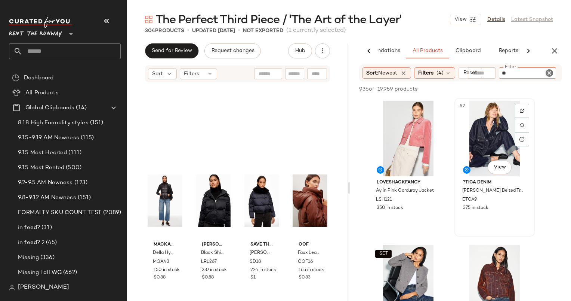
type input "***"
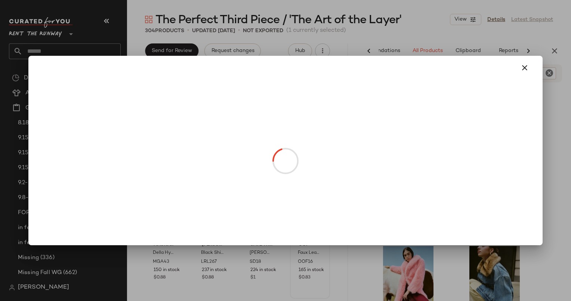
drag, startPoint x: 295, startPoint y: 219, endPoint x: 233, endPoint y: 214, distance: 61.9
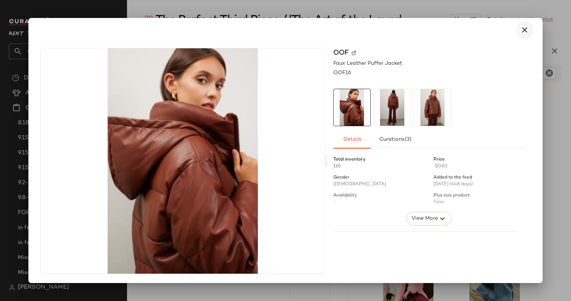
click at [520, 33] on button "button" at bounding box center [525, 30] width 18 height 18
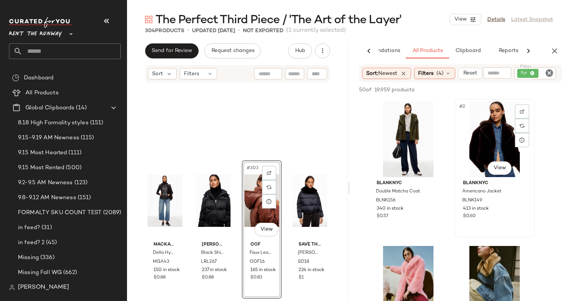
click at [480, 148] on div "#2 View" at bounding box center [494, 139] width 75 height 76
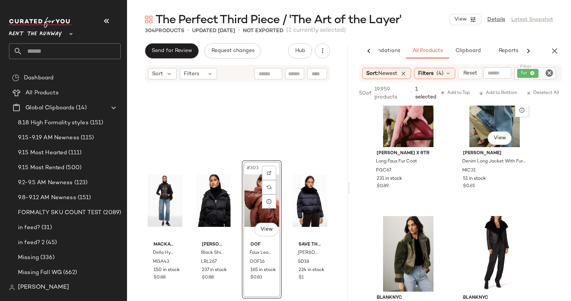
scroll to position [162, 0]
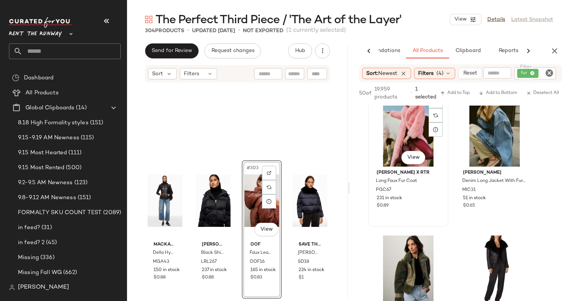
click at [399, 140] on div "#3 View" at bounding box center [408, 129] width 75 height 76
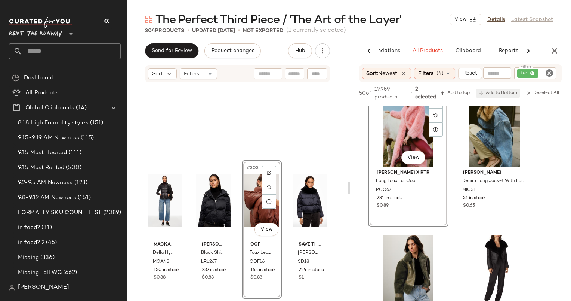
click at [488, 94] on span "Add to Bottom" at bounding box center [498, 92] width 39 height 5
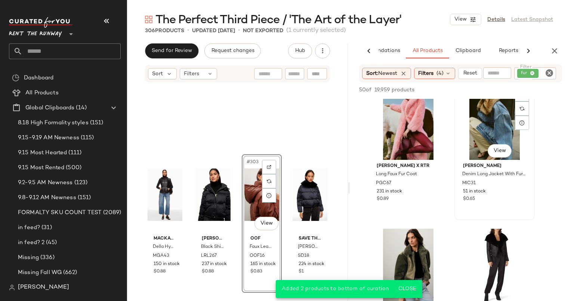
click at [482, 130] on div "#4 View" at bounding box center [494, 122] width 75 height 76
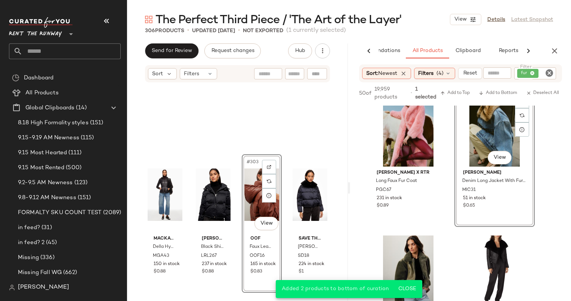
scroll to position [0, 0]
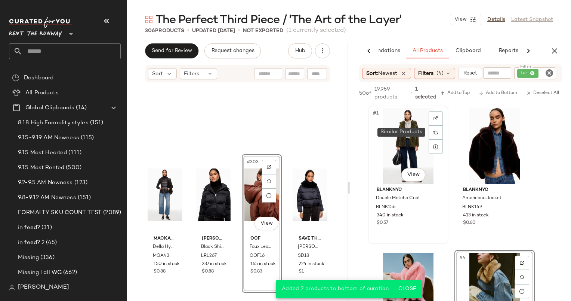
click at [405, 127] on div "#1 View" at bounding box center [408, 146] width 75 height 76
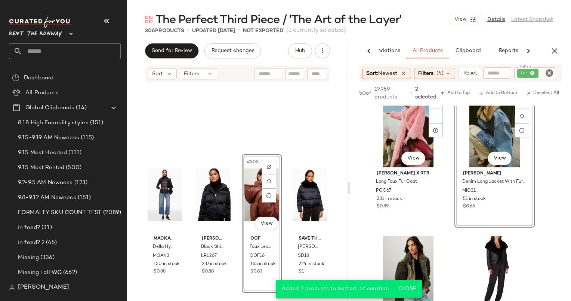
scroll to position [167, 0]
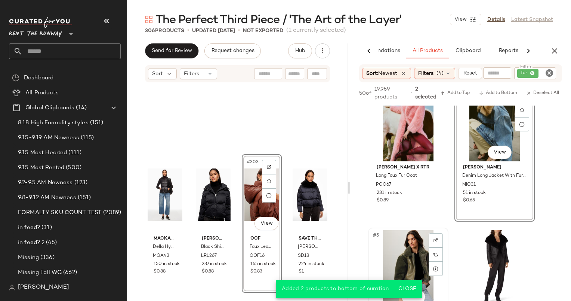
click at [410, 244] on div "#5 View" at bounding box center [408, 268] width 75 height 76
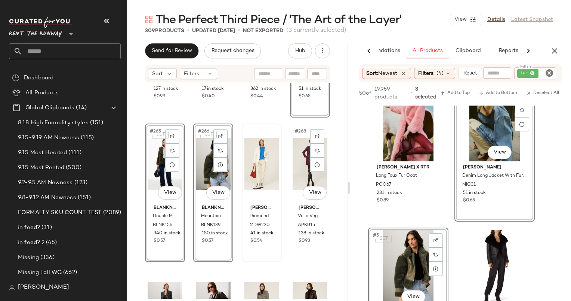
scroll to position [9492, 0]
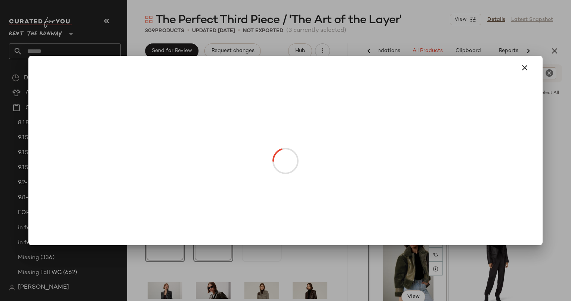
drag, startPoint x: 262, startPoint y: 187, endPoint x: 198, endPoint y: 179, distance: 65.1
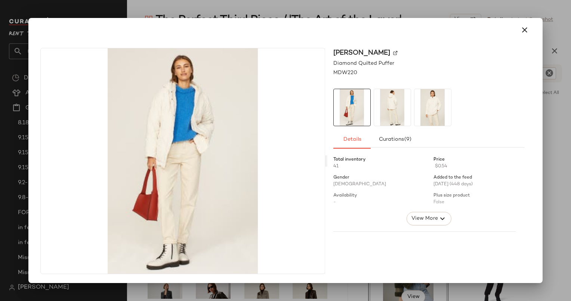
click at [329, 294] on div at bounding box center [285, 150] width 571 height 301
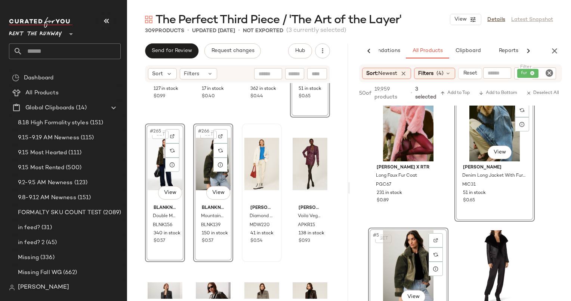
click at [243, 126] on div "[PERSON_NAME] Diamond Quilted Puffer MDW220 41 in stock $0.54" at bounding box center [262, 192] width 39 height 137
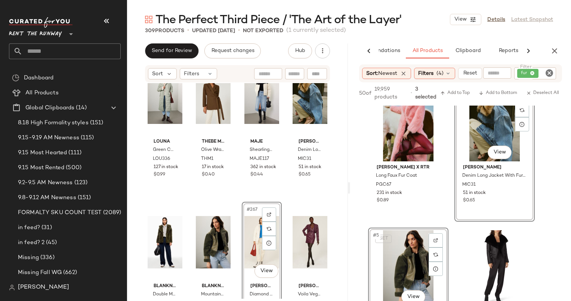
scroll to position [9415, 0]
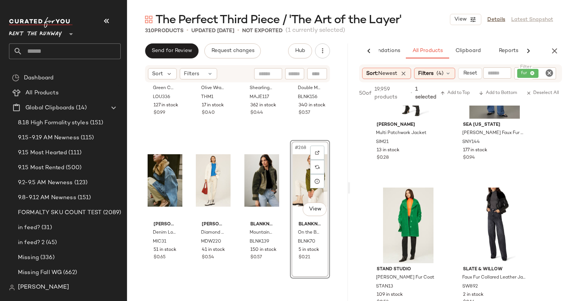
scroll to position [1365, 0]
click at [501, 154] on div "#20 View Sea [US_STATE] [PERSON_NAME] Faux Fur Jacket SNY144 177 in stock $0.94" at bounding box center [494, 108] width 79 height 137
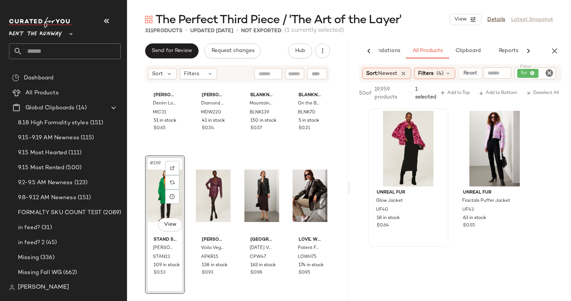
scroll to position [1843, 0]
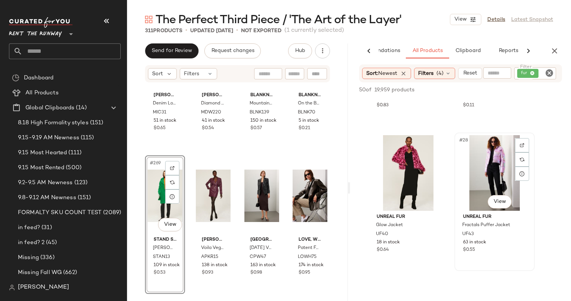
click at [488, 178] on div "#28 View" at bounding box center [494, 173] width 75 height 76
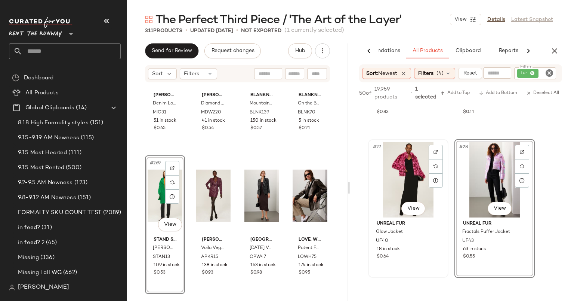
click at [408, 174] on div "#27 View" at bounding box center [408, 180] width 75 height 76
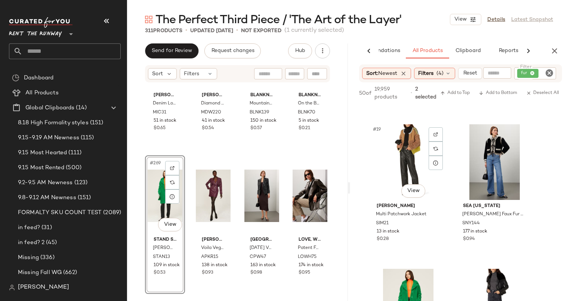
scroll to position [1279, 0]
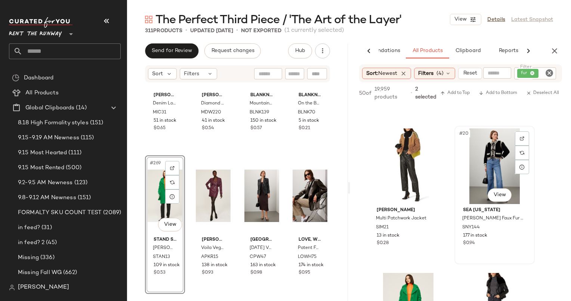
click at [470, 173] on div "#20 View" at bounding box center [494, 166] width 75 height 76
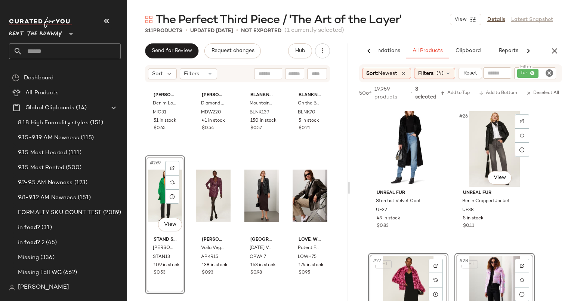
scroll to position [1753, 0]
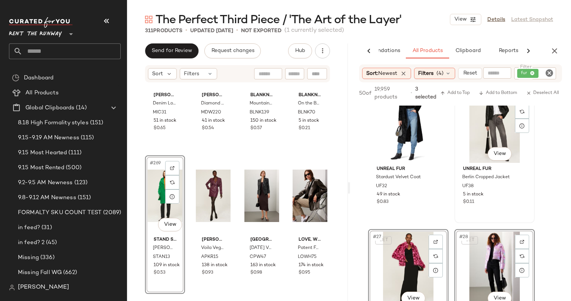
click at [483, 129] on div "#26 View" at bounding box center [494, 125] width 75 height 76
click at [500, 93] on span "Add to Bottom" at bounding box center [498, 92] width 39 height 5
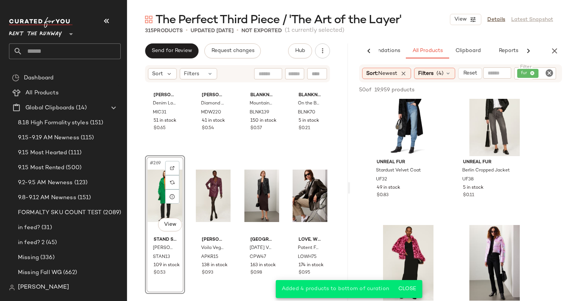
click at [553, 72] on icon "Clear Filter" at bounding box center [549, 72] width 9 height 9
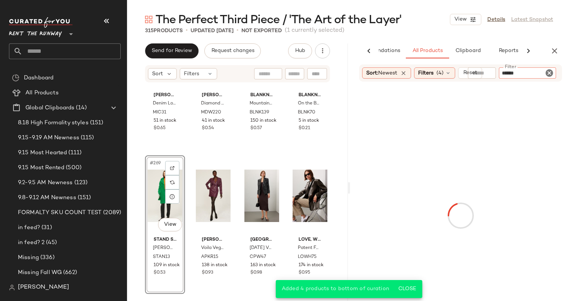
type input "*******"
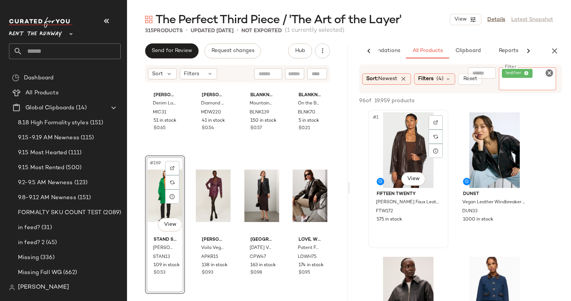
click at [401, 157] on div "#1 View" at bounding box center [408, 150] width 75 height 76
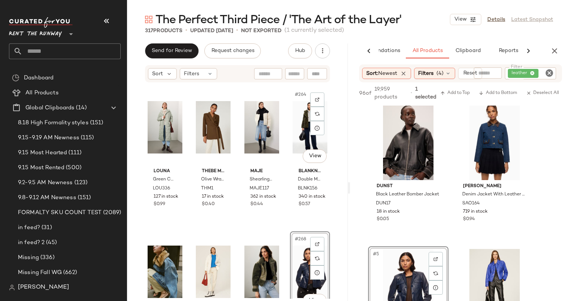
scroll to position [9385, 0]
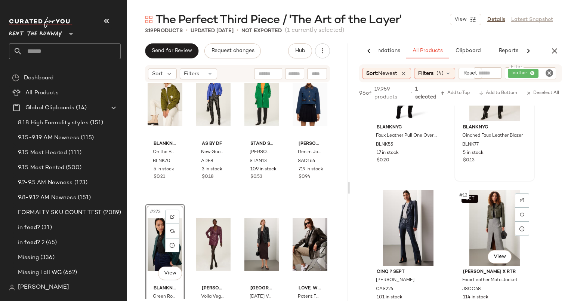
scroll to position [639, 0]
click at [489, 166] on div "#10 View BLANKNYC Cinched Faux Leather Blazer BLNK77 5 in stock $0.13" at bounding box center [494, 112] width 79 height 137
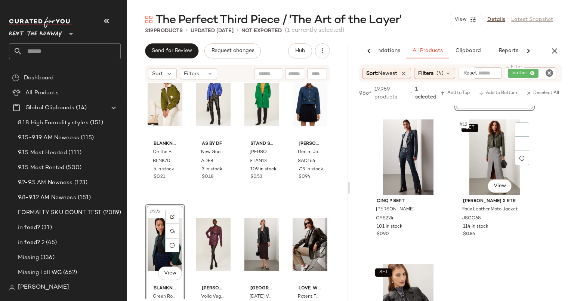
scroll to position [722, 0]
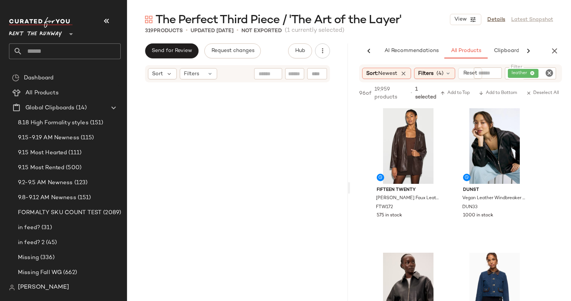
scroll to position [722, 0]
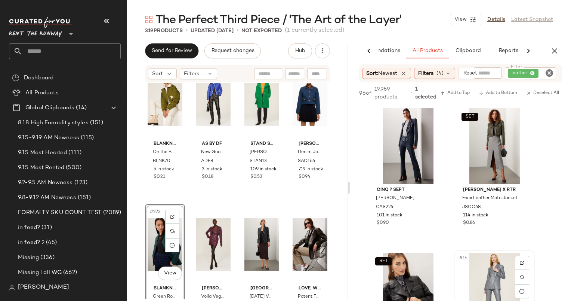
click at [501, 279] on div "#14 View" at bounding box center [494, 290] width 75 height 76
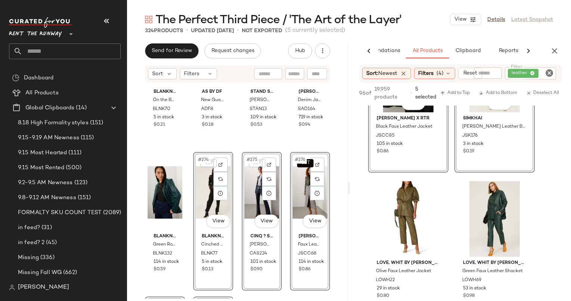
scroll to position [937, 0]
click at [470, 214] on div "#16 View" at bounding box center [494, 219] width 75 height 76
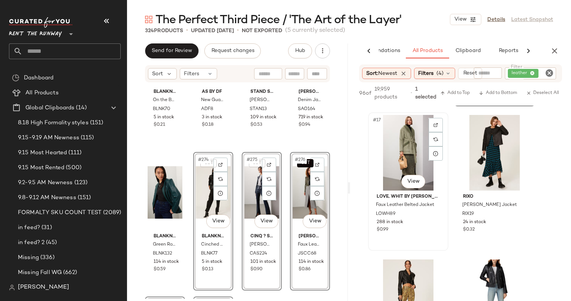
scroll to position [1248, 0]
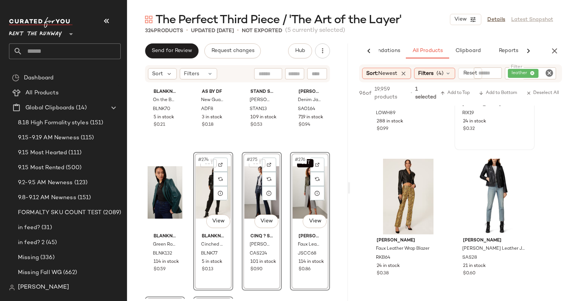
click at [489, 137] on div "#18 View Rixo [PERSON_NAME] Jacket RIX19 24 in stock $0.32" at bounding box center [494, 80] width 79 height 137
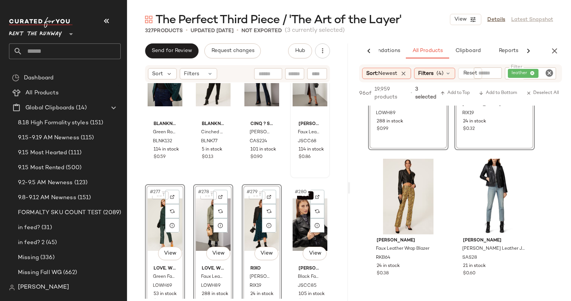
scroll to position [9859, 0]
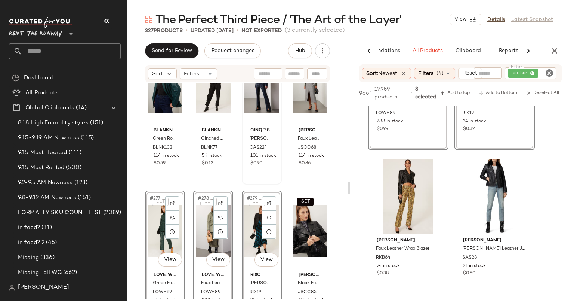
click at [243, 175] on div "Cinq ? Sept Louisa Jacket CAS224 101 in stock $0.90" at bounding box center [262, 115] width 39 height 137
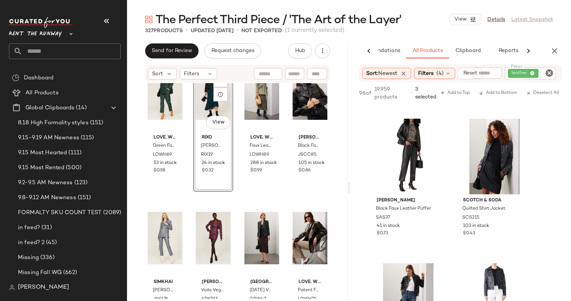
scroll to position [9997, 0]
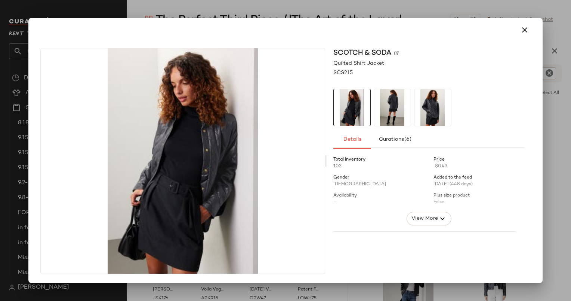
click at [553, 139] on div at bounding box center [285, 150] width 571 height 301
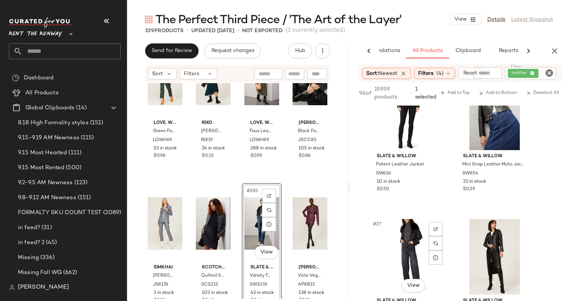
scroll to position [1766, 0]
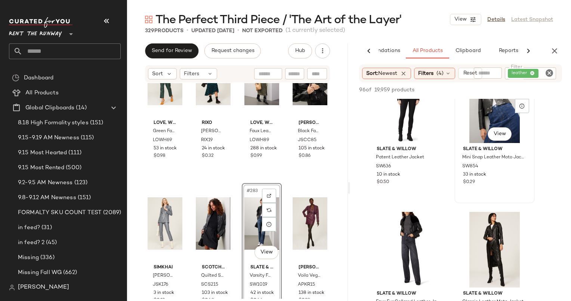
click at [479, 116] on div "#26 View" at bounding box center [494, 105] width 75 height 76
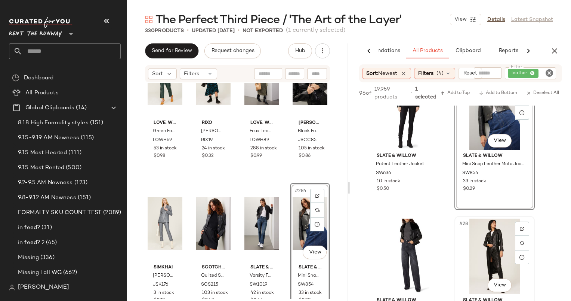
scroll to position [1908, 0]
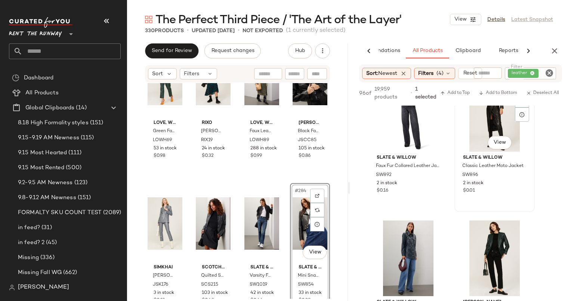
click at [474, 123] on div "#28 View" at bounding box center [494, 114] width 75 height 76
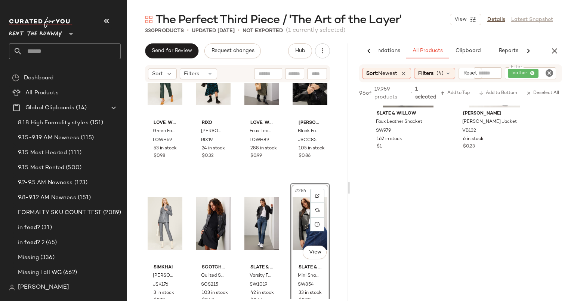
scroll to position [1990, 0]
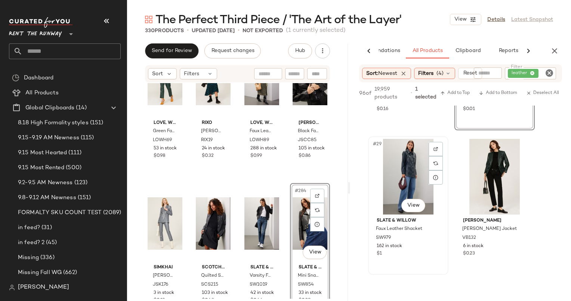
click at [404, 168] on div "#29 View" at bounding box center [408, 177] width 75 height 76
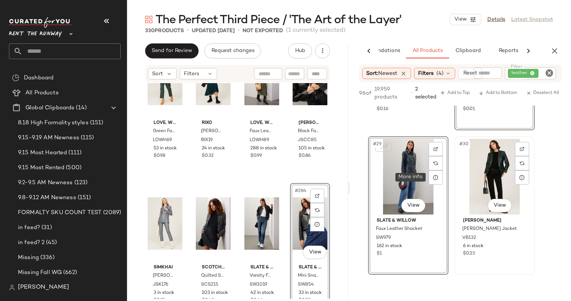
click at [486, 177] on div "#30 View" at bounding box center [494, 177] width 75 height 76
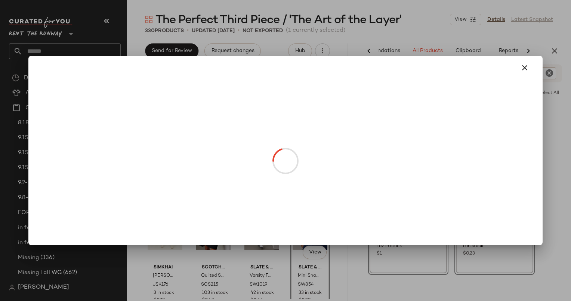
click at [317, 245] on body "Rent the Runway ** Dashboard All Products Global Clipboards (14) 8.18 High Form…" at bounding box center [285, 150] width 571 height 301
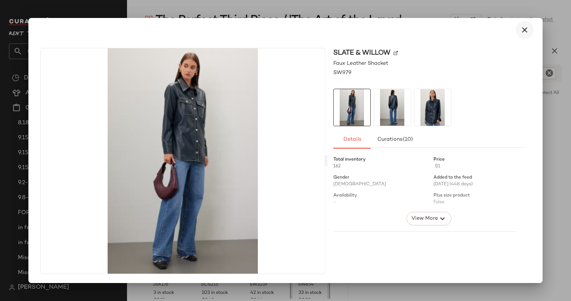
click at [521, 34] on icon "button" at bounding box center [524, 29] width 9 height 9
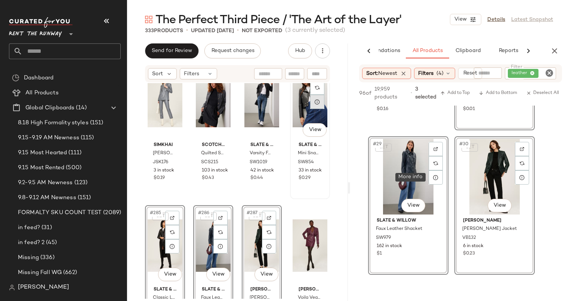
scroll to position [10134, 0]
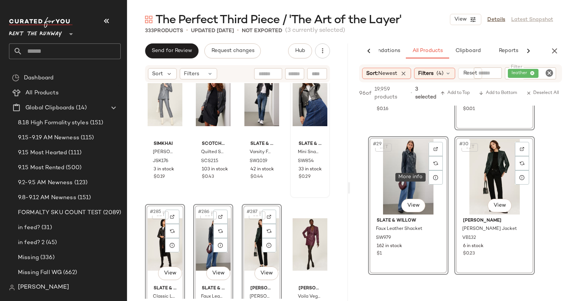
click at [547, 75] on icon "Clear Filter" at bounding box center [549, 72] width 9 height 9
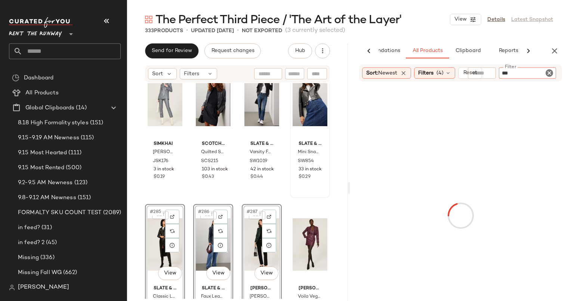
type input "****"
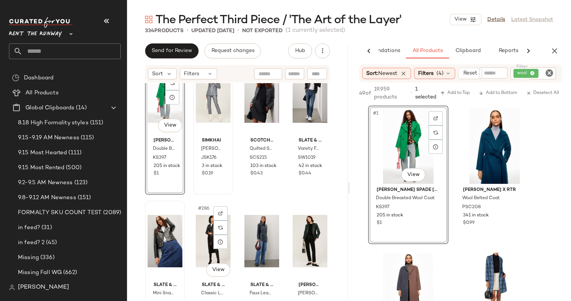
scroll to position [10137, 0]
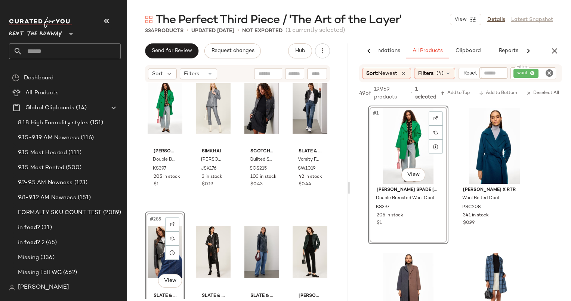
scroll to position [10125, 0]
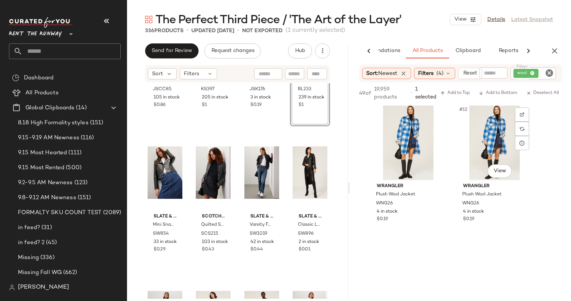
scroll to position [725, 0]
click at [549, 72] on icon "Clear Filter" at bounding box center [549, 72] width 9 height 9
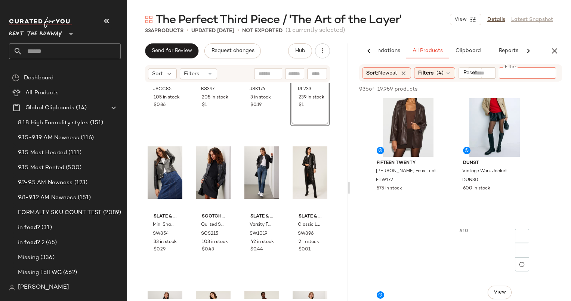
scroll to position [453, 0]
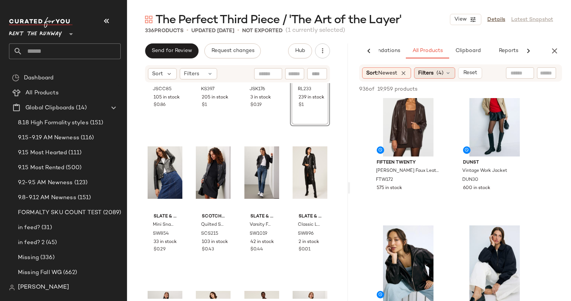
click at [429, 74] on span "Filters" at bounding box center [425, 73] width 15 height 8
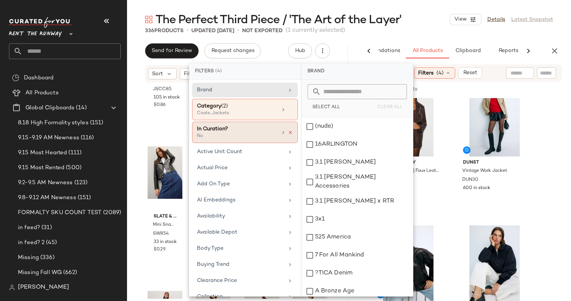
click at [288, 133] on icon at bounding box center [290, 132] width 5 height 5
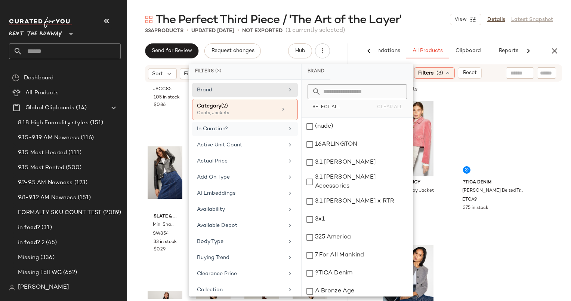
click at [259, 131] on div "In Curation?" at bounding box center [240, 129] width 87 height 8
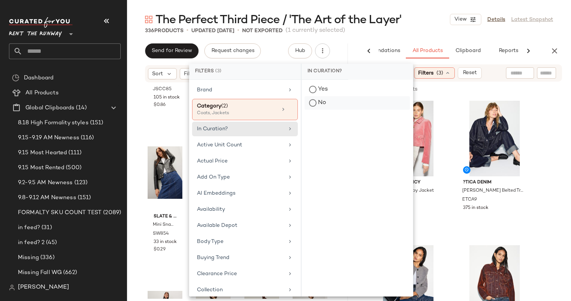
click at [327, 99] on div "No" at bounding box center [357, 102] width 105 height 13
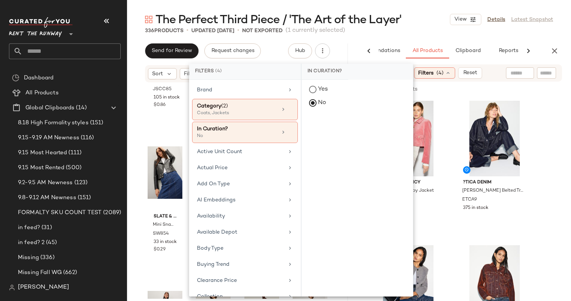
click at [438, 25] on div "The Perfect Third Piece / 'The Art of the Layer' View Details Latest Snapshot" at bounding box center [349, 19] width 444 height 15
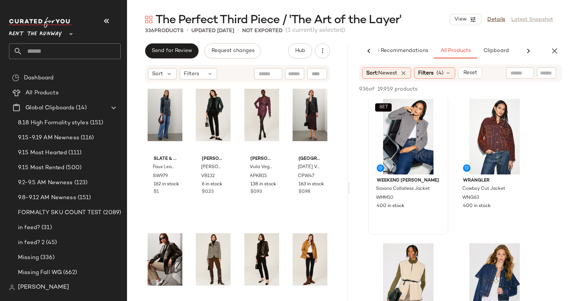
scroll to position [3175, 0]
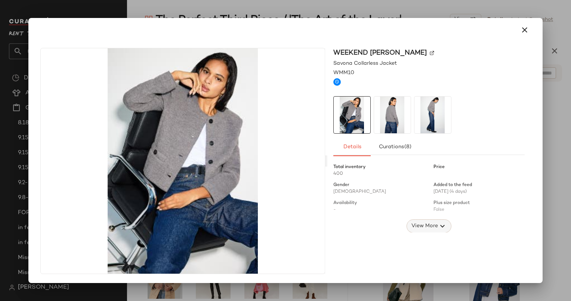
click at [414, 230] on span "View More" at bounding box center [424, 225] width 27 height 9
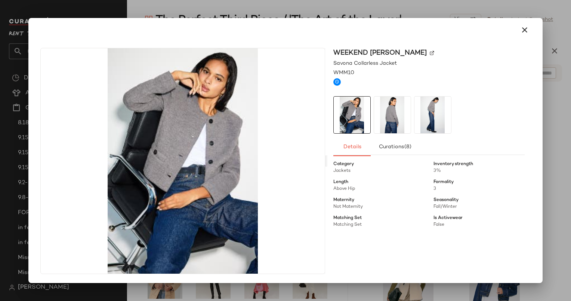
scroll to position [90, 0]
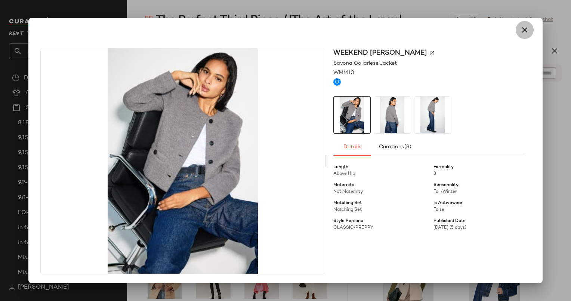
click at [531, 27] on button "button" at bounding box center [525, 30] width 18 height 18
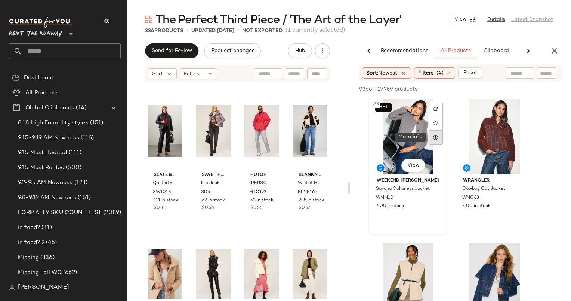
click at [439, 137] on div at bounding box center [436, 137] width 14 height 14
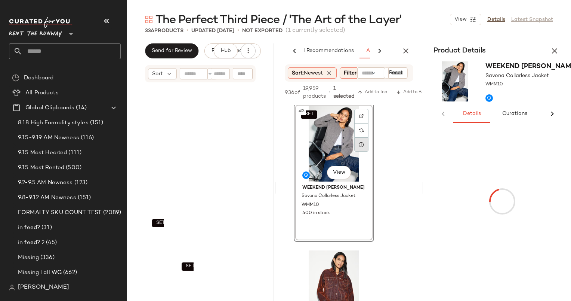
scroll to position [3123, 0]
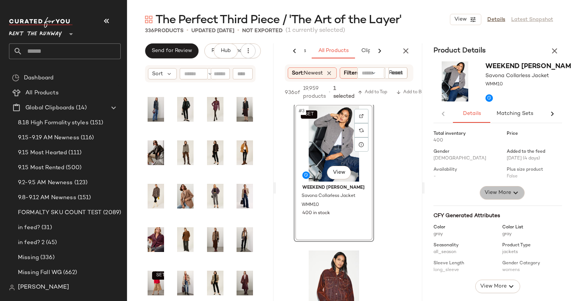
click at [494, 194] on span "View More" at bounding box center [498, 192] width 27 height 9
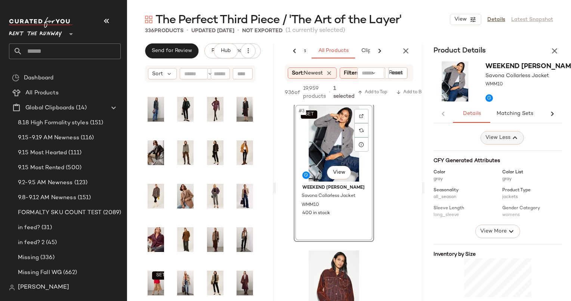
scroll to position [286, 0]
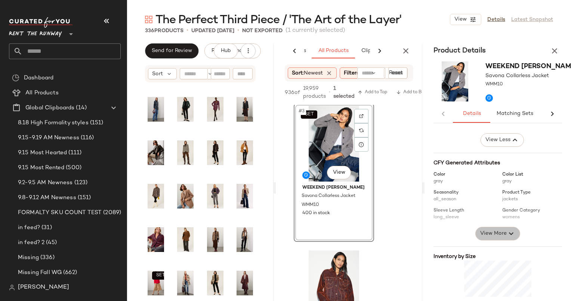
click at [491, 233] on span "View More" at bounding box center [493, 233] width 27 height 9
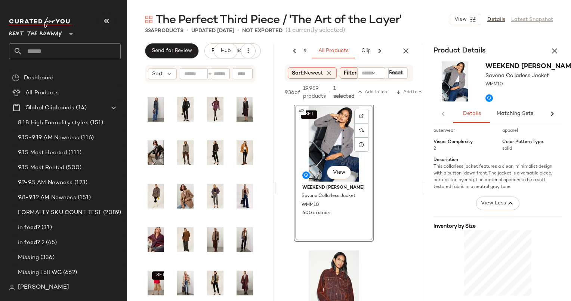
scroll to position [419, 0]
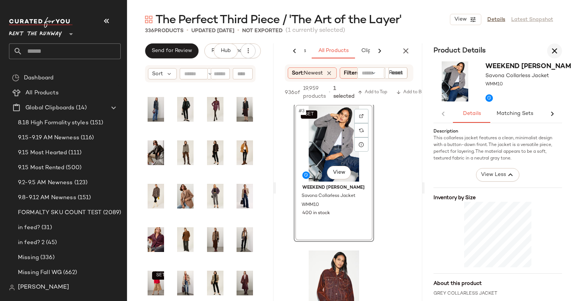
click at [556, 50] on icon "button" at bounding box center [554, 50] width 9 height 9
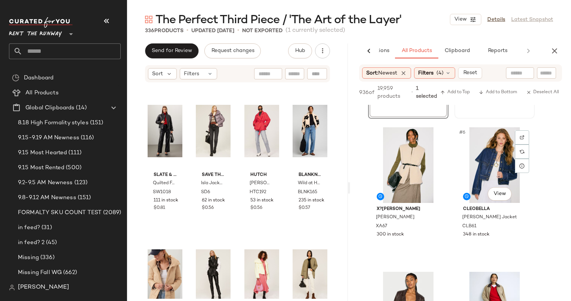
scroll to position [289, 0]
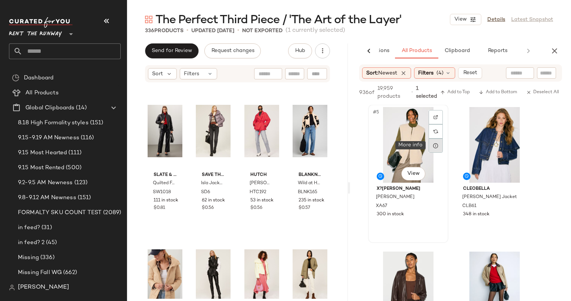
click at [438, 145] on div at bounding box center [436, 145] width 14 height 14
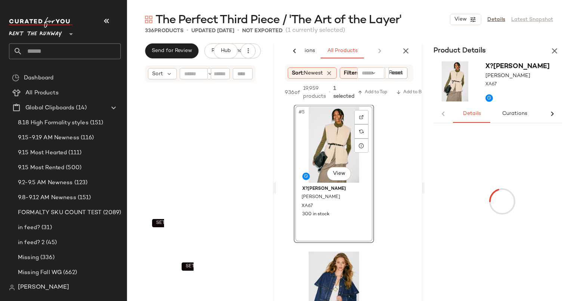
scroll to position [3123, 0]
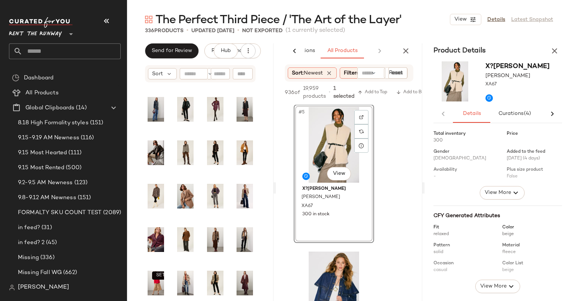
click at [523, 191] on div "View More" at bounding box center [502, 192] width 64 height 13
click at [551, 49] on icon "button" at bounding box center [554, 50] width 9 height 9
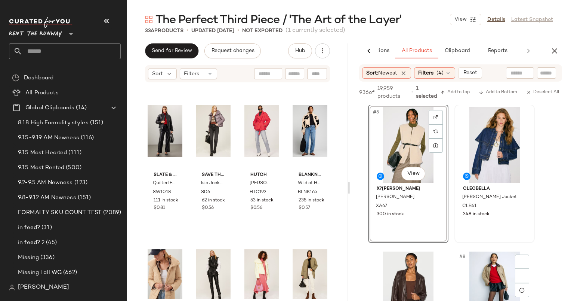
scroll to position [461, 0]
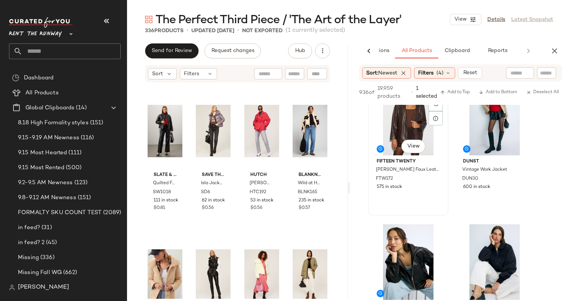
click at [399, 191] on div "#7 View Fifteen Twenty Regan Faux Leather Blazer FTW172 575 in stock" at bounding box center [408, 146] width 79 height 137
click at [399, 191] on div "#7 View Fifteen Twenty Regan Faux Leather Blazer FTW172 575 in stock" at bounding box center [408, 146] width 80 height 138
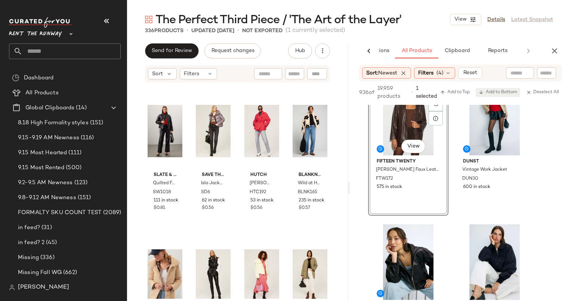
click at [495, 91] on span "Add to Bottom" at bounding box center [498, 92] width 39 height 5
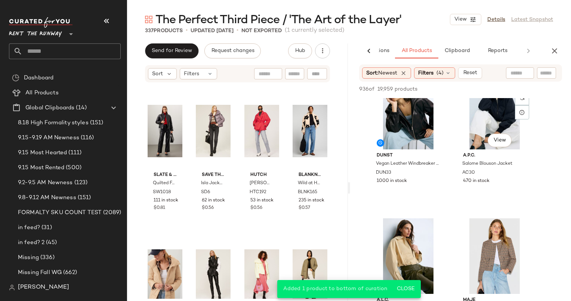
scroll to position [605, 0]
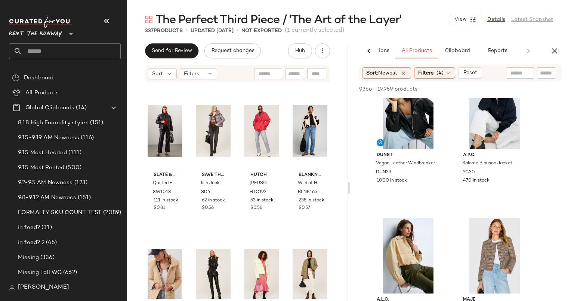
click at [547, 74] on input "text" at bounding box center [546, 73] width 13 height 8
type input "*******"
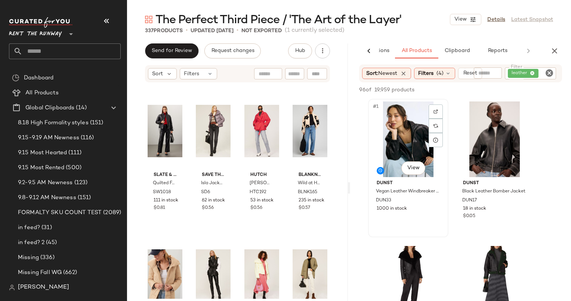
click at [384, 157] on div "#1 View" at bounding box center [408, 139] width 75 height 76
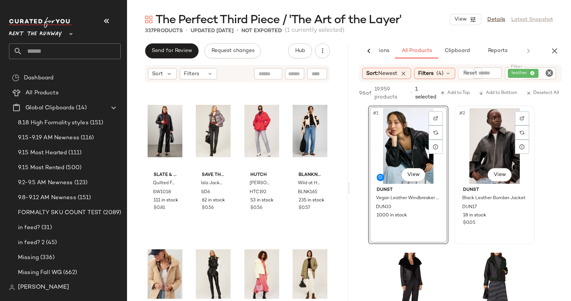
click at [489, 154] on div "#2 View" at bounding box center [494, 146] width 75 height 76
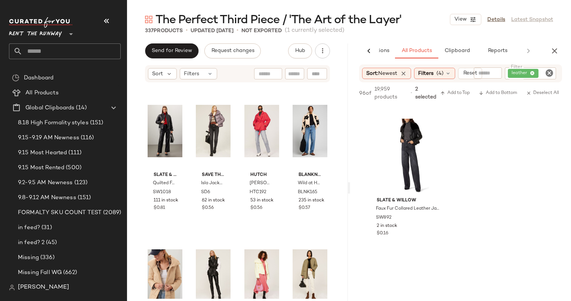
scroll to position [736, 0]
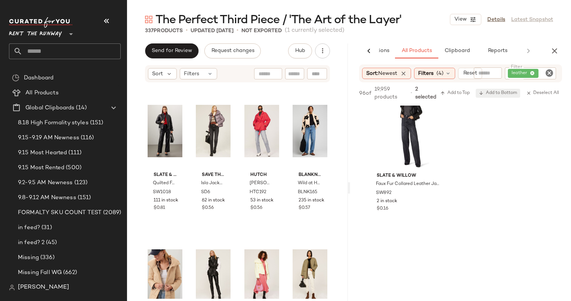
click at [498, 96] on button "Add to Bottom" at bounding box center [498, 93] width 44 height 9
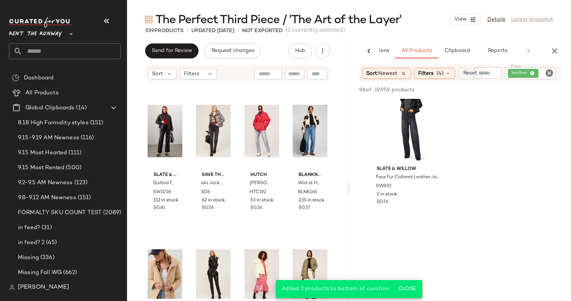
click at [470, 74] on span "Reset" at bounding box center [470, 73] width 14 height 6
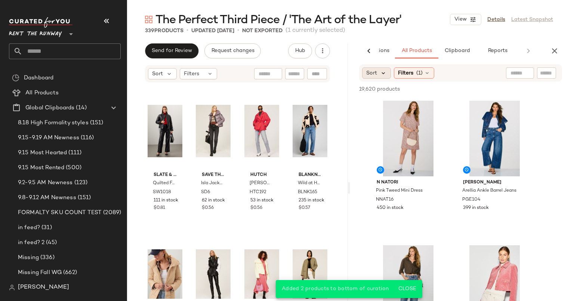
click at [383, 75] on icon at bounding box center [383, 73] width 7 height 7
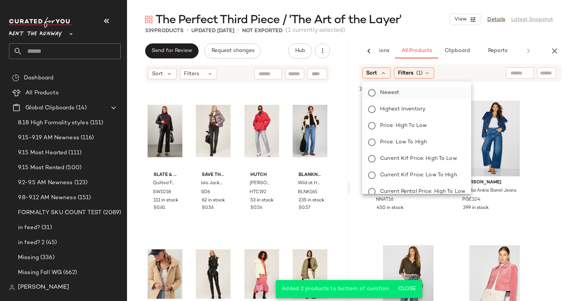
click at [399, 92] on span "Newest" at bounding box center [389, 93] width 19 height 8
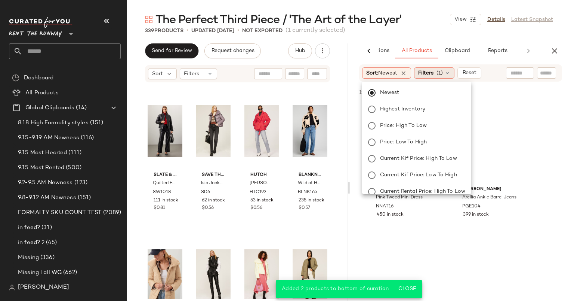
click at [433, 71] on span "Filters" at bounding box center [425, 73] width 15 height 8
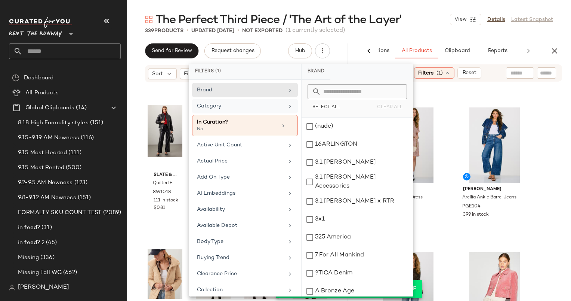
click at [268, 110] on div "Category" at bounding box center [245, 106] width 106 height 15
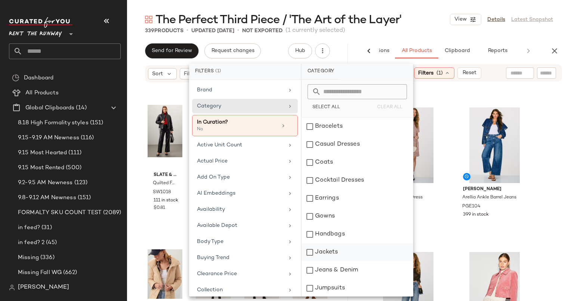
click at [353, 251] on div "Jackets" at bounding box center [357, 252] width 111 height 18
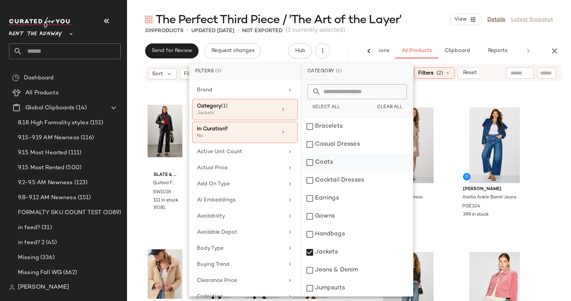
click at [357, 163] on div "Coats" at bounding box center [357, 162] width 111 height 18
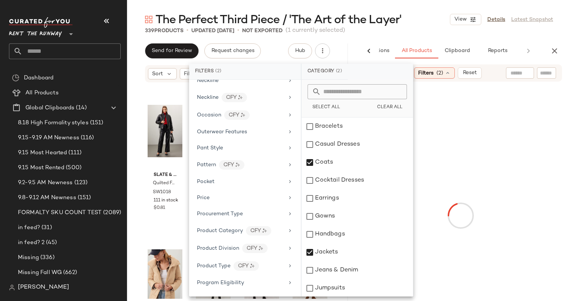
scroll to position [973, 0]
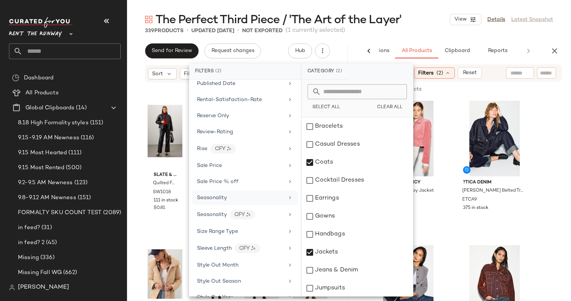
click at [242, 191] on div "Seasonality" at bounding box center [245, 197] width 106 height 15
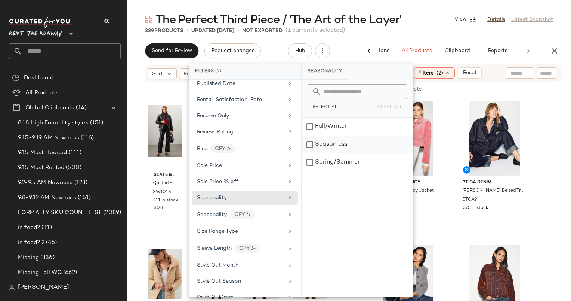
click at [348, 140] on div "Seasonless" at bounding box center [357, 144] width 111 height 18
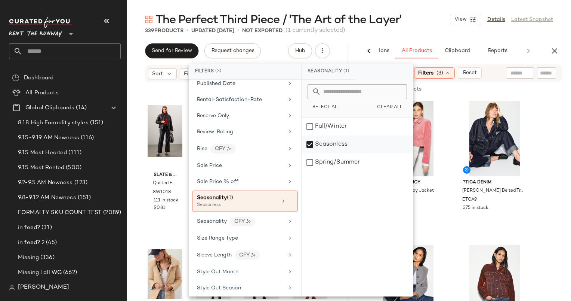
click at [346, 138] on div "Seasonless" at bounding box center [357, 144] width 111 height 18
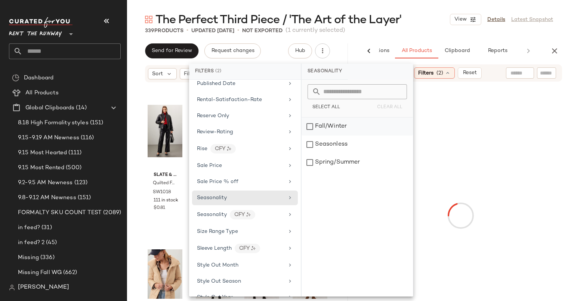
click at [328, 120] on div "Fall/Winter" at bounding box center [357, 126] width 111 height 18
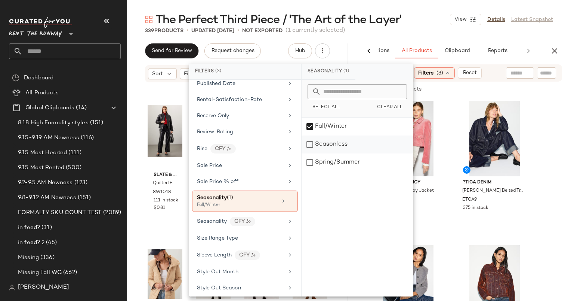
click at [348, 140] on div "Seasonless" at bounding box center [357, 144] width 111 height 18
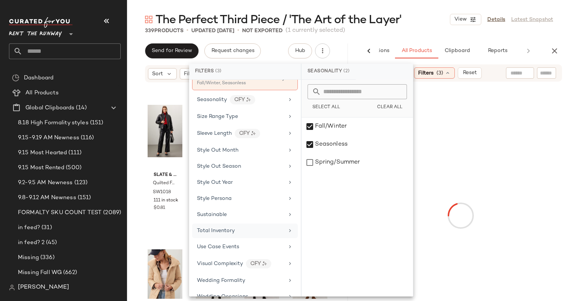
click at [252, 223] on div "Total Inventory" at bounding box center [245, 230] width 106 height 15
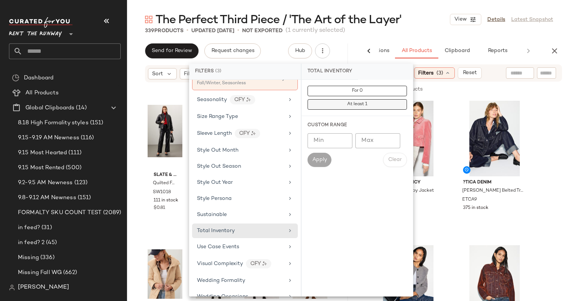
click at [373, 107] on button "At least 1" at bounding box center [357, 104] width 99 height 10
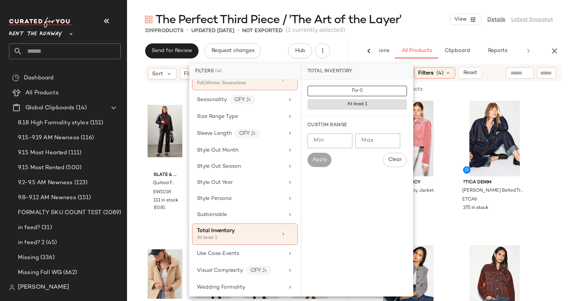
click at [426, 24] on div "The Perfect Third Piece / 'The Art of the Layer' View Details Latest Snapshot" at bounding box center [349, 19] width 444 height 15
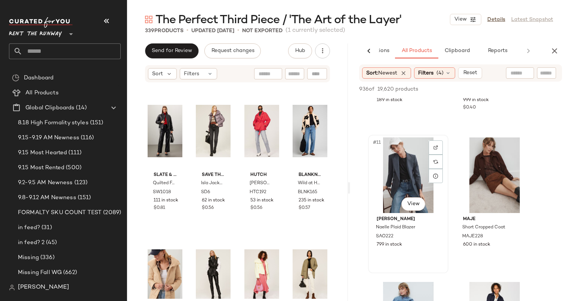
scroll to position [685, 0]
click at [520, 175] on icon at bounding box center [522, 176] width 6 height 6
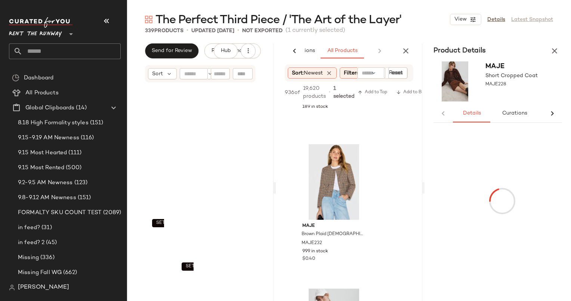
scroll to position [3123, 0]
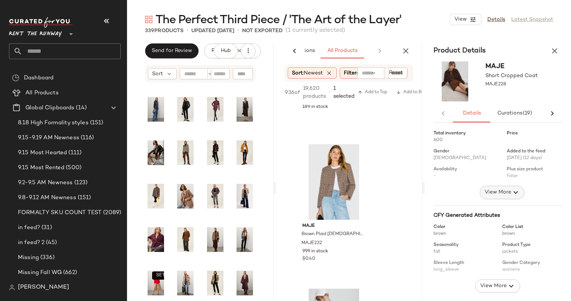
click at [500, 193] on span "View More" at bounding box center [498, 192] width 27 height 9
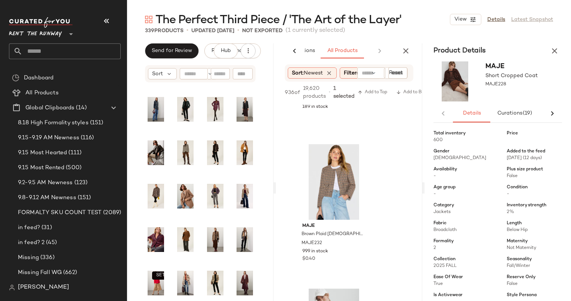
scroll to position [380, 0]
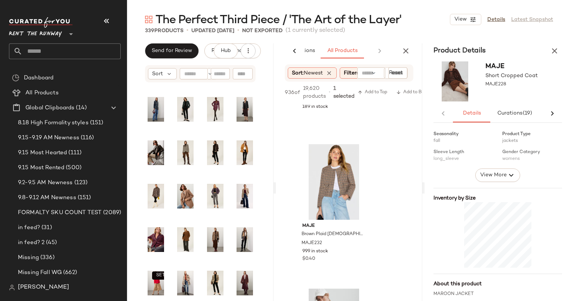
click at [497, 186] on div "Total inventory 600 Price Gender Female Added to the feed 09/04/2025 (12 days) …" at bounding box center [503, 21] width 138 height 551
click at [491, 178] on span "View More" at bounding box center [493, 174] width 27 height 9
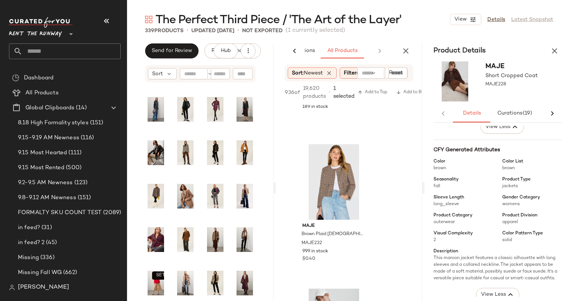
scroll to position [334, 0]
click at [560, 49] on button "button" at bounding box center [554, 50] width 15 height 15
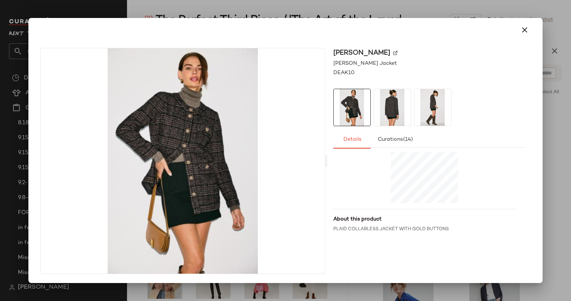
scroll to position [83, 0]
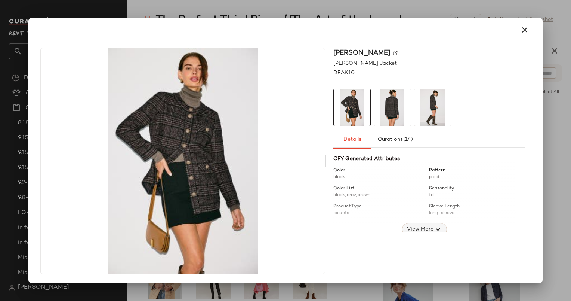
click at [422, 222] on button "View More" at bounding box center [424, 228] width 45 height 13
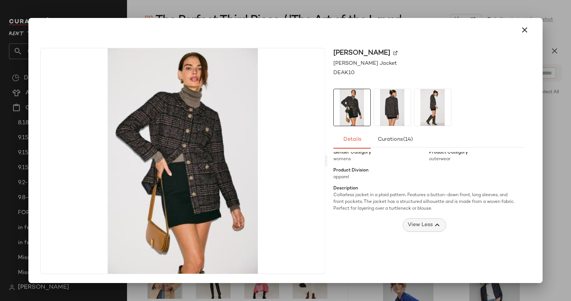
scroll to position [155, 0]
click at [526, 27] on icon "button" at bounding box center [524, 29] width 9 height 9
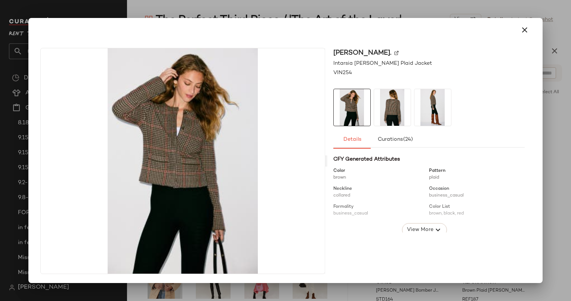
scroll to position [104, 0]
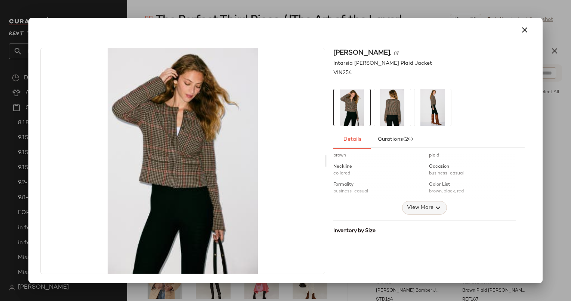
click at [427, 204] on span "View More" at bounding box center [419, 207] width 27 height 9
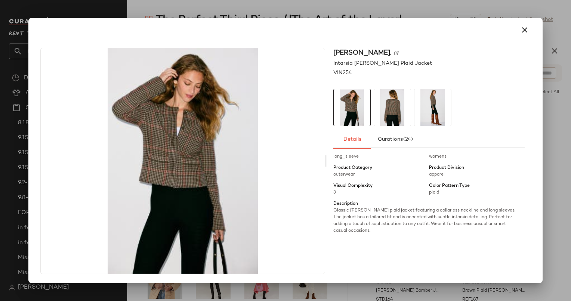
scroll to position [175, 0]
click at [528, 27] on icon "button" at bounding box center [524, 29] width 9 height 9
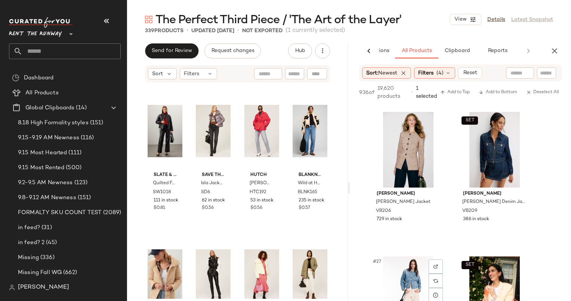
scroll to position [1696, 0]
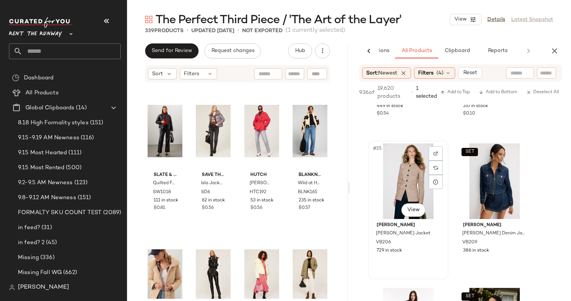
click at [411, 220] on div "Veronica Beard Orrin Jacket VB206 729 in stock" at bounding box center [408, 237] width 75 height 36
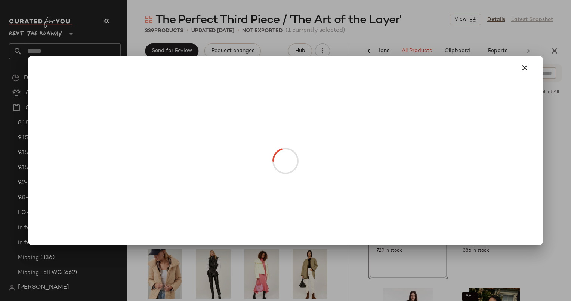
click at [417, 213] on body "Rent the Runway ** Dashboard All Products Global Clipboards (14) 8.18 High Form…" at bounding box center [285, 150] width 571 height 301
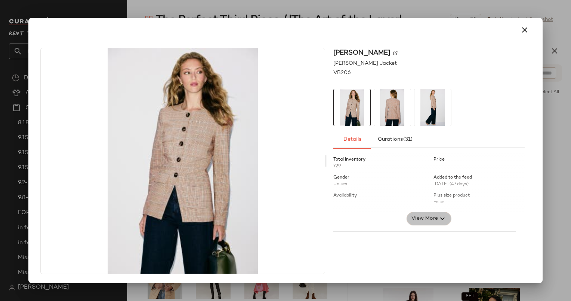
click at [423, 218] on span "View More" at bounding box center [424, 218] width 27 height 9
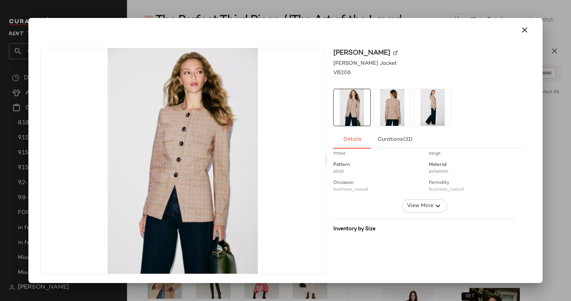
scroll to position [376, 0]
click at [525, 22] on button "button" at bounding box center [525, 30] width 18 height 18
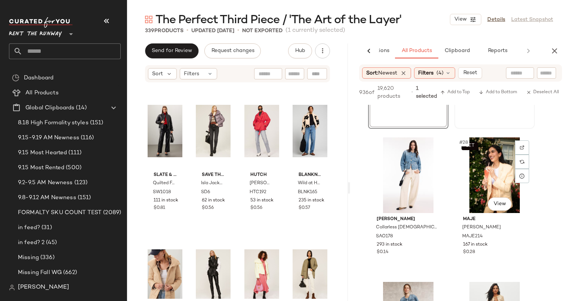
scroll to position [1847, 0]
click at [168, 13] on span "The Perfect Third Piece / 'The Art of the Layer'" at bounding box center [279, 20] width 246 height 15
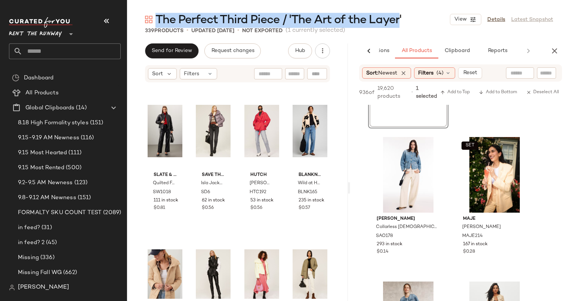
drag, startPoint x: 159, startPoint y: 18, endPoint x: 402, endPoint y: 17, distance: 243.8
click at [402, 17] on span "The Perfect Third Piece / 'The Art of the Layer'" at bounding box center [279, 20] width 246 height 15
drag, startPoint x: 409, startPoint y: 21, endPoint x: 159, endPoint y: 20, distance: 250.5
click at [159, 20] on div "The Perfect Third Piece / 'The Art of the Layer' View Details Latest Snapshot" at bounding box center [349, 19] width 444 height 15
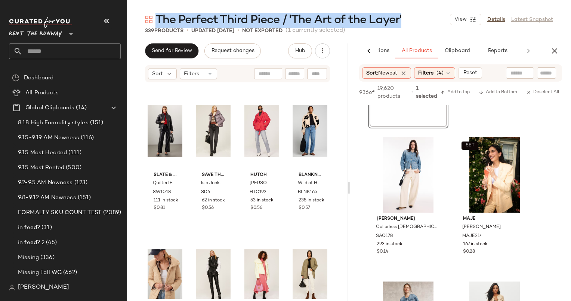
copy span "The Perfect Third Piece / 'The Art of the Layer'"
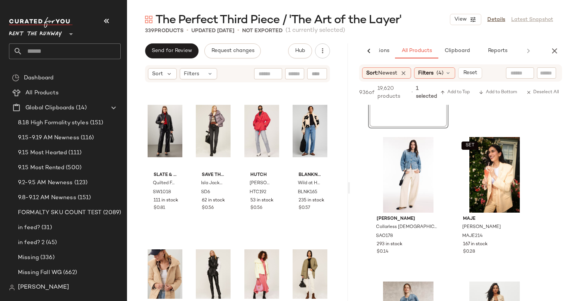
click at [435, 25] on div "The Perfect Third Piece / 'The Art of the Layer' View Details Latest Snapshot" at bounding box center [349, 19] width 444 height 15
click at [494, 22] on link "Details" at bounding box center [497, 20] width 18 height 8
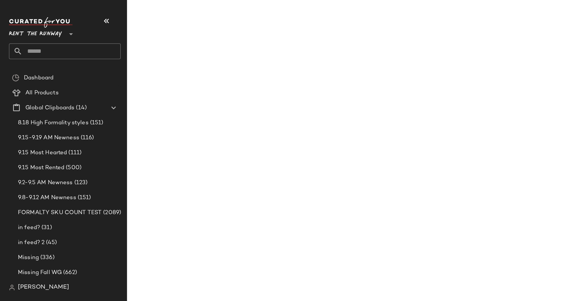
scroll to position [3579, 0]
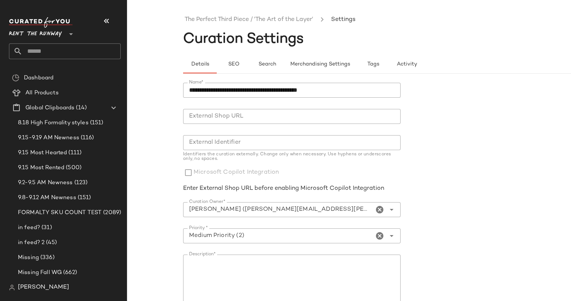
click at [227, 147] on input "External Identifier" at bounding box center [292, 142] width 218 height 15
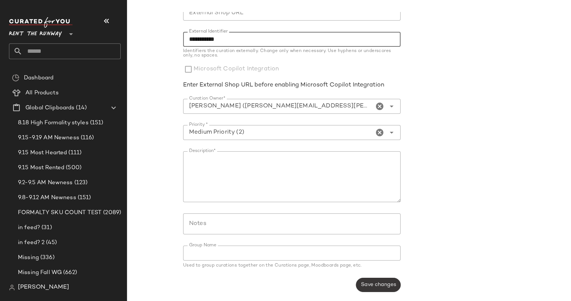
type input "**********"
click at [383, 284] on span "Save changes" at bounding box center [379, 285] width 36 height 6
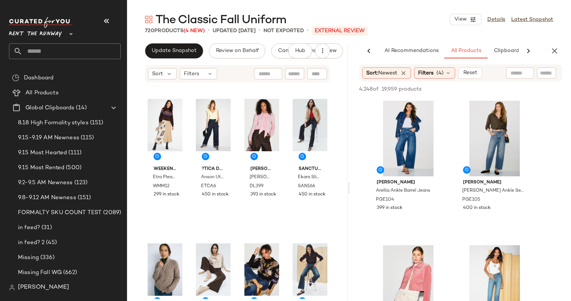
scroll to position [0, 31]
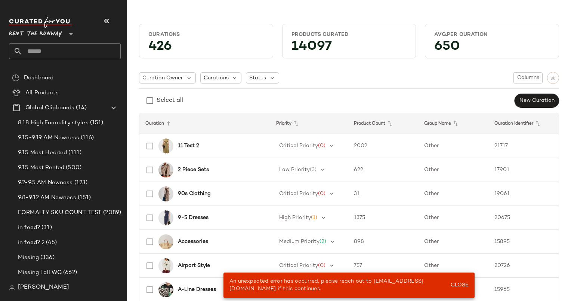
click at [53, 45] on input "text" at bounding box center [71, 51] width 98 height 16
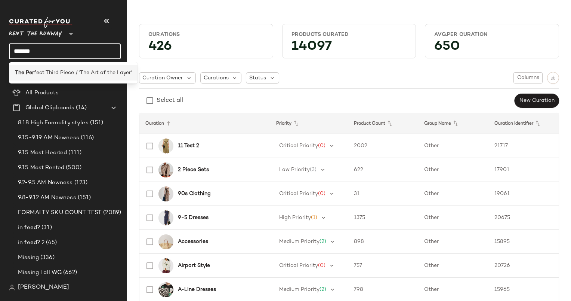
type input "*******"
click at [73, 74] on span "fect Third Piece / 'The Art of the Layer'" at bounding box center [83, 73] width 98 height 8
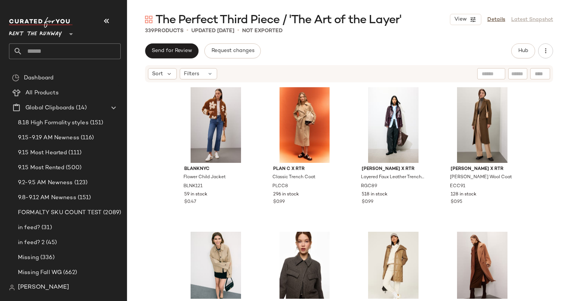
click at [301, 30] on div "339 Products • updated Sep 16th • Not Exported" at bounding box center [349, 30] width 444 height 7
